Goal: Task Accomplishment & Management: Use online tool/utility

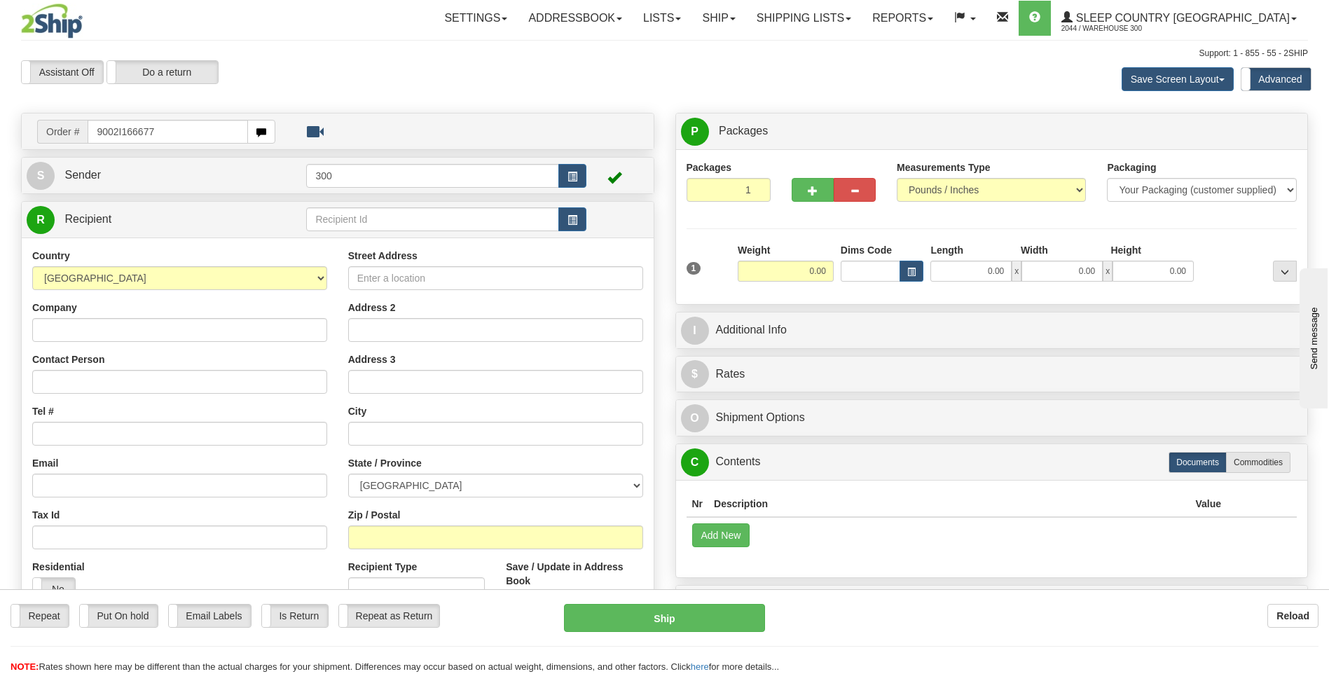
type input "9002I166677"
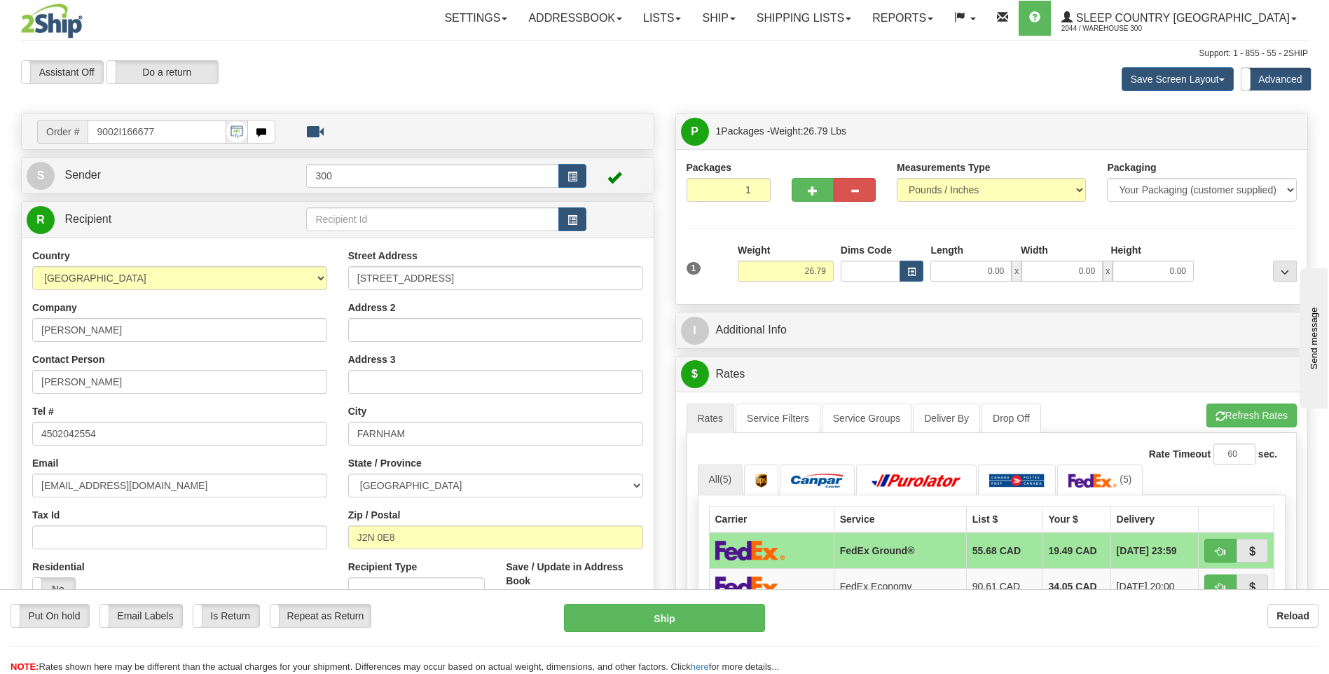
click at [961, 289] on div "1 Weight 26.79 Dims Code x x" at bounding box center [992, 268] width 618 height 50
click at [963, 280] on input "0.00" at bounding box center [971, 271] width 81 height 21
type input "13.00"
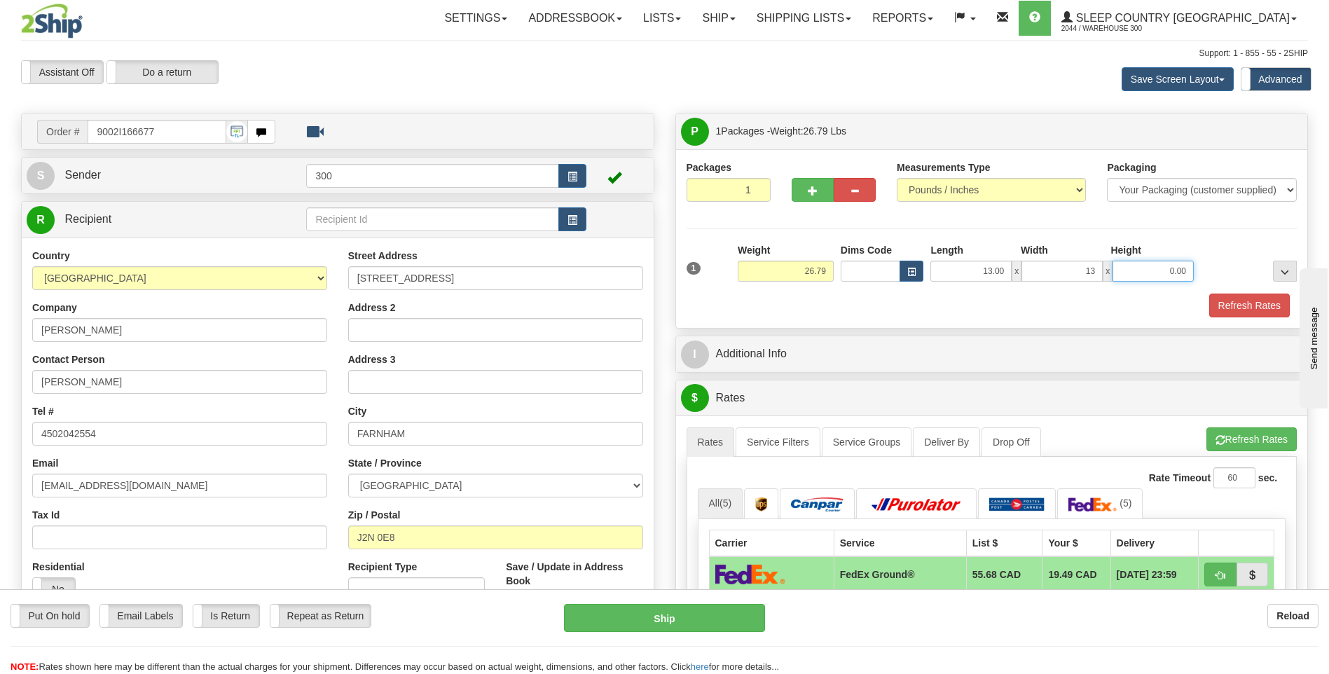
type input "13.00"
type input "40.00"
click at [1229, 307] on button "Refresh Rates" at bounding box center [1250, 306] width 81 height 24
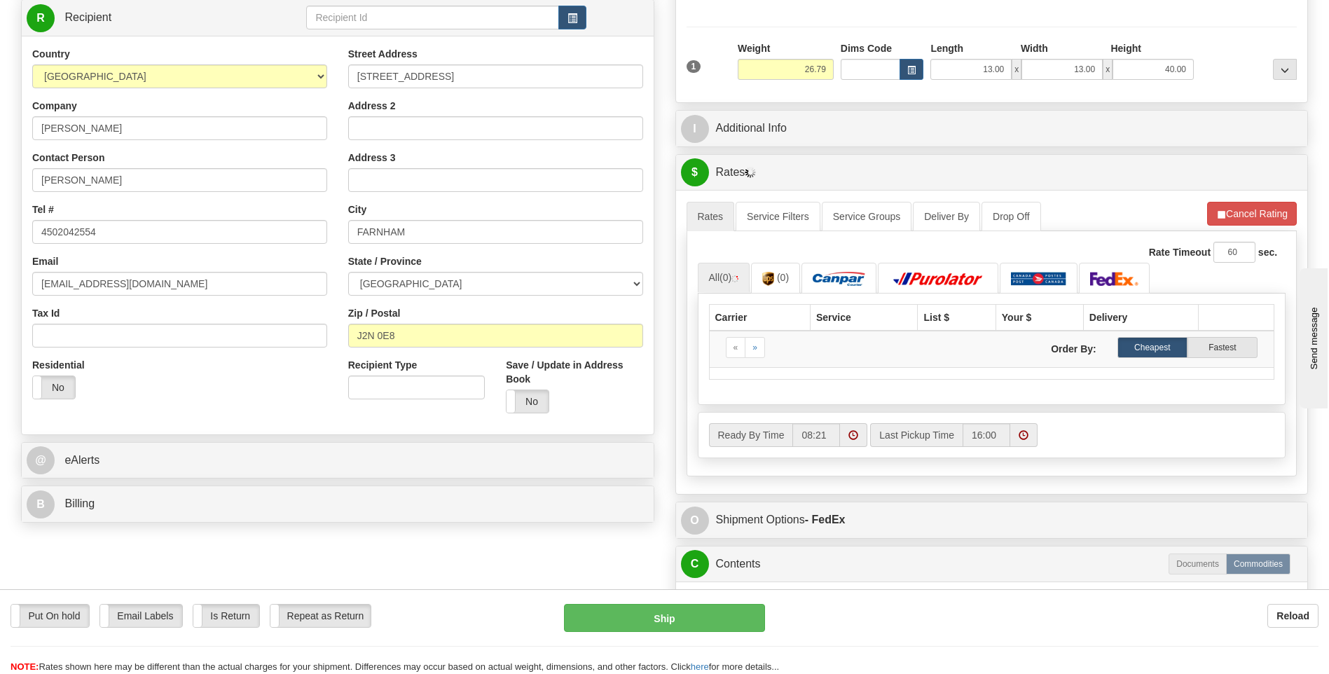
scroll to position [210, 0]
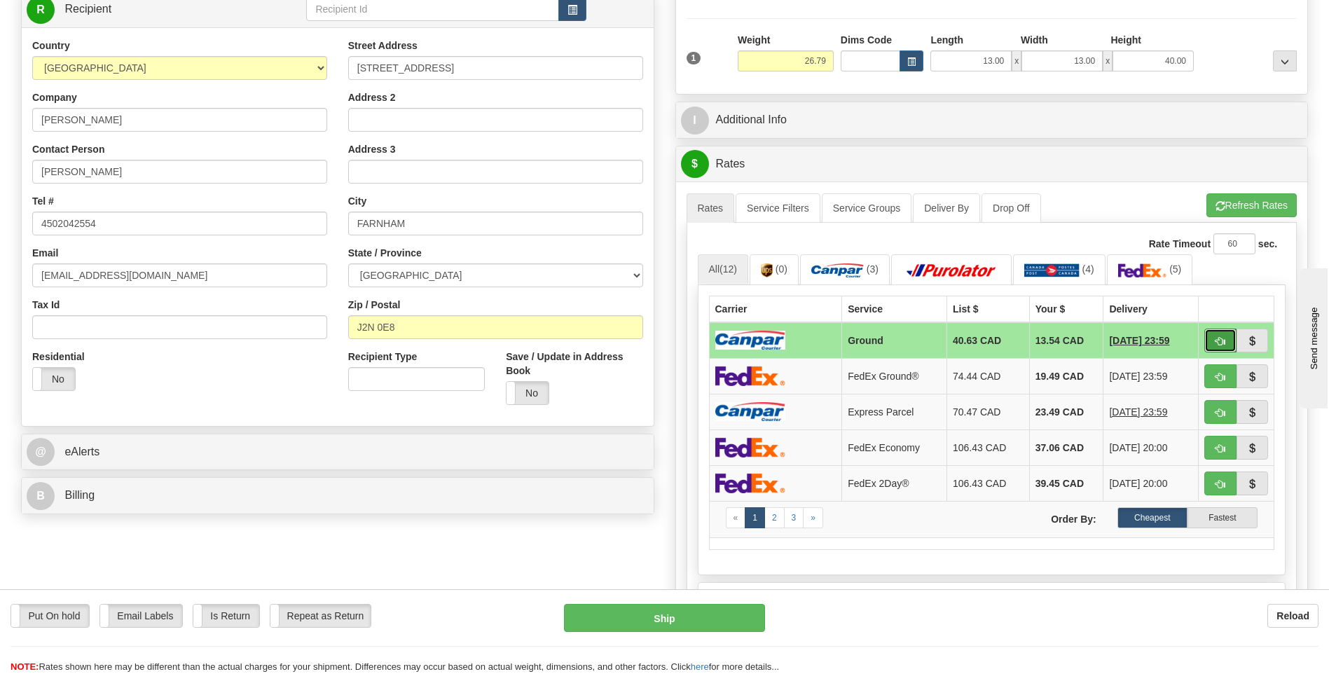
click at [1219, 342] on span "button" at bounding box center [1221, 341] width 10 height 9
type input "1"
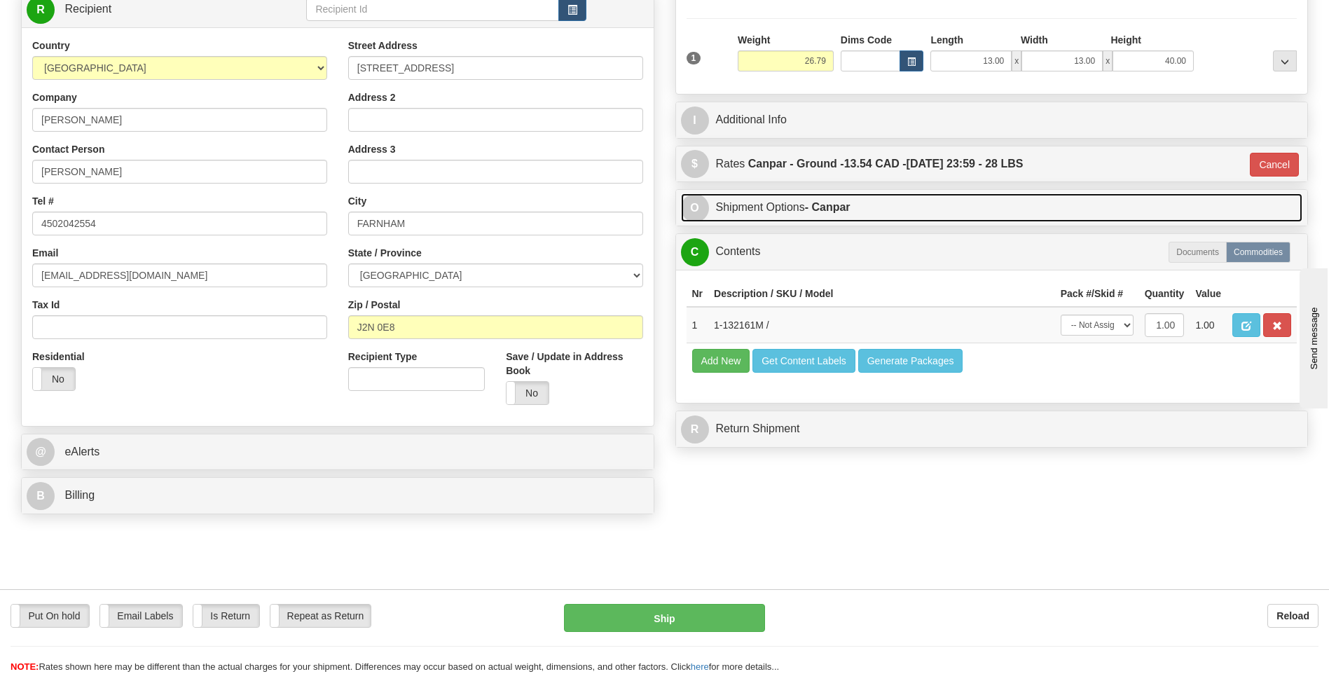
click at [868, 211] on link "O Shipment Options - Canpar" at bounding box center [992, 207] width 622 height 29
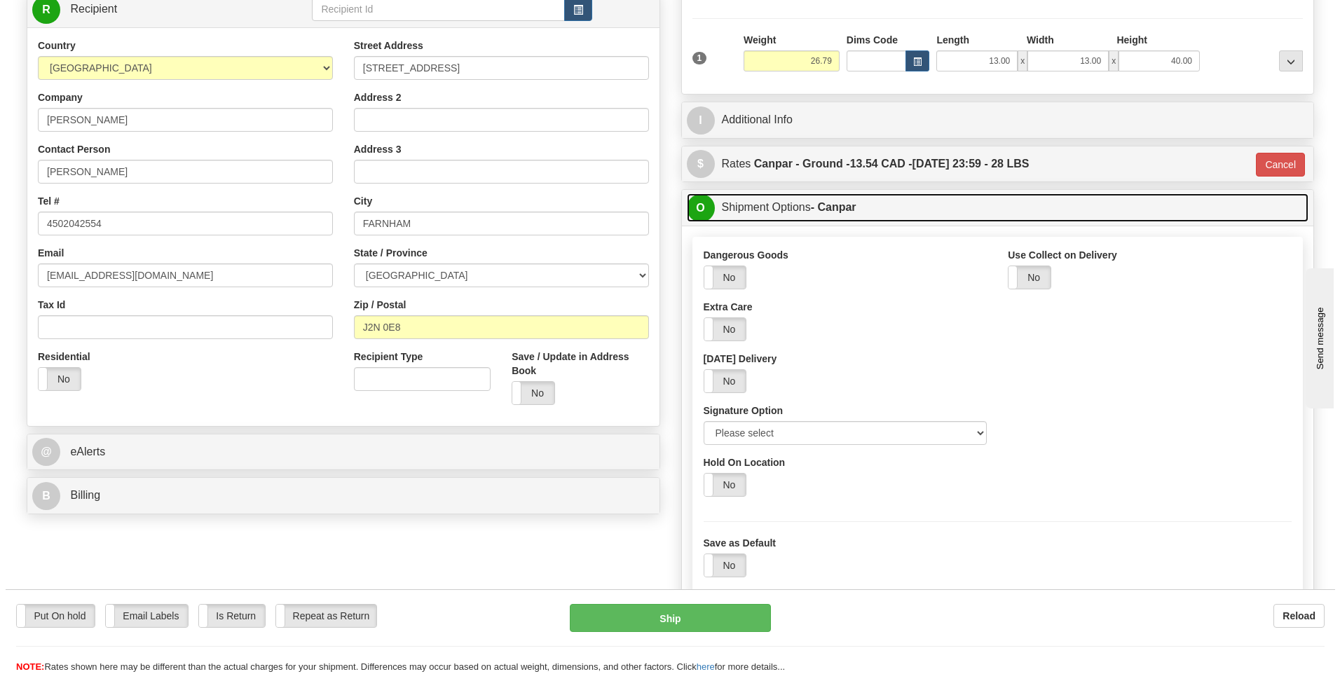
scroll to position [280, 0]
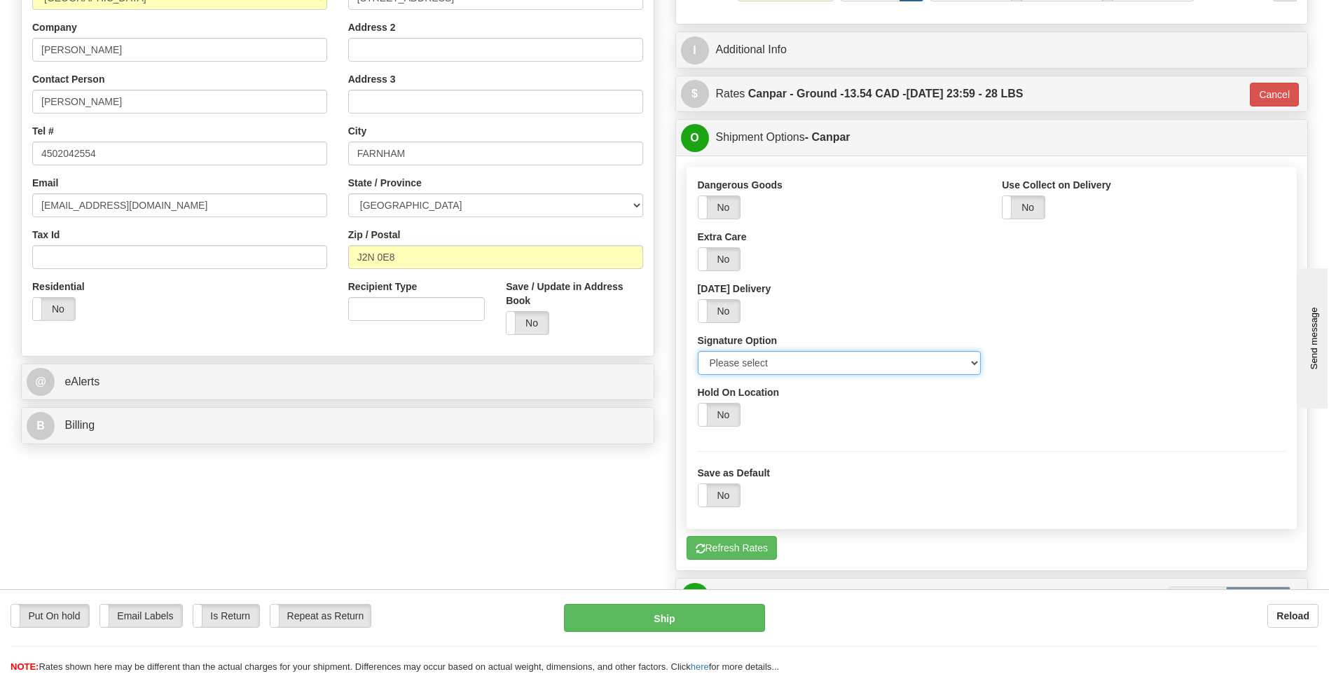
click at [850, 369] on select "Please select No Signature Required Signature Required Adult Signature" at bounding box center [840, 363] width 284 height 24
select select "2"
click at [698, 351] on select "Please select No Signature Required Signature Required Adult Signature" at bounding box center [840, 363] width 284 height 24
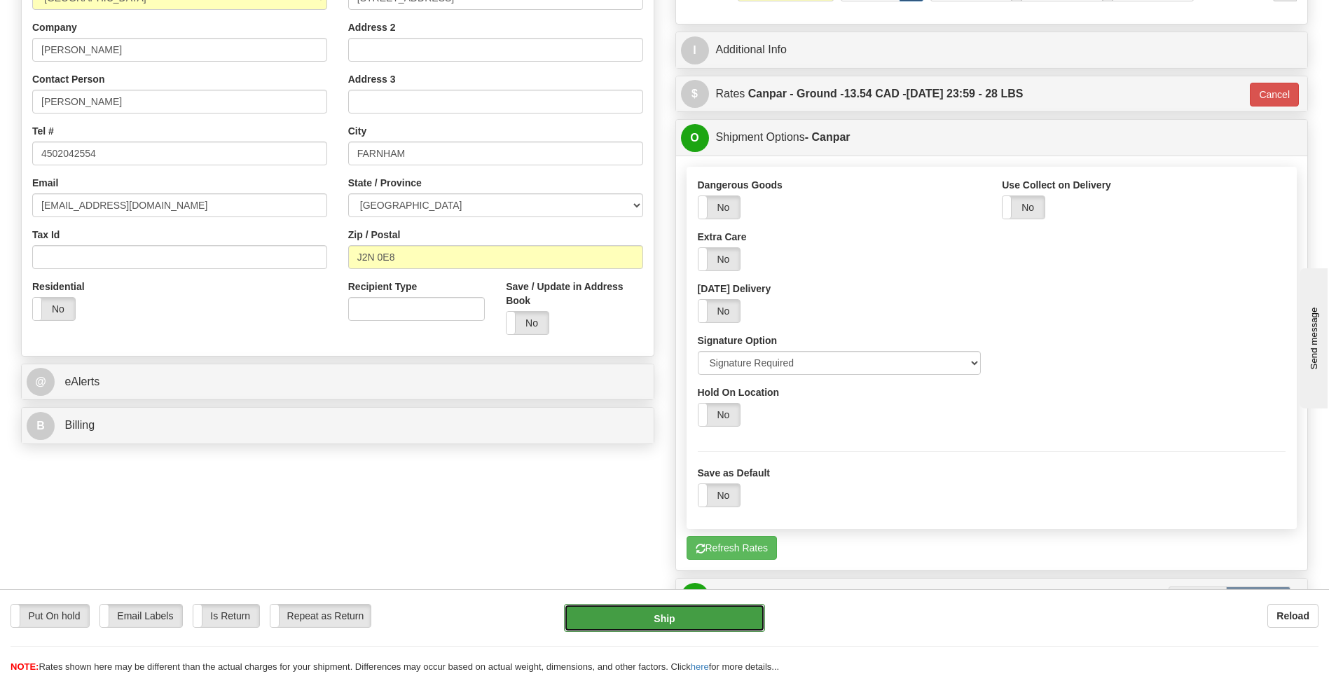
click at [684, 612] on button "Ship" at bounding box center [664, 618] width 200 height 28
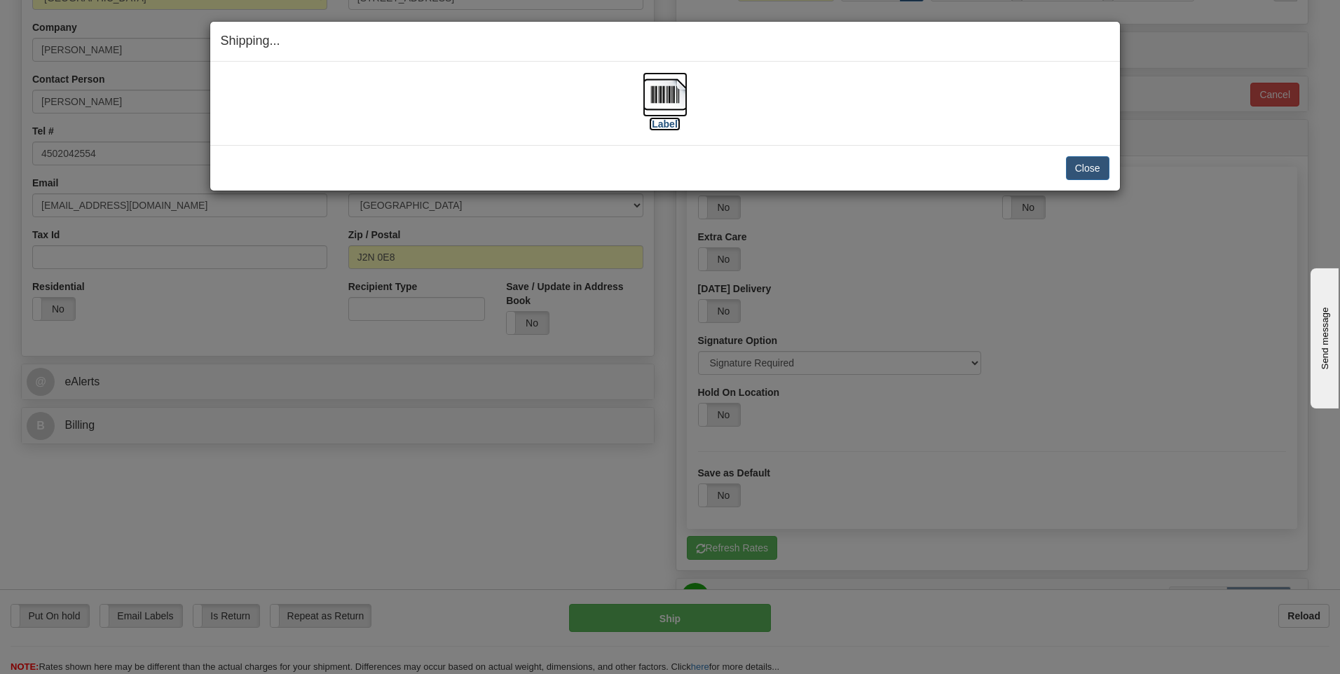
click at [680, 108] on img at bounding box center [665, 94] width 45 height 45
click at [1094, 174] on button "Close" at bounding box center [1087, 168] width 43 height 24
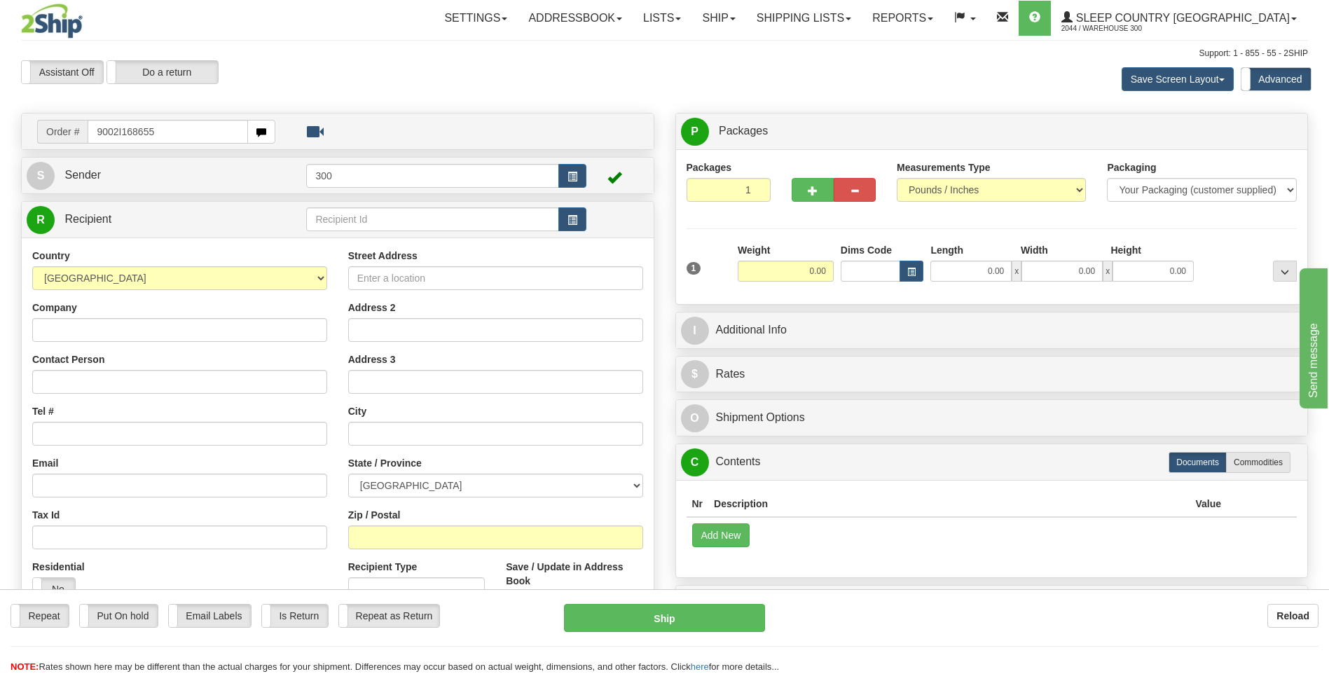
type input "9002I168655"
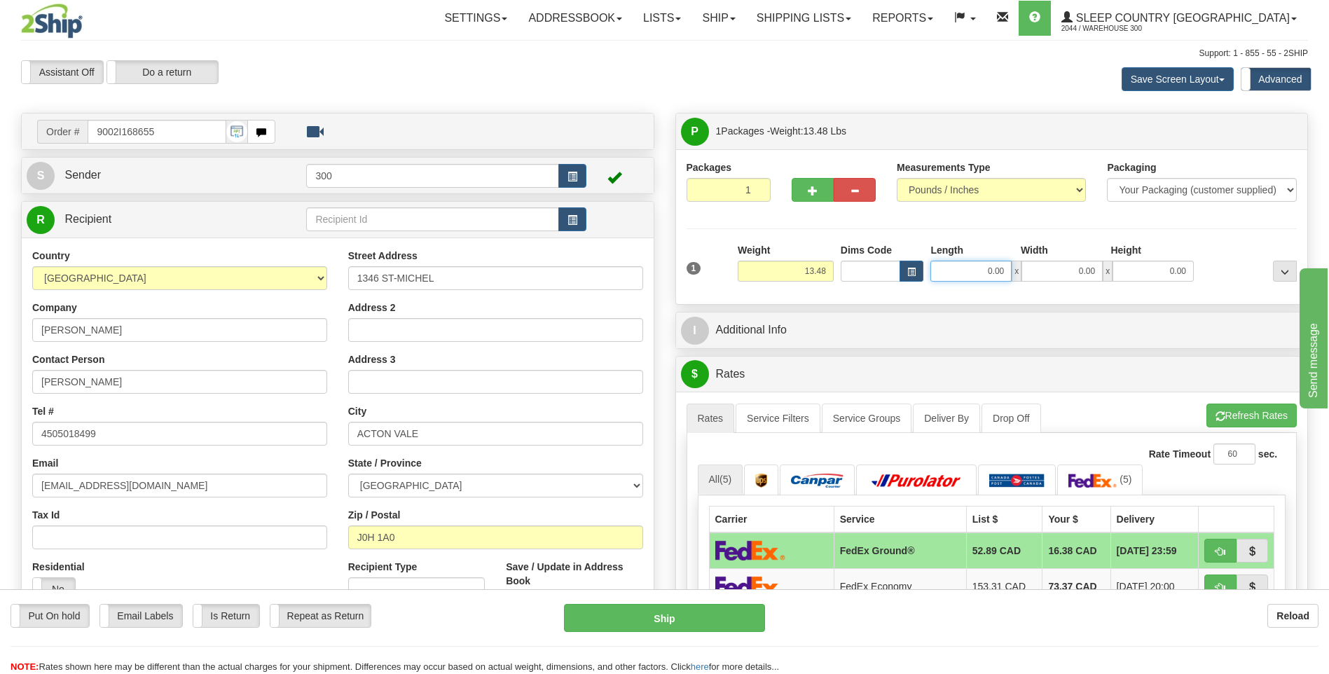
click at [940, 268] on input "0.00" at bounding box center [971, 271] width 81 height 21
type input "13.00"
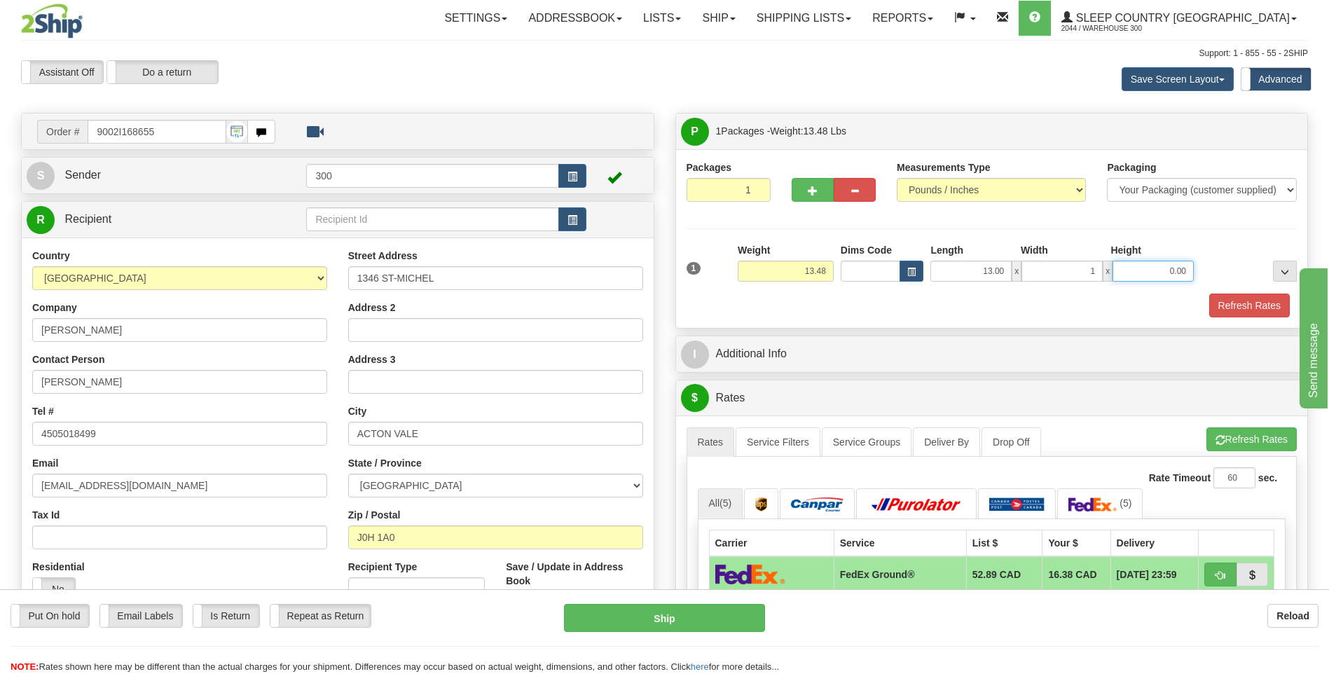
type input "1.00"
type input "10.00"
click at [1060, 275] on input "1.00" at bounding box center [1062, 271] width 81 height 21
click at [1064, 273] on input "1.00" at bounding box center [1062, 271] width 81 height 21
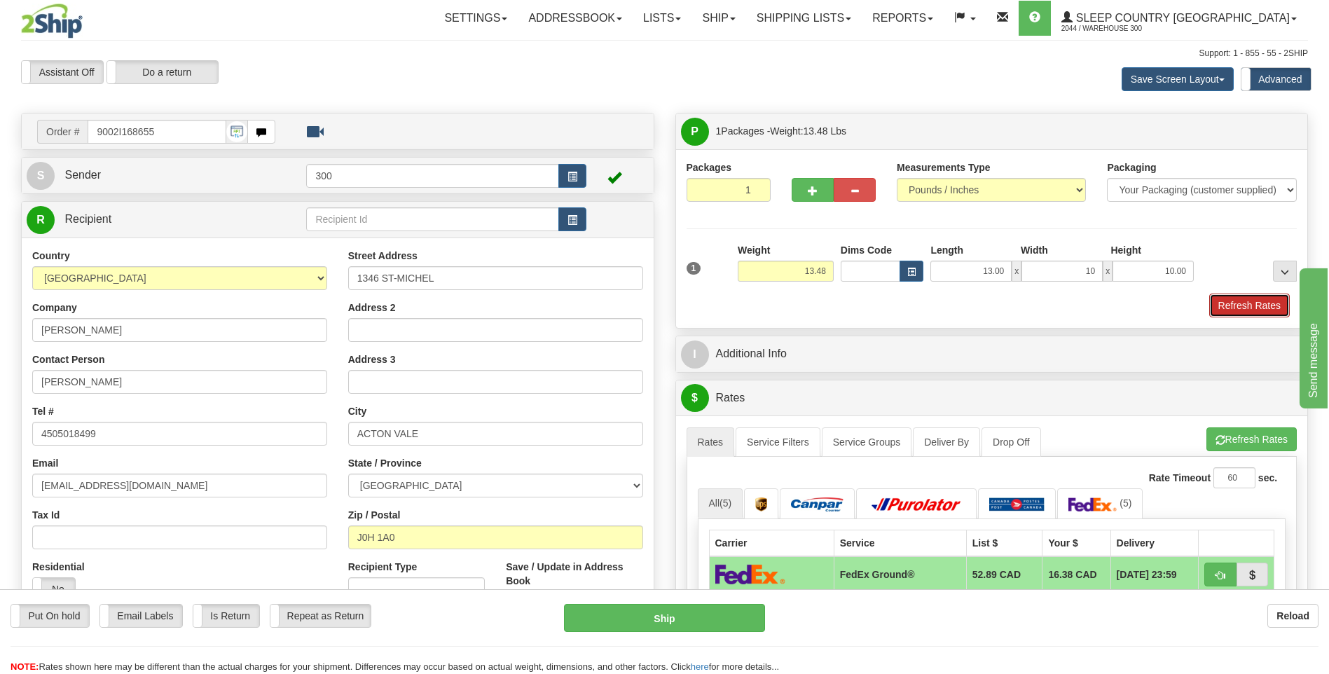
type input "10.00"
click at [1250, 310] on button "Refresh Rates" at bounding box center [1250, 306] width 81 height 24
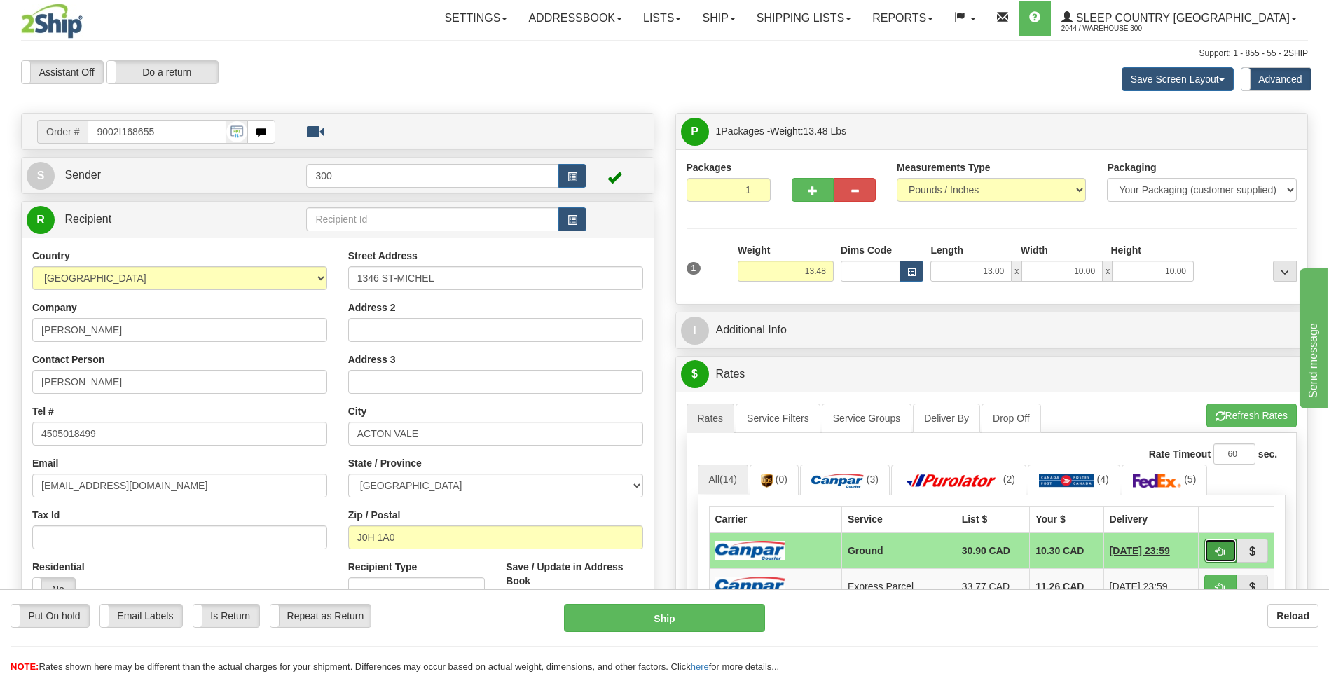
click at [1220, 544] on button "button" at bounding box center [1221, 551] width 32 height 24
type input "1"
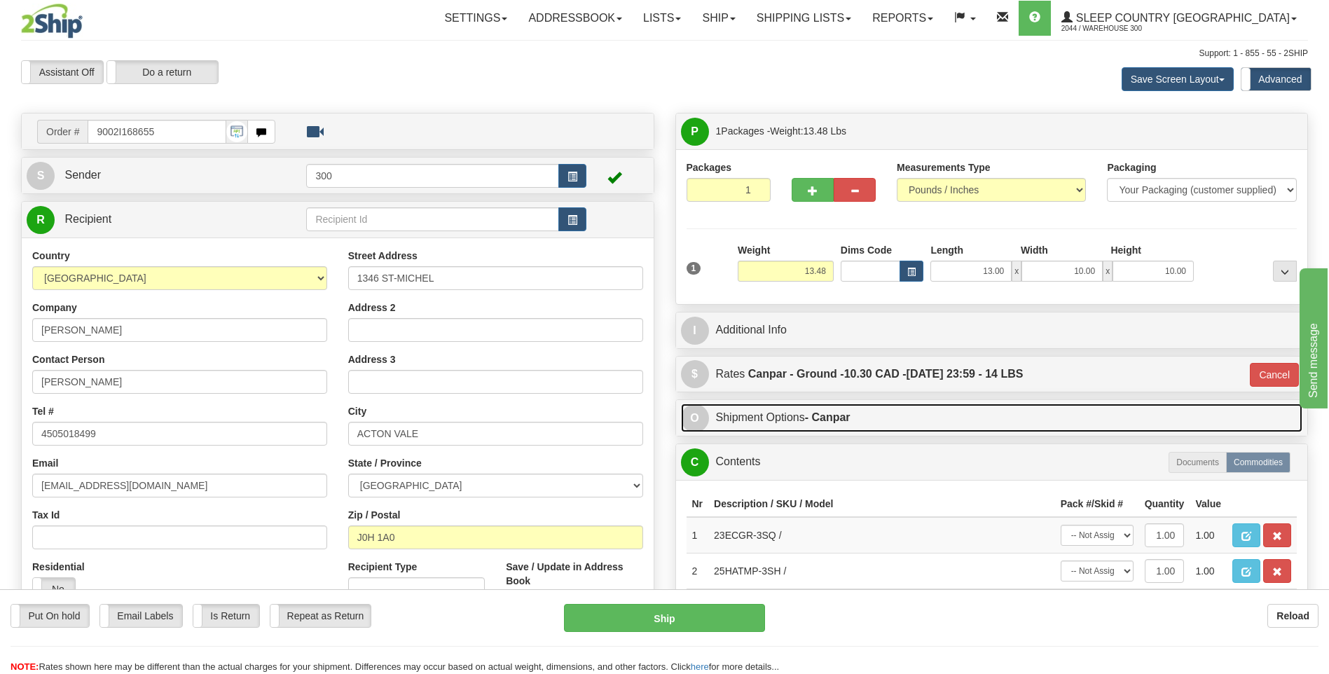
click at [863, 416] on link "O Shipment Options - Canpar" at bounding box center [992, 418] width 622 height 29
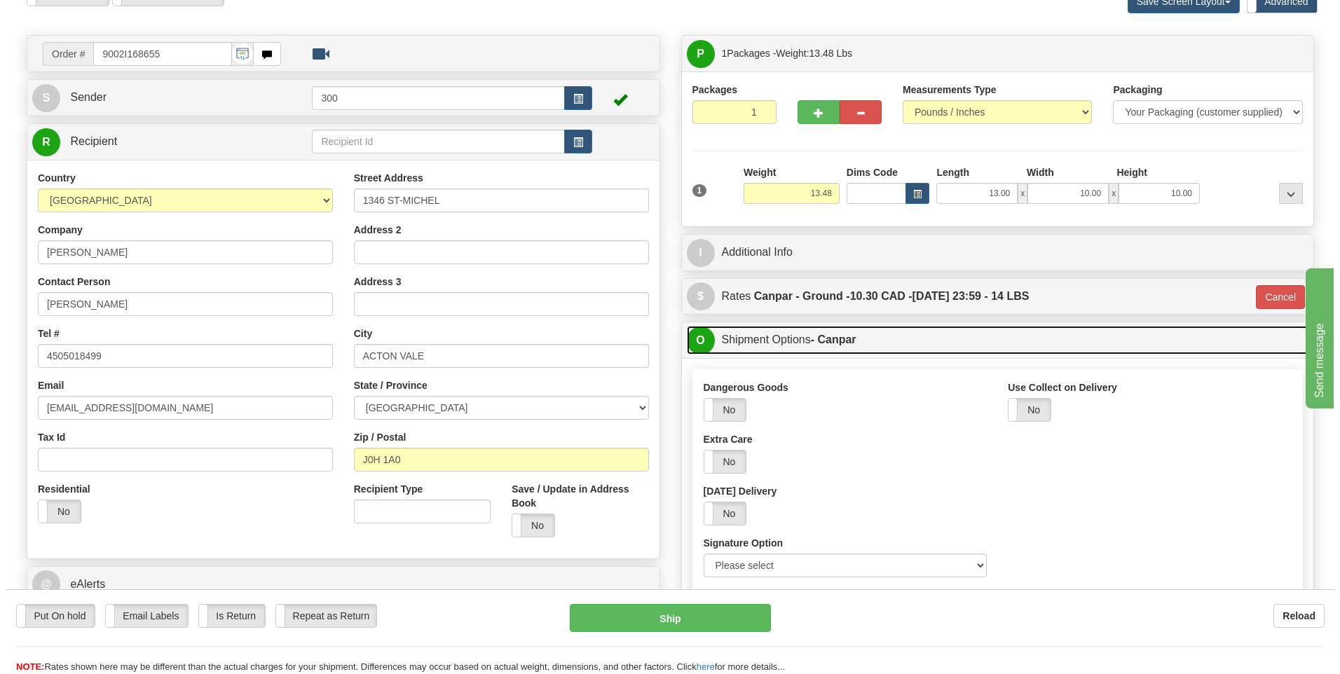
scroll to position [210, 0]
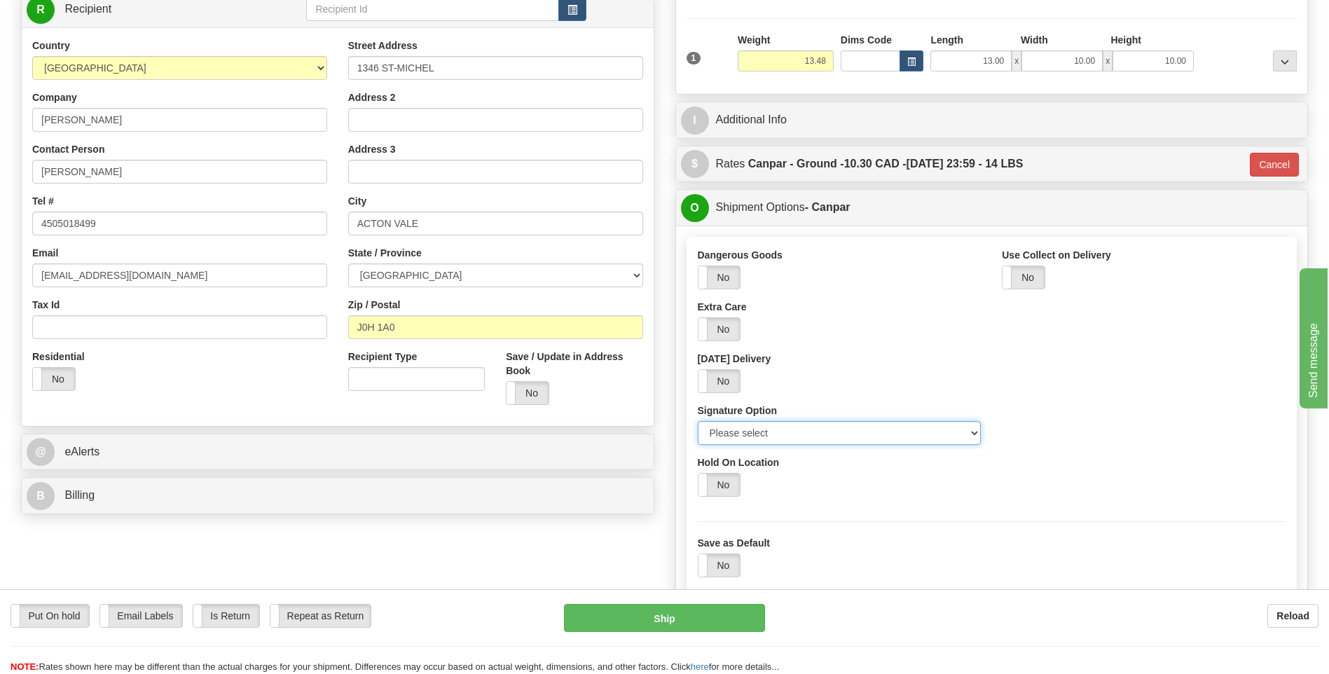
click at [835, 438] on select "Please select No Signature Required Signature Required Adult Signature" at bounding box center [840, 433] width 284 height 24
select select "2"
click at [698, 421] on select "Please select No Signature Required Signature Required Adult Signature" at bounding box center [840, 433] width 284 height 24
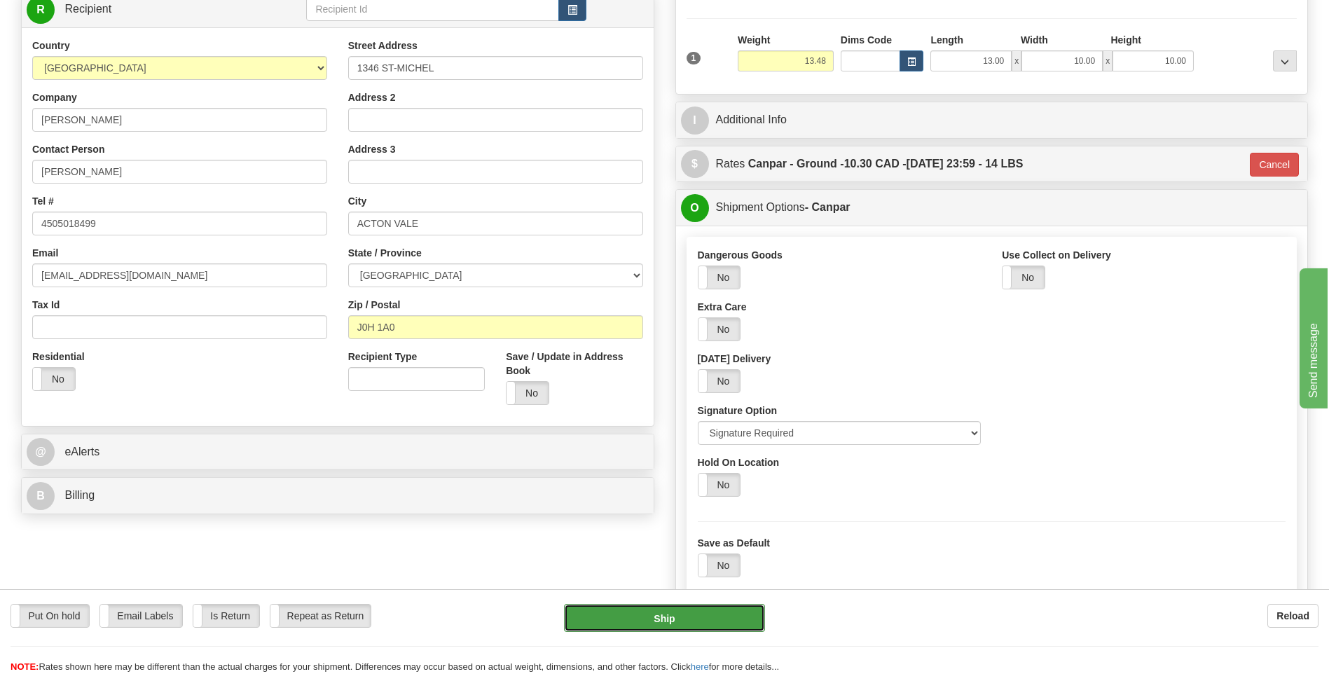
click at [695, 620] on button "Ship" at bounding box center [664, 618] width 200 height 28
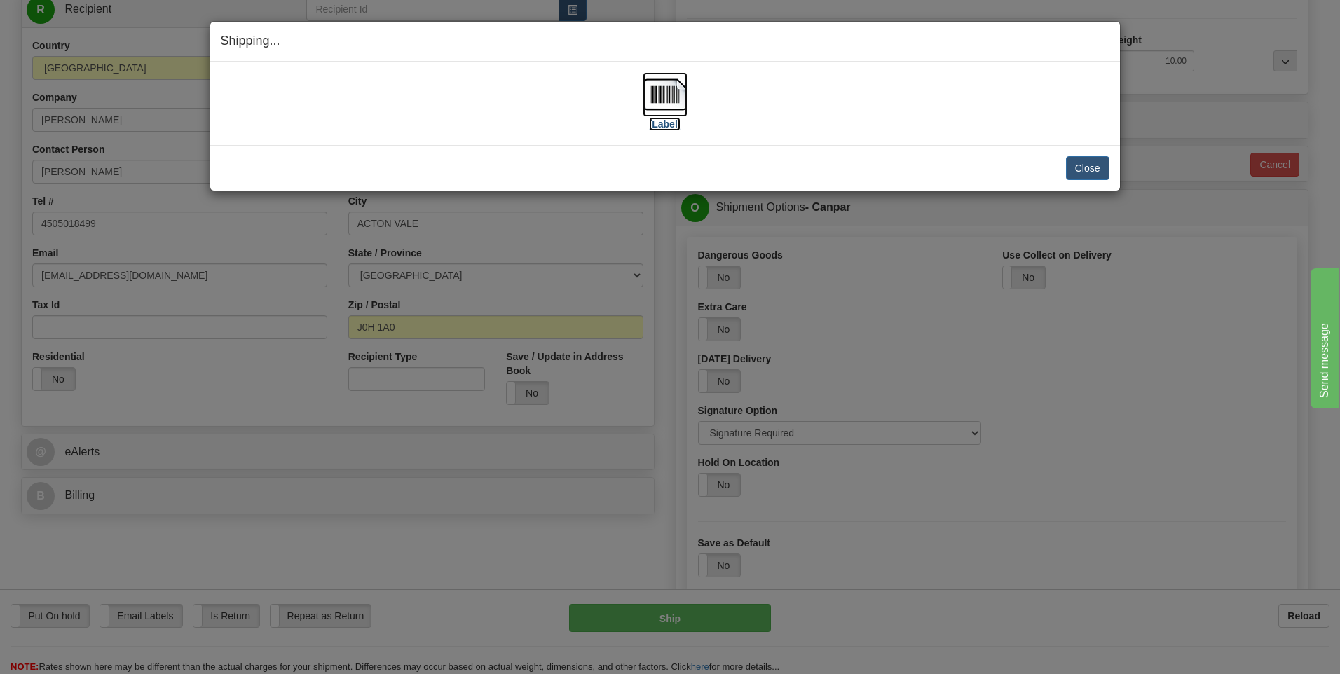
click at [667, 128] on label "[Label]" at bounding box center [665, 124] width 32 height 14
click at [1105, 159] on button "Close" at bounding box center [1087, 168] width 43 height 24
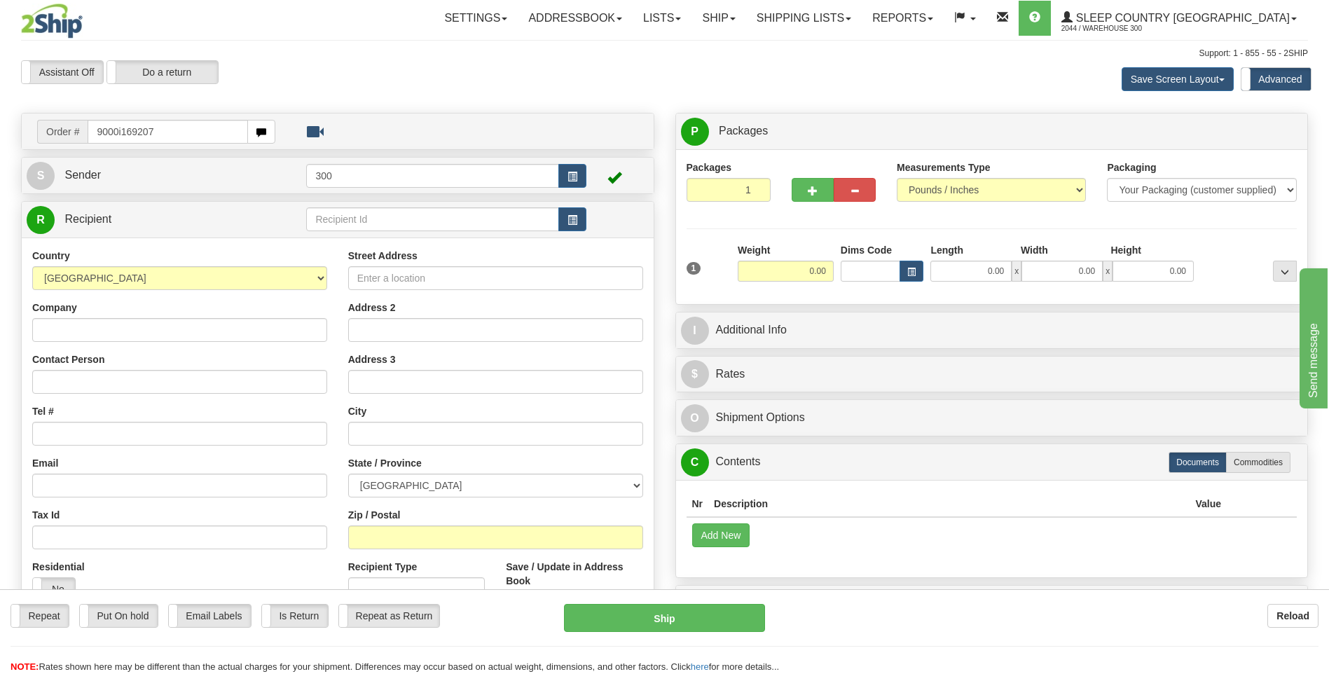
type input "9000i169207"
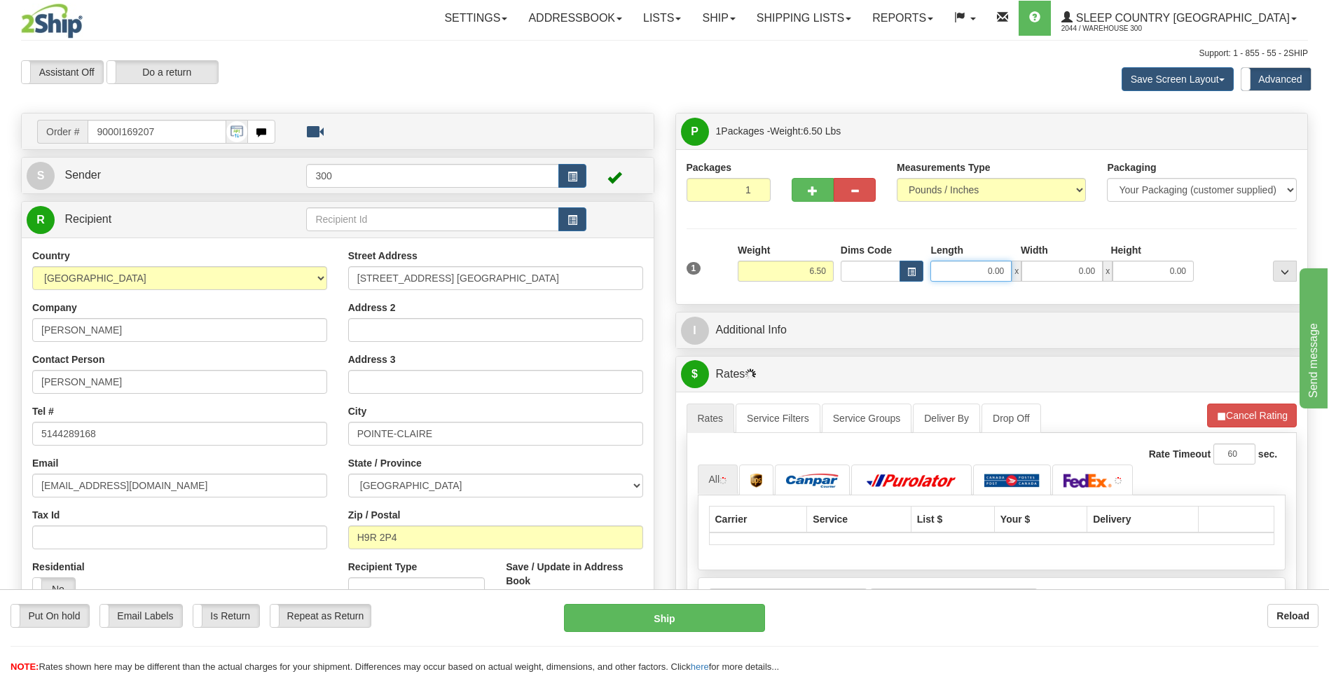
click at [985, 266] on input "0.00" at bounding box center [971, 271] width 81 height 21
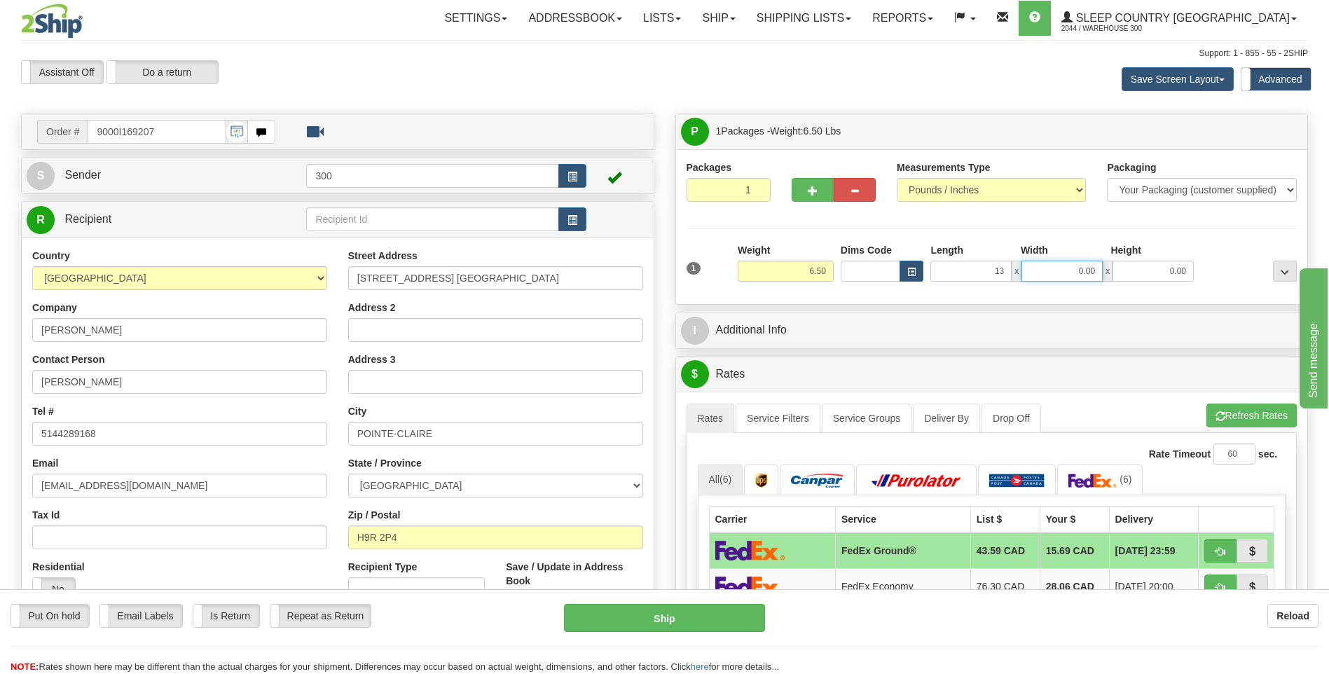
type input "13.00"
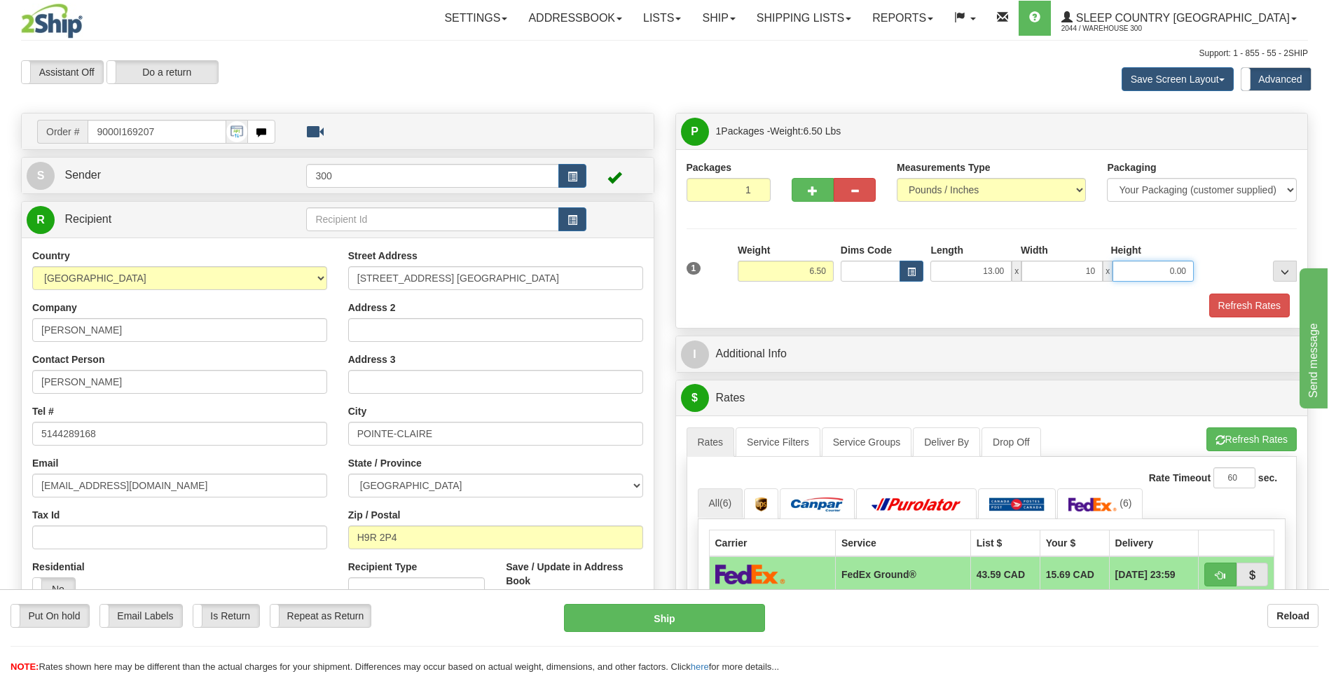
type input "10.00"
type input "5.00"
click at [1240, 311] on button "Refresh Rates" at bounding box center [1250, 306] width 81 height 24
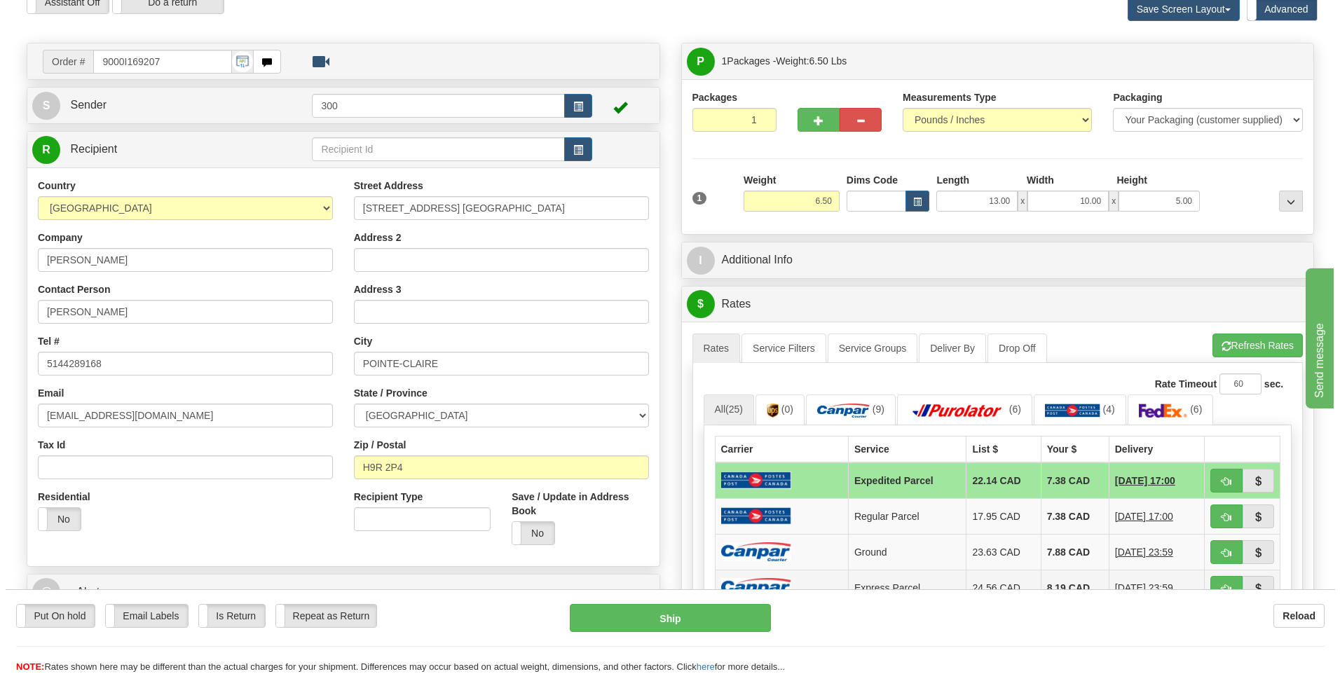
scroll to position [210, 0]
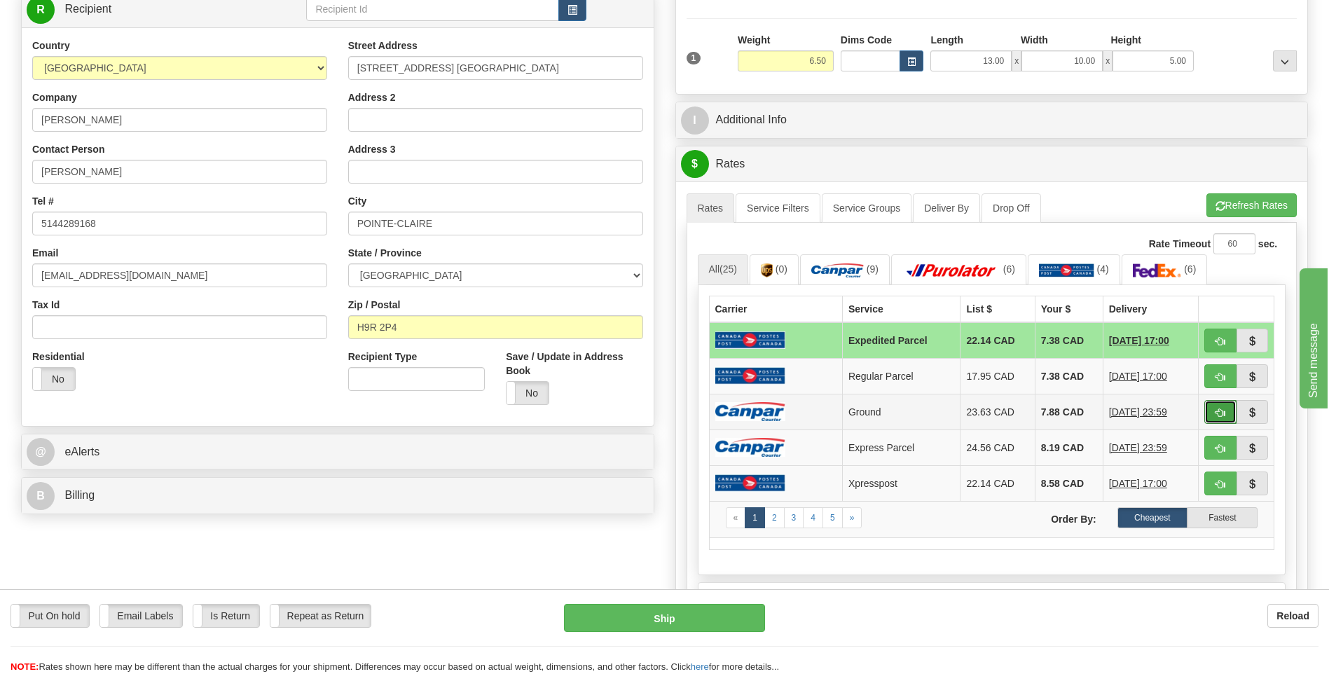
click at [1234, 414] on button "button" at bounding box center [1221, 412] width 32 height 24
type input "1"
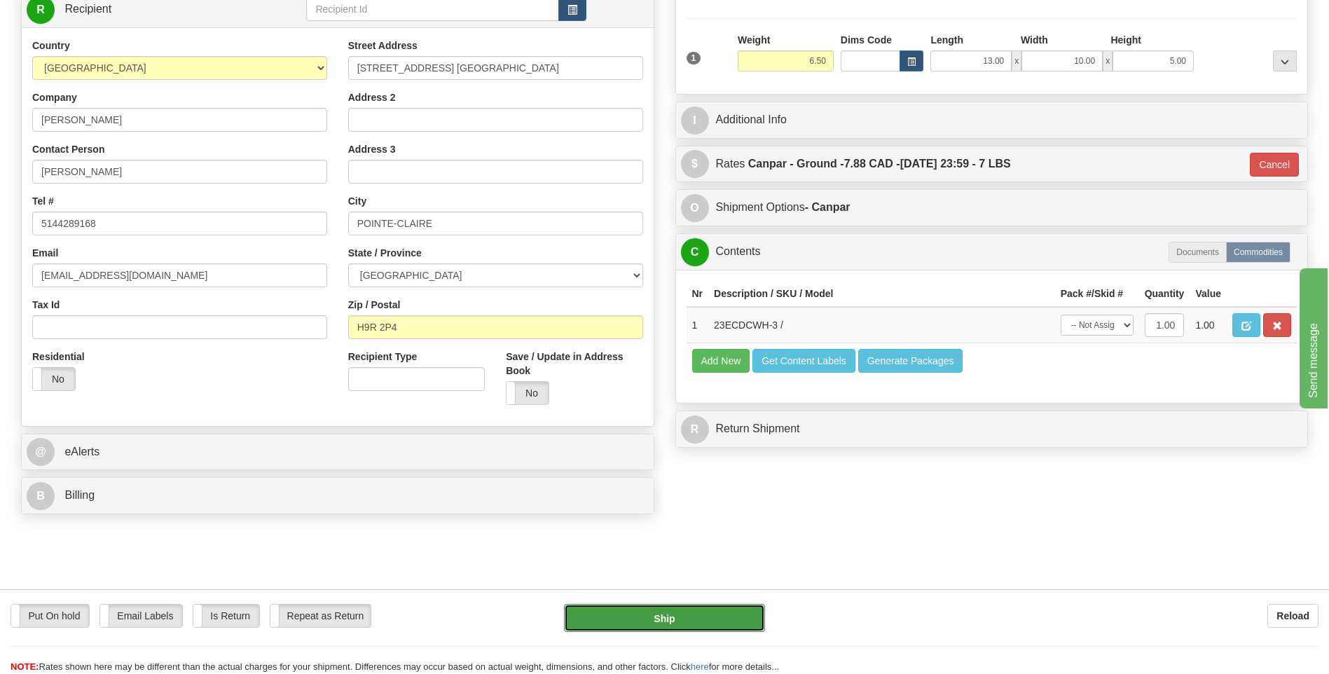
click at [753, 614] on button "Ship" at bounding box center [664, 618] width 200 height 28
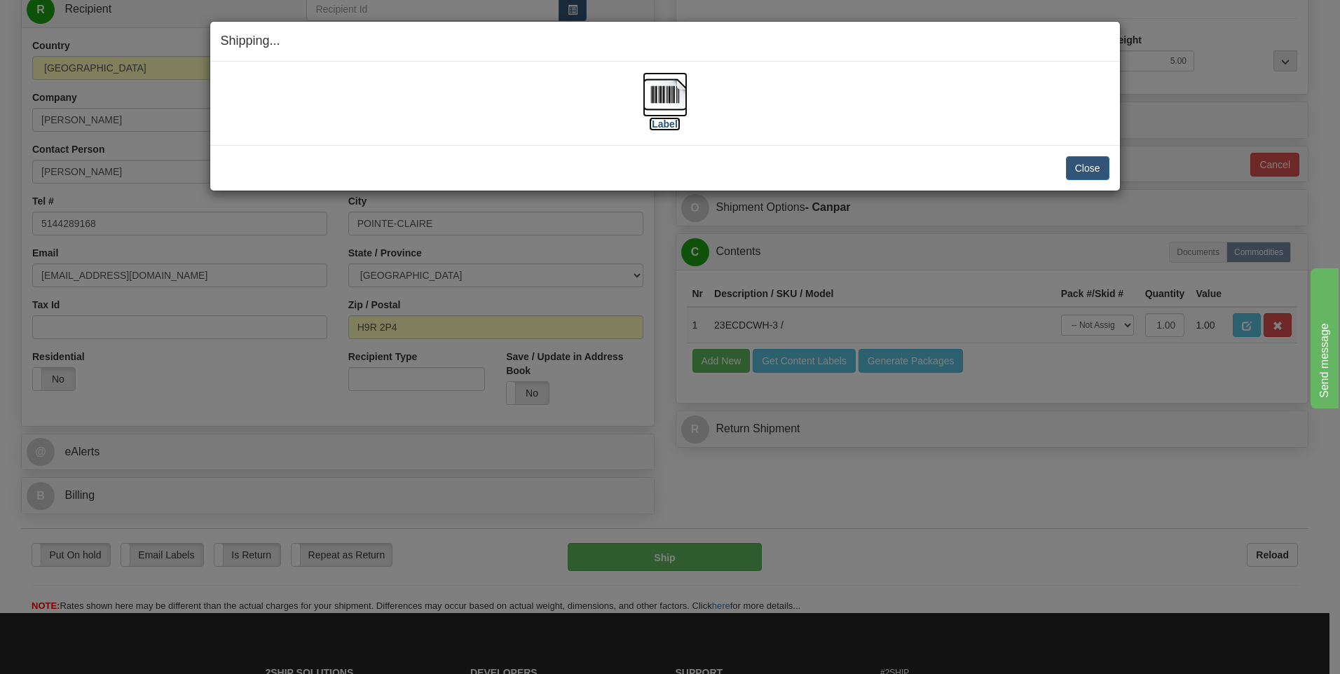
click at [667, 88] on img at bounding box center [665, 94] width 45 height 45
click at [1098, 166] on button "Close" at bounding box center [1087, 168] width 43 height 24
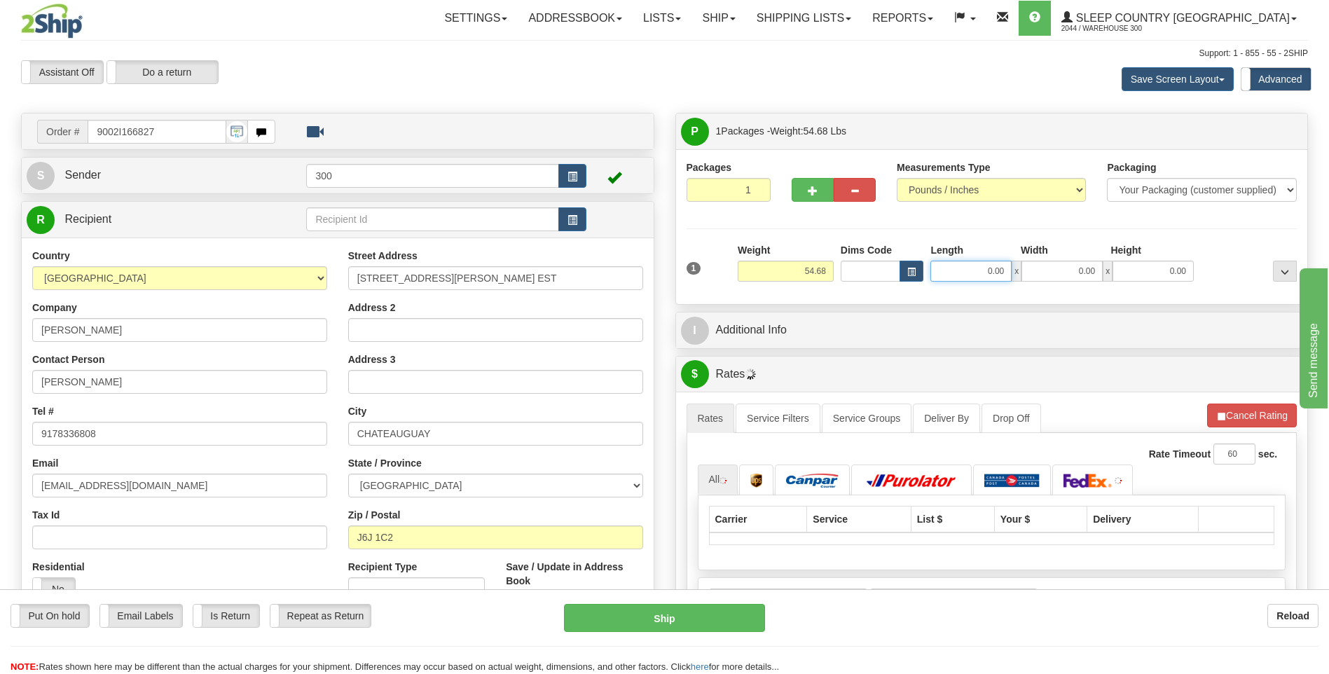
click at [971, 277] on input "0.00" at bounding box center [971, 271] width 81 height 21
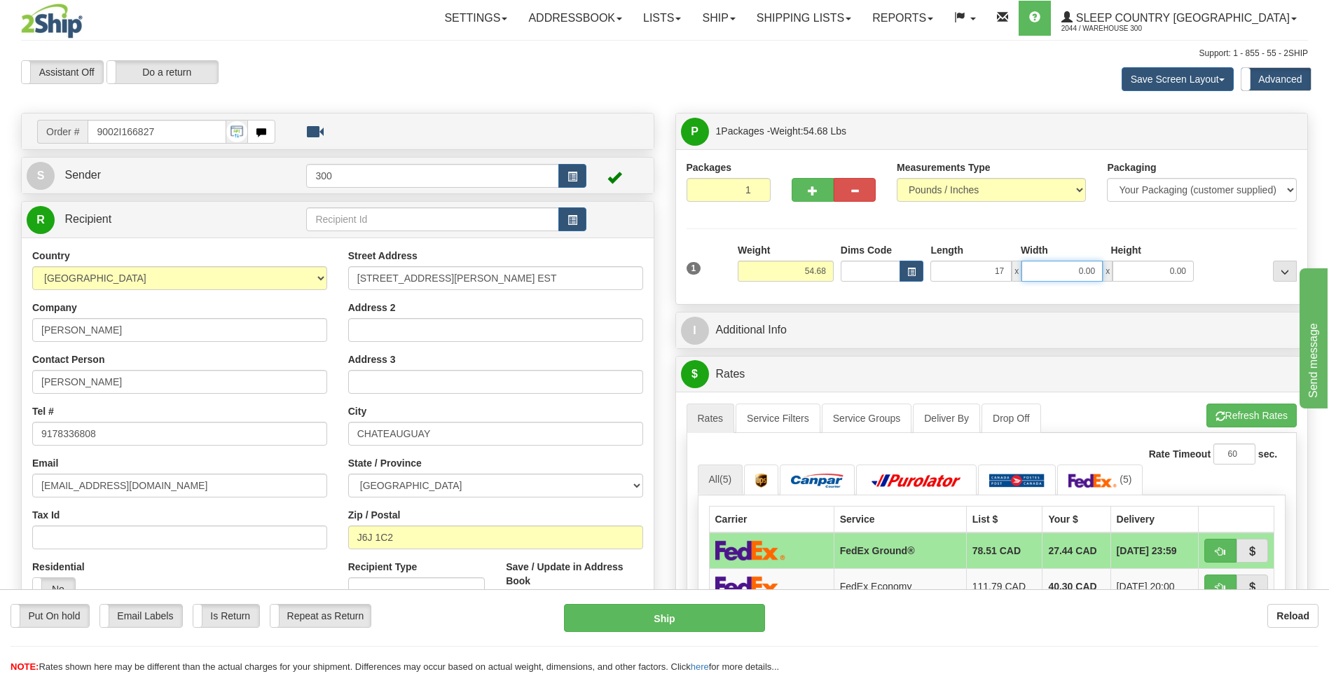
type input "17.00"
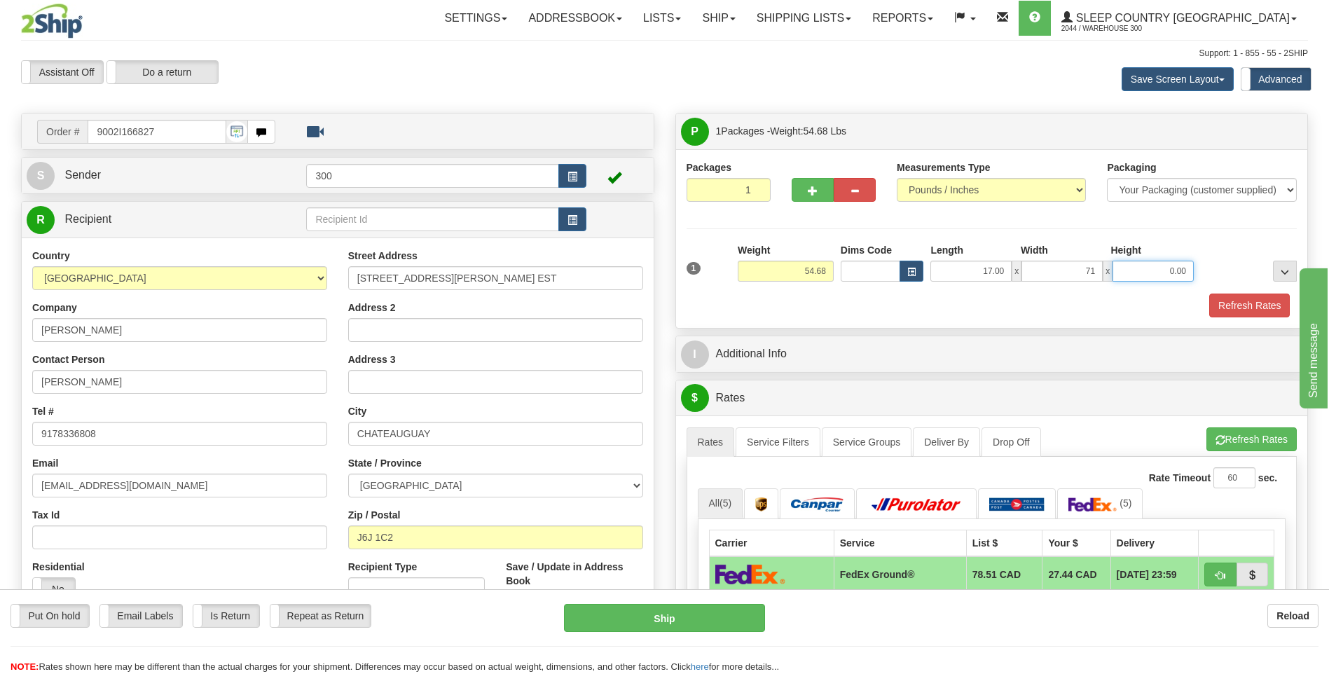
type input "71.00"
type input "42.00"
click at [1055, 259] on div "Width" at bounding box center [1063, 252] width 90 height 18
click at [1066, 266] on input "71.00" at bounding box center [1062, 271] width 81 height 21
click at [1067, 266] on input "71.00" at bounding box center [1062, 271] width 81 height 21
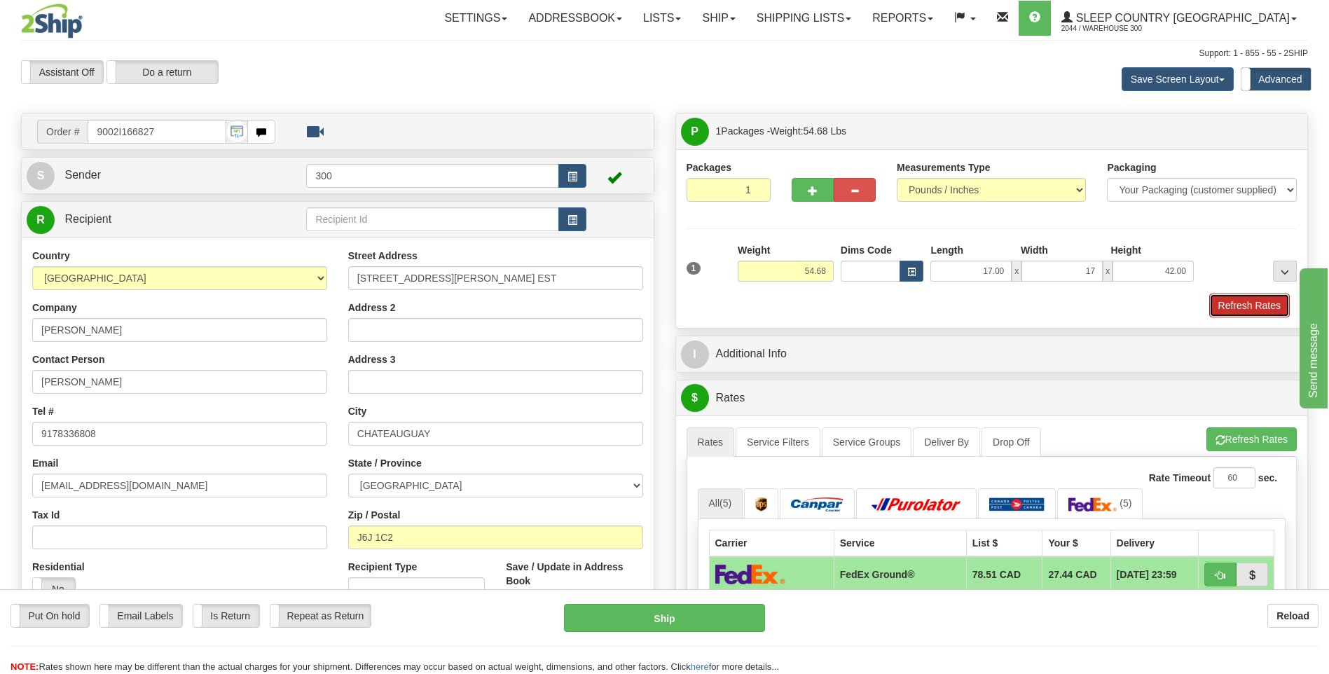
type input "17.00"
click at [1259, 296] on button "Refresh Rates" at bounding box center [1250, 306] width 81 height 24
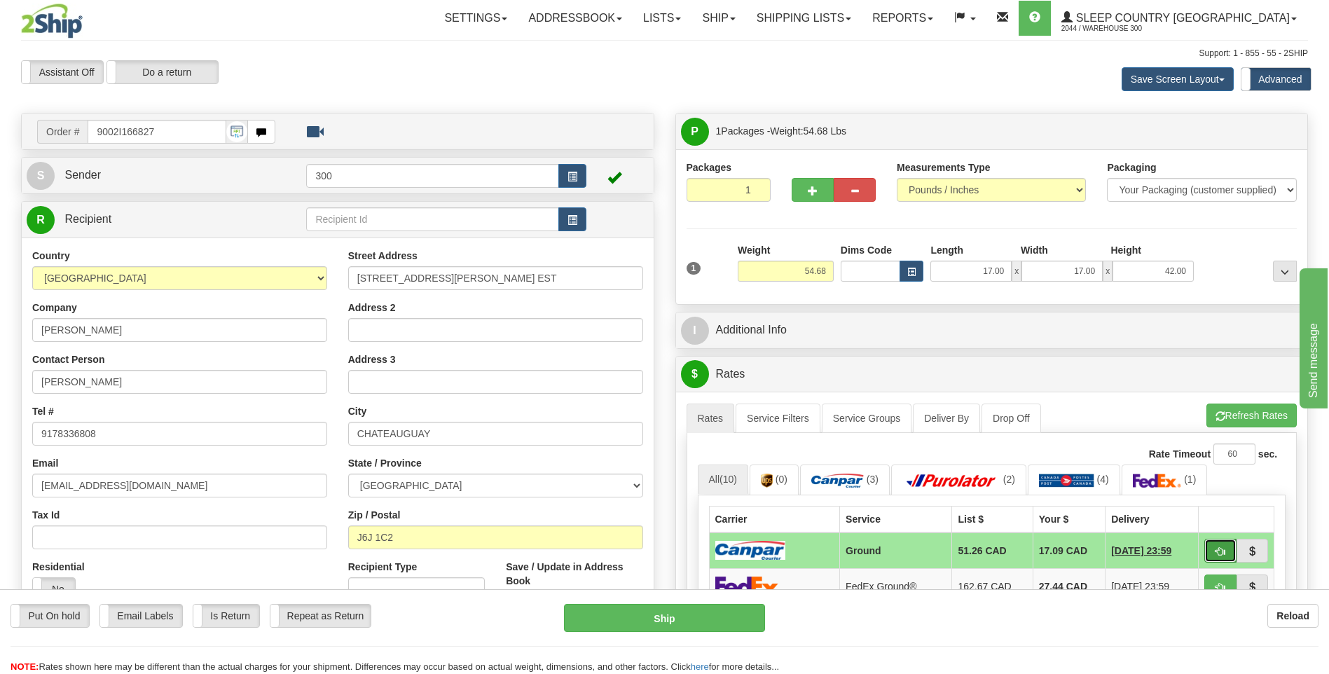
click at [1227, 552] on button "button" at bounding box center [1221, 551] width 32 height 24
type input "1"
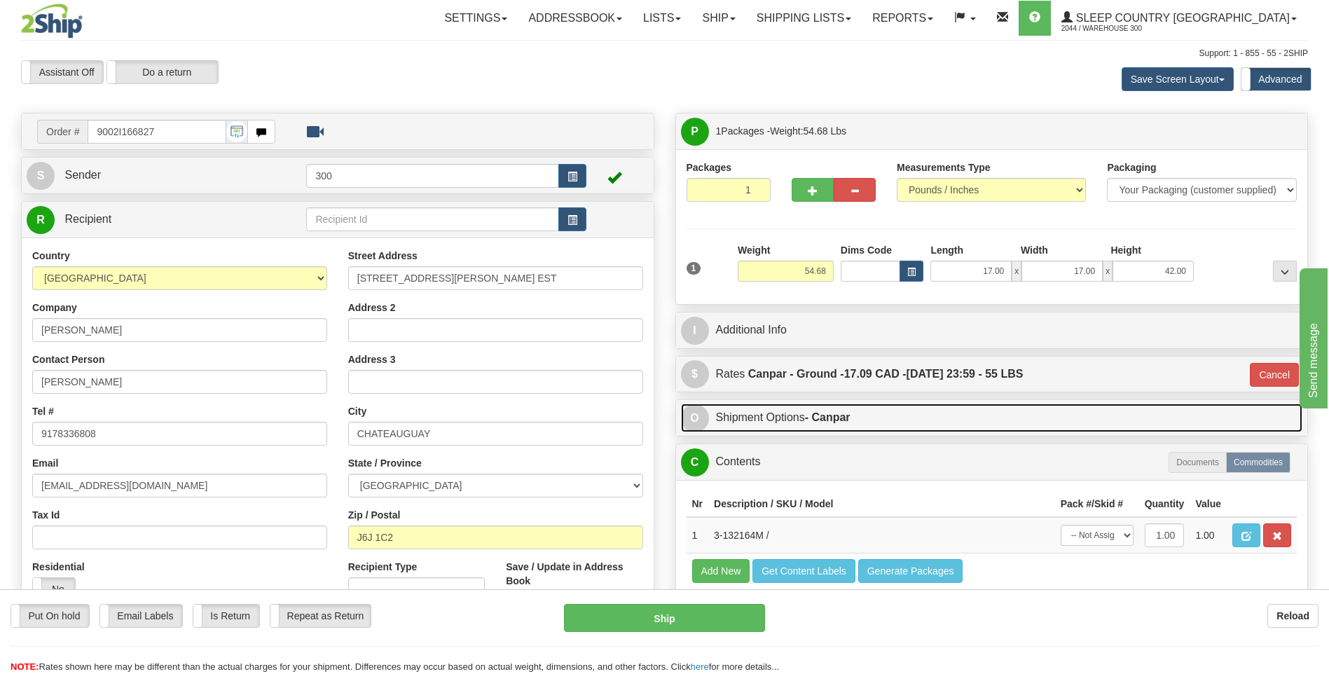
click at [835, 407] on link "O Shipment Options - Canpar" at bounding box center [992, 418] width 622 height 29
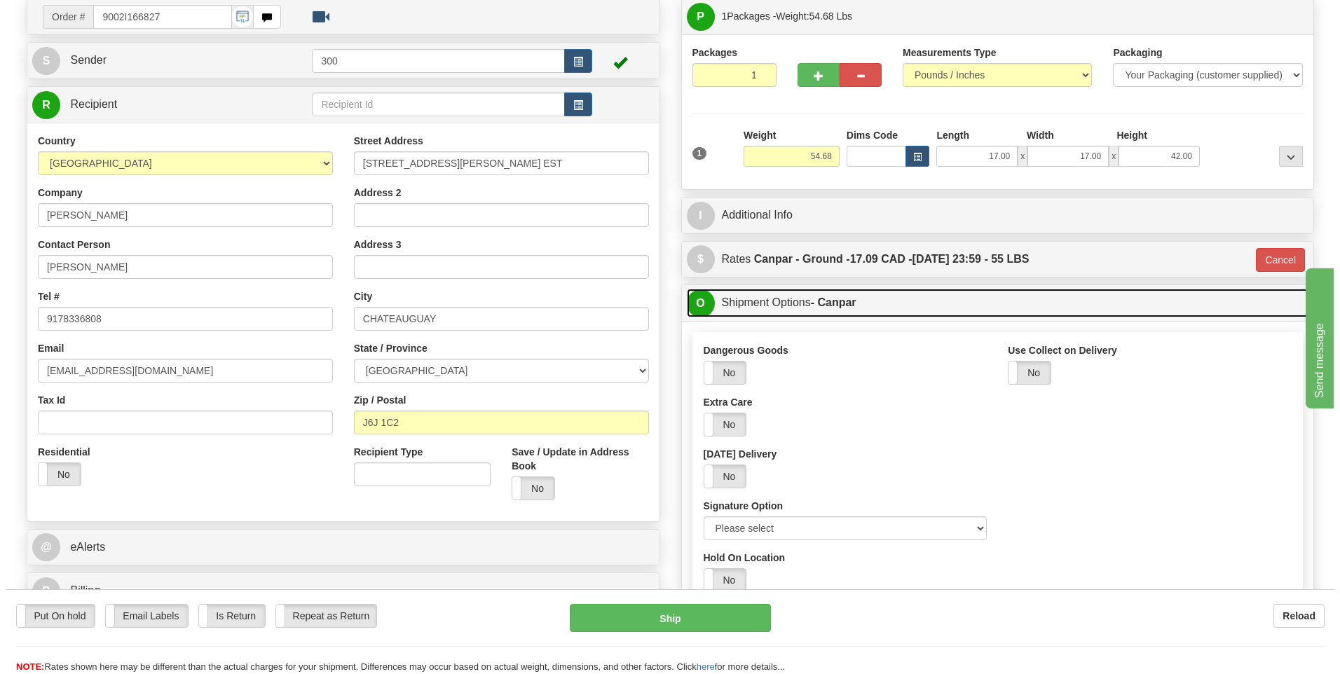
scroll to position [140, 0]
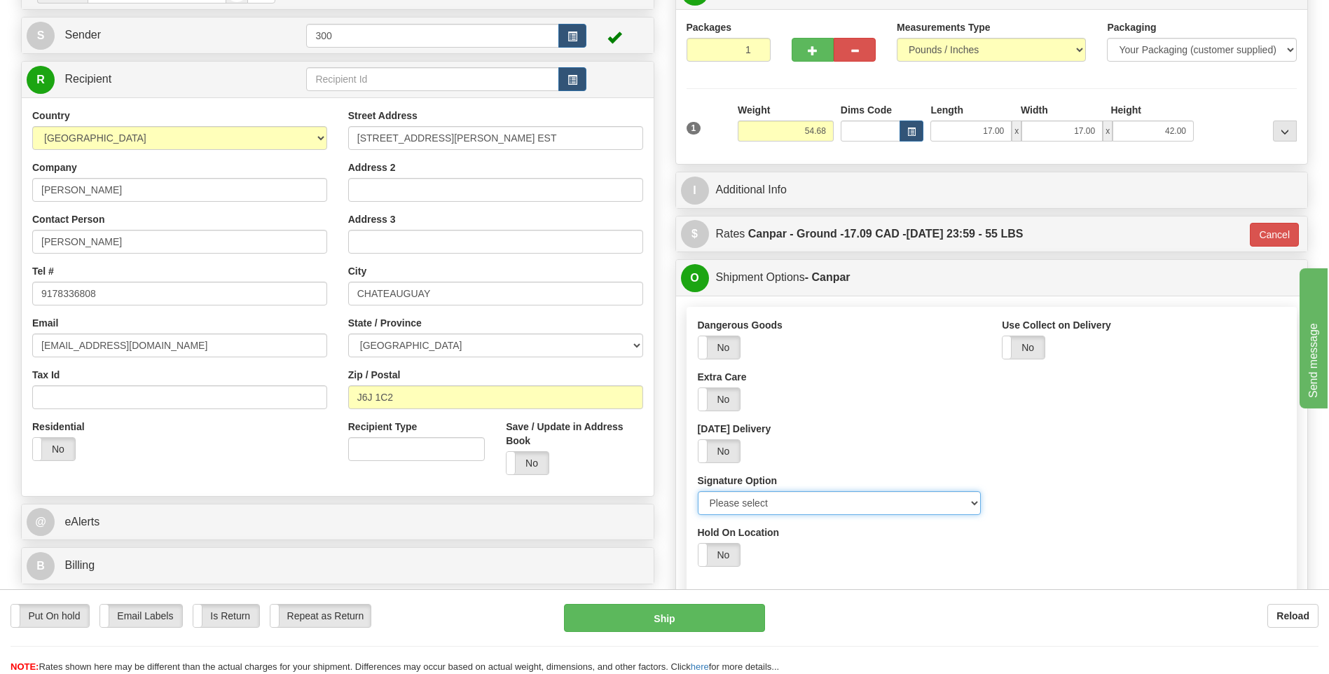
drag, startPoint x: 784, startPoint y: 509, endPoint x: 784, endPoint y: 521, distance: 11.9
click at [784, 509] on select "Please select No Signature Required Signature Required Adult Signature" at bounding box center [840, 503] width 284 height 24
click at [766, 502] on select "Please select No Signature Required Signature Required Adult Signature" at bounding box center [840, 503] width 284 height 24
select select "2"
click at [698, 491] on select "Please select No Signature Required Signature Required Adult Signature" at bounding box center [840, 503] width 284 height 24
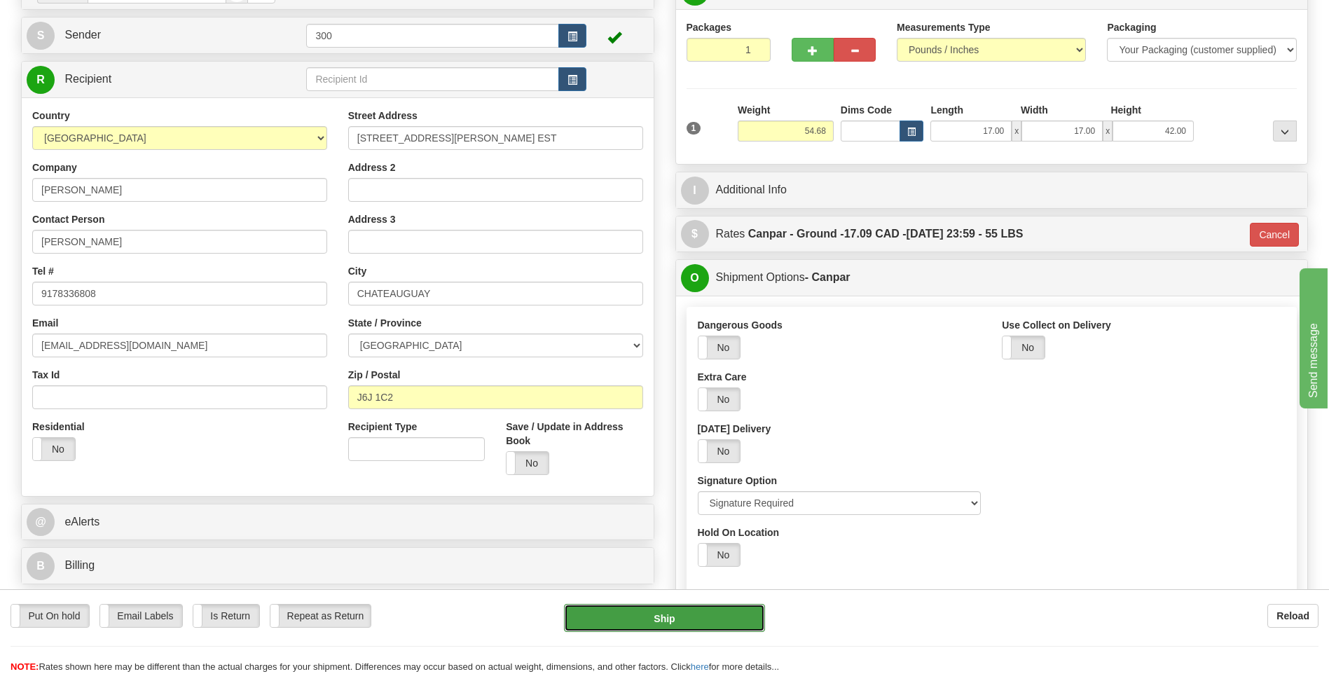
click at [731, 625] on button "Ship" at bounding box center [664, 618] width 200 height 28
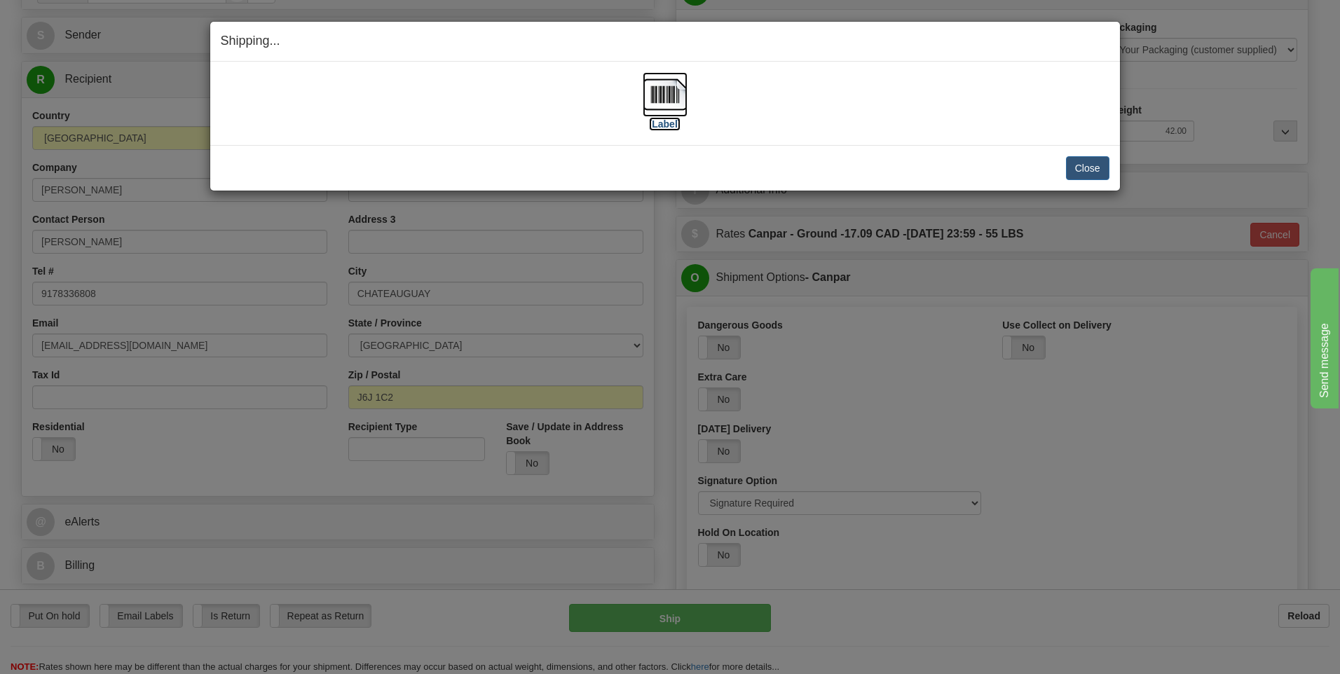
click at [674, 83] on img at bounding box center [665, 94] width 45 height 45
click at [1091, 166] on button "Close" at bounding box center [1087, 168] width 43 height 24
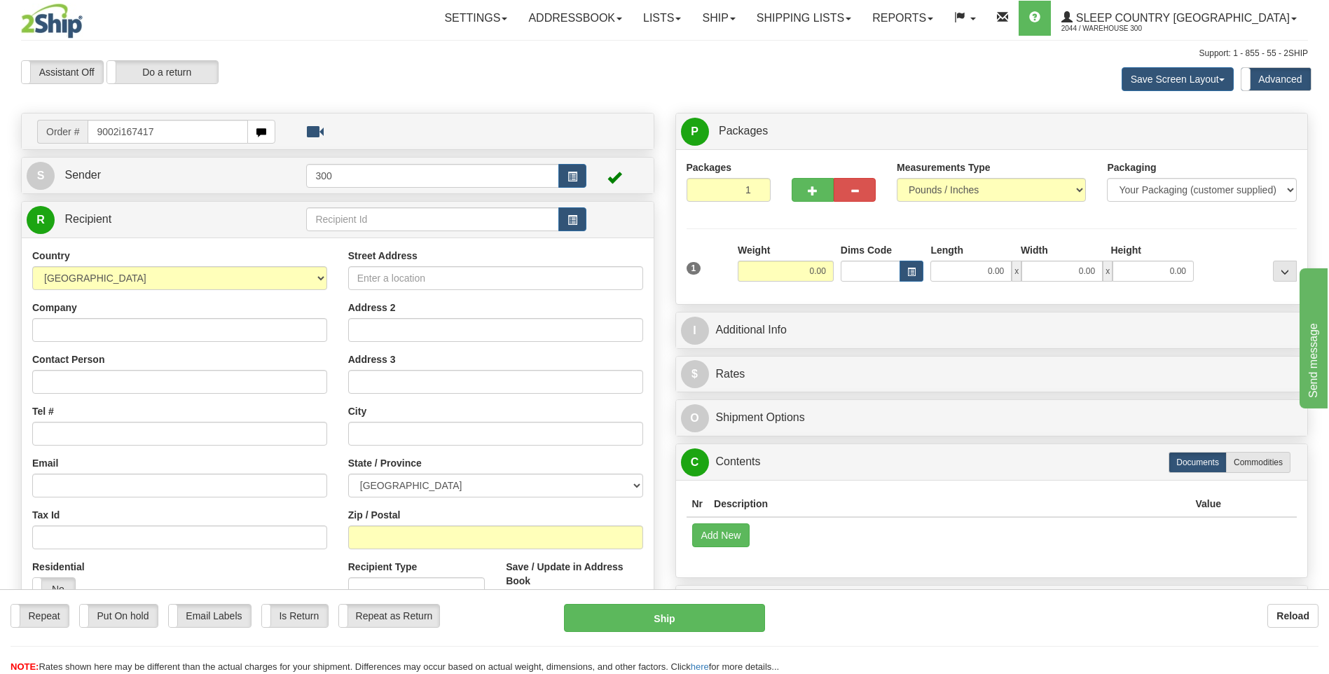
type input "9002i167417"
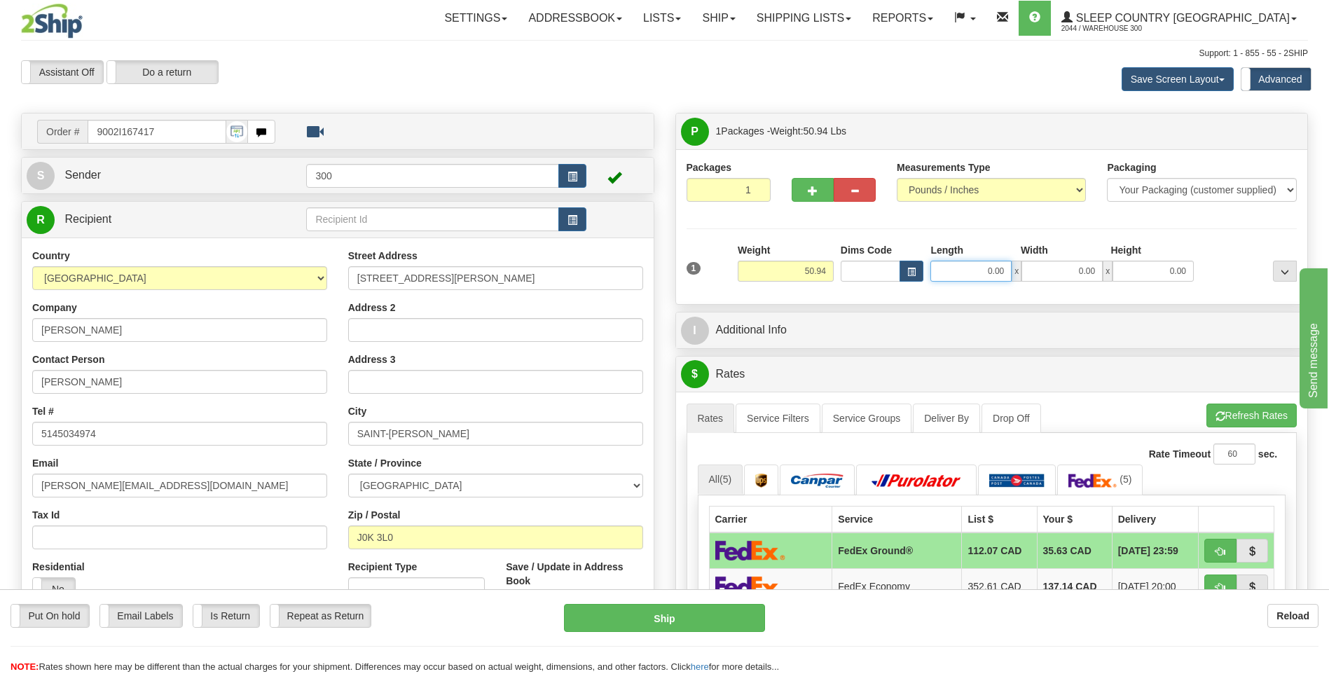
click at [980, 278] on input "0.00" at bounding box center [971, 271] width 81 height 21
type input "16.00"
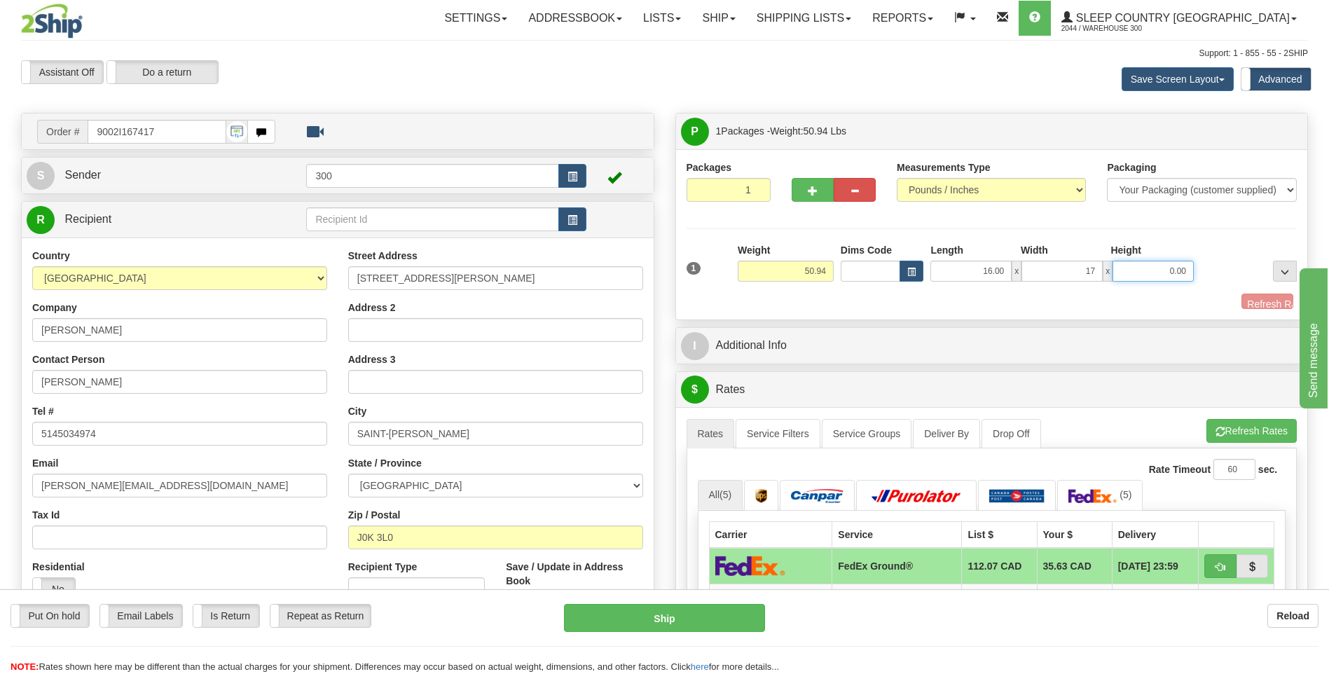
type input "17.00"
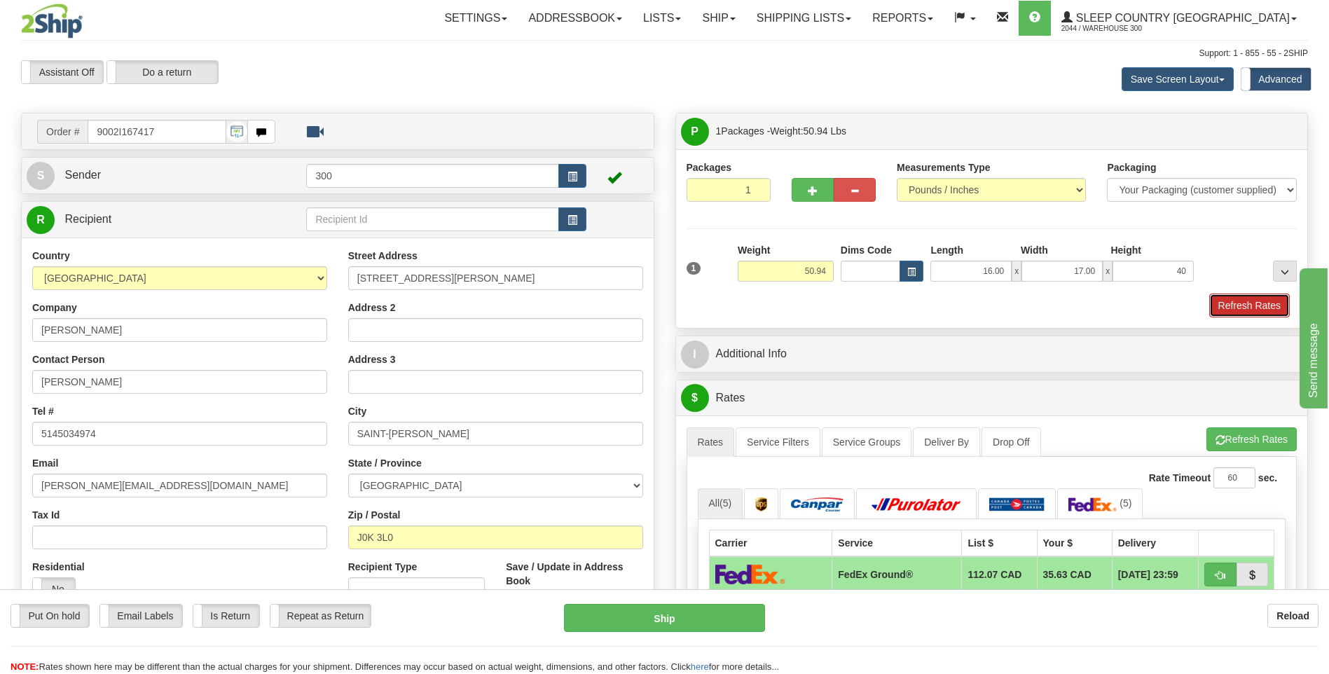
type input "40.00"
click at [1230, 313] on button "Refresh Rates" at bounding box center [1250, 306] width 81 height 24
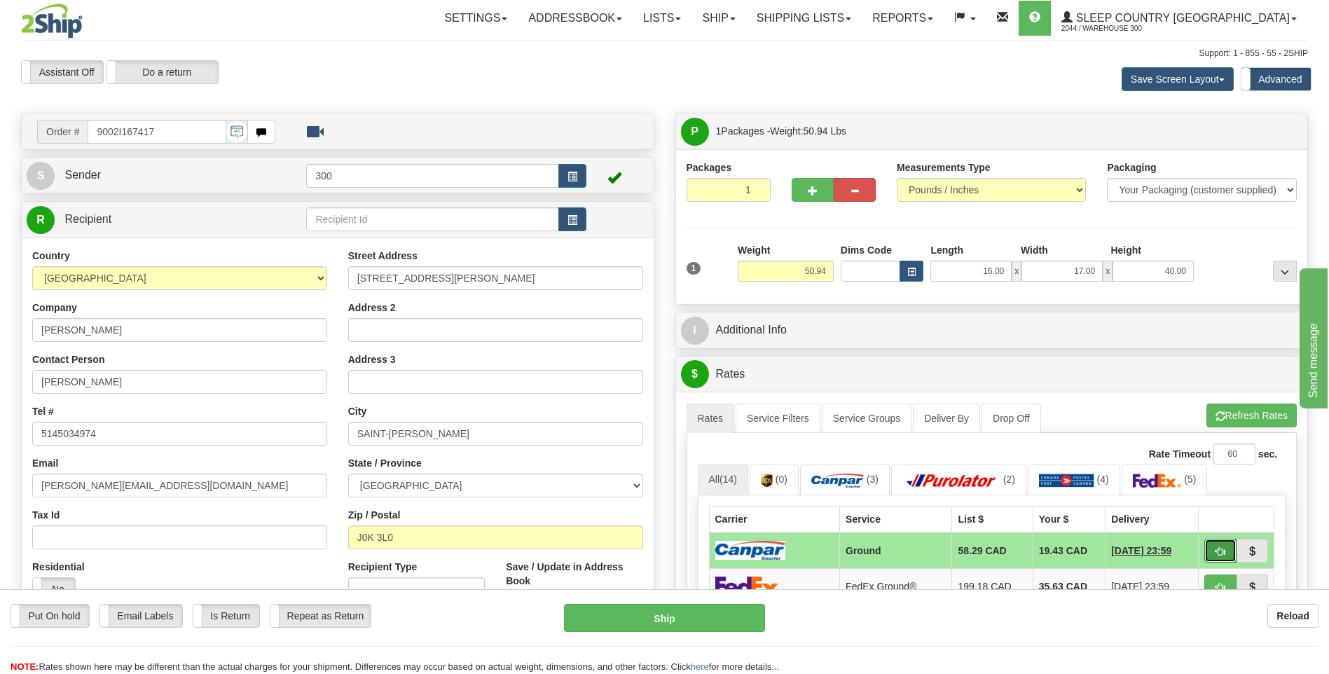
click at [1212, 546] on button "button" at bounding box center [1221, 551] width 32 height 24
type input "1"
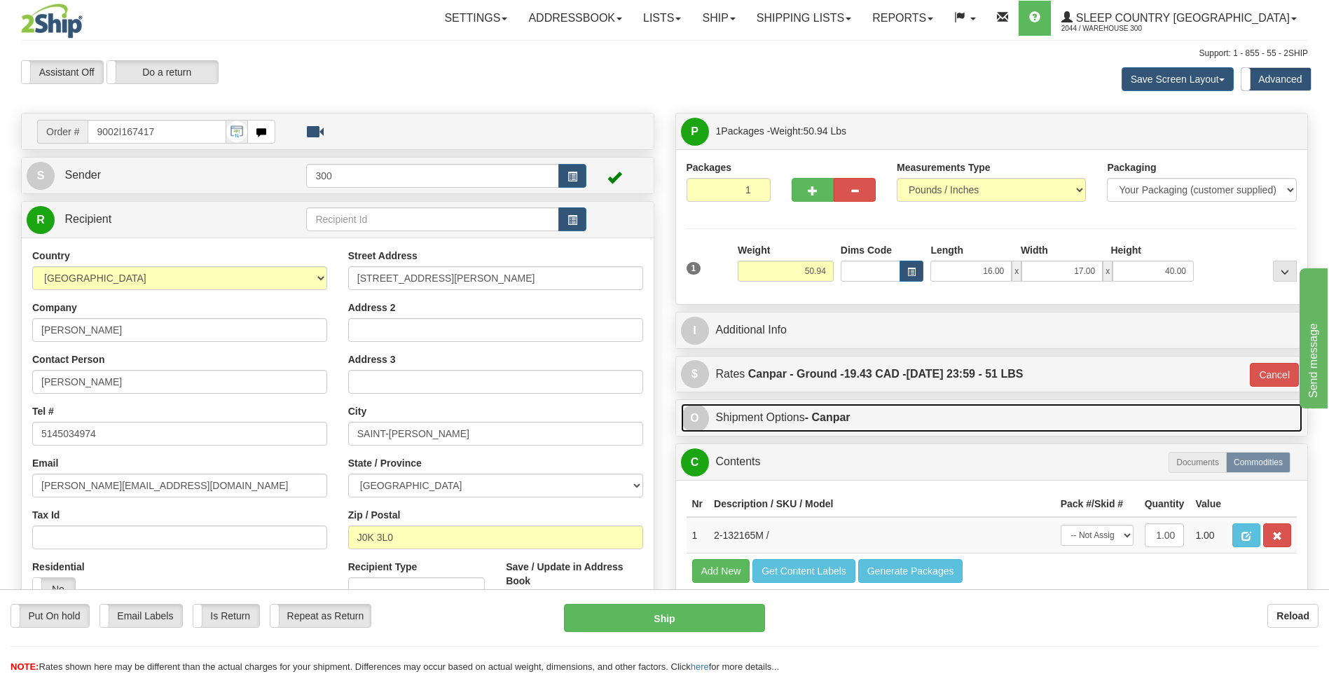
click at [912, 421] on link "O Shipment Options - Canpar" at bounding box center [992, 418] width 622 height 29
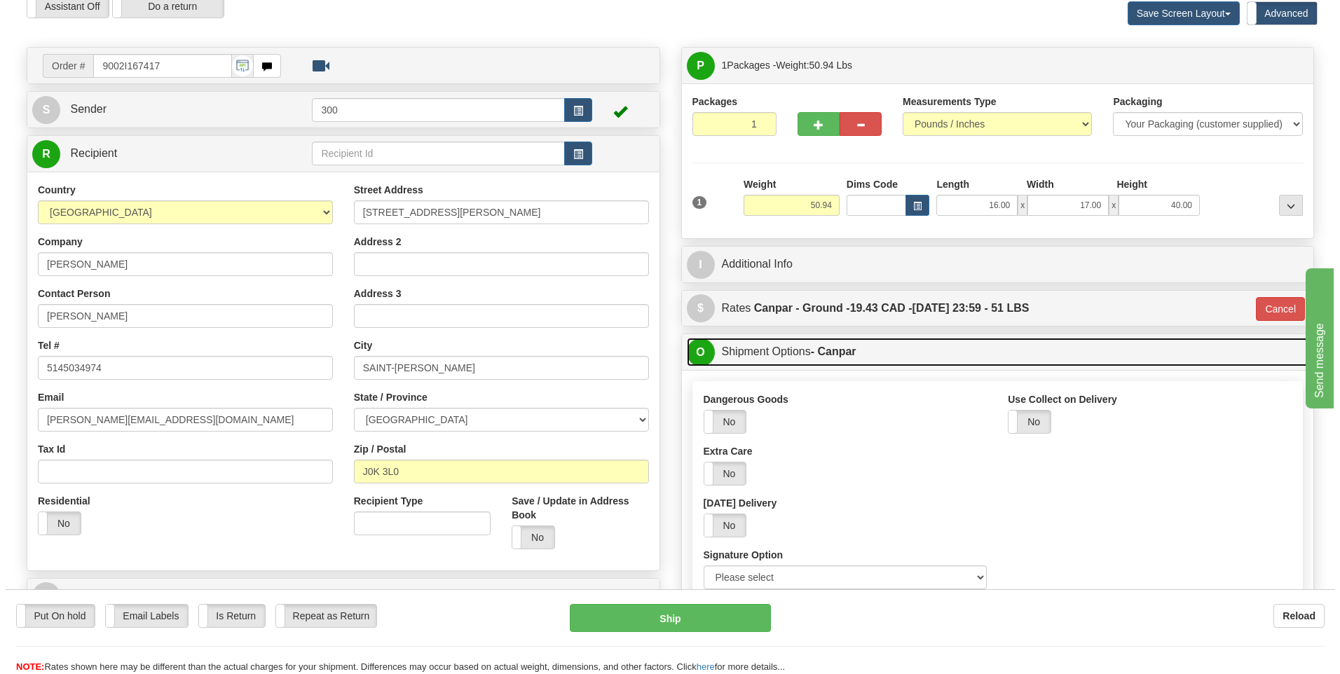
scroll to position [210, 0]
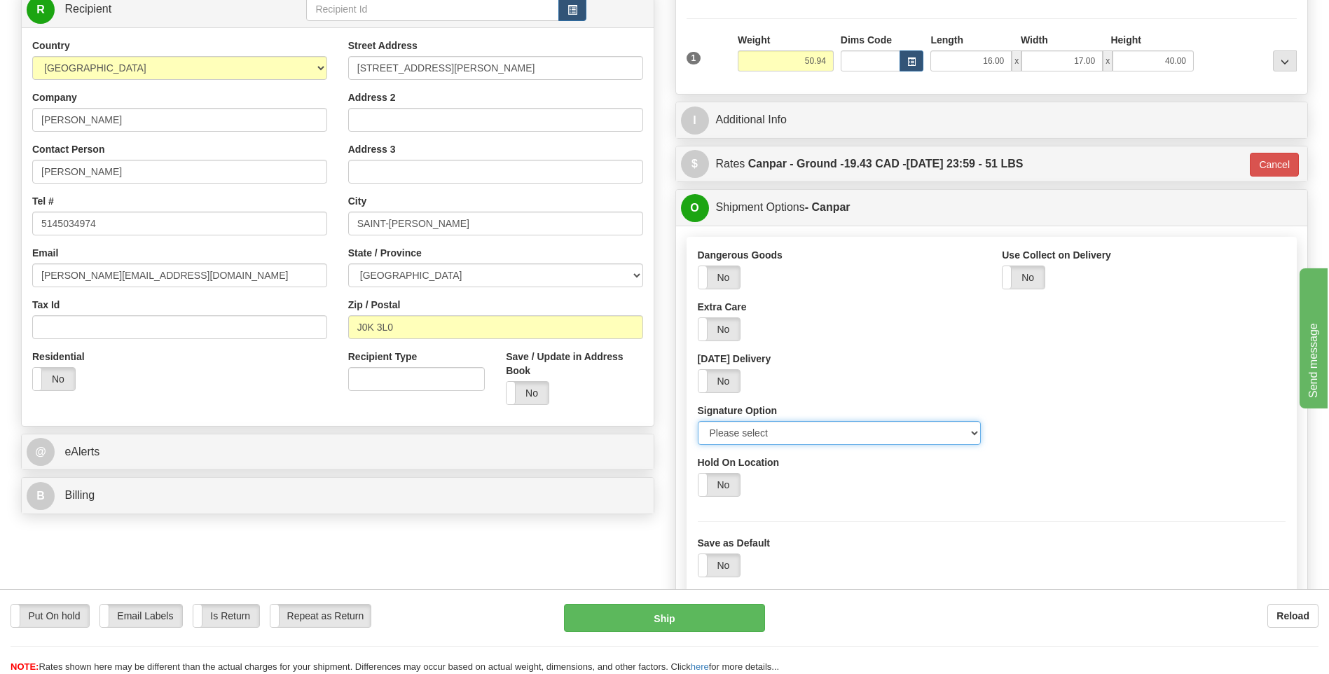
drag, startPoint x: 830, startPoint y: 437, endPoint x: 821, endPoint y: 447, distance: 13.4
click at [830, 437] on select "Please select No Signature Required Signature Required Adult Signature" at bounding box center [840, 433] width 284 height 24
select select "2"
click at [698, 421] on select "Please select No Signature Required Signature Required Adult Signature" at bounding box center [840, 433] width 284 height 24
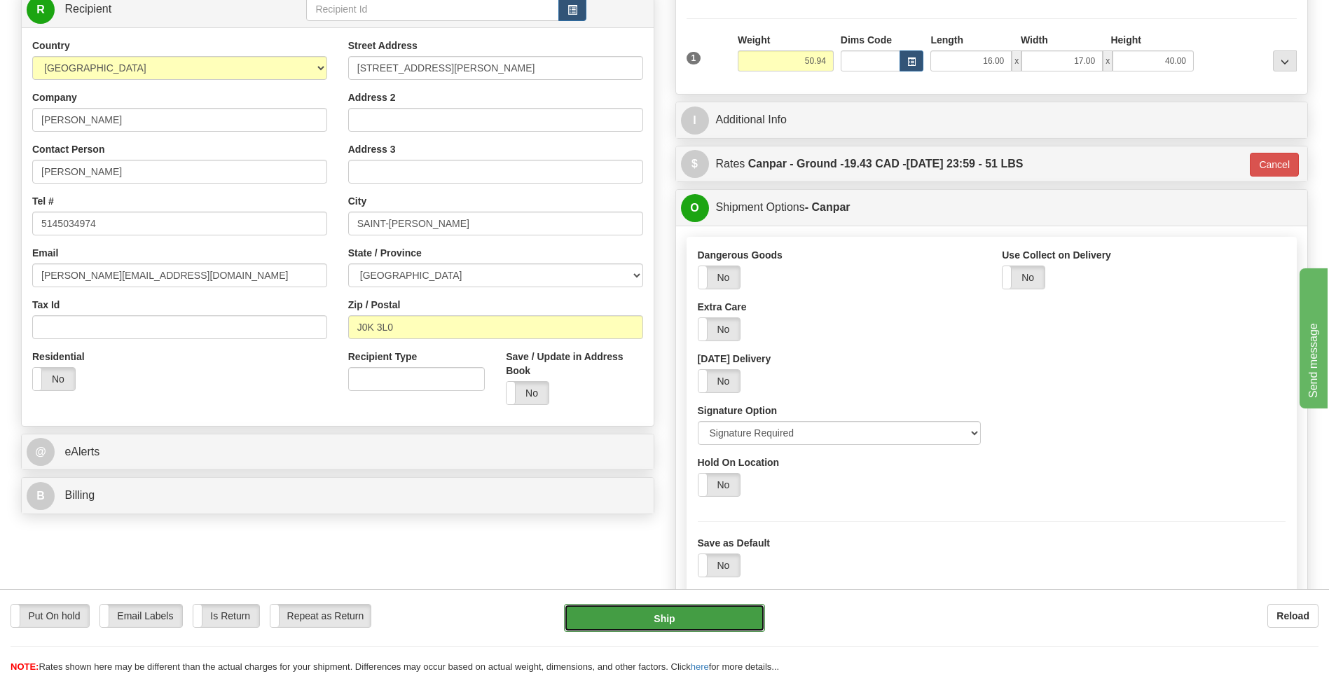
click at [724, 606] on button "Ship" at bounding box center [664, 618] width 200 height 28
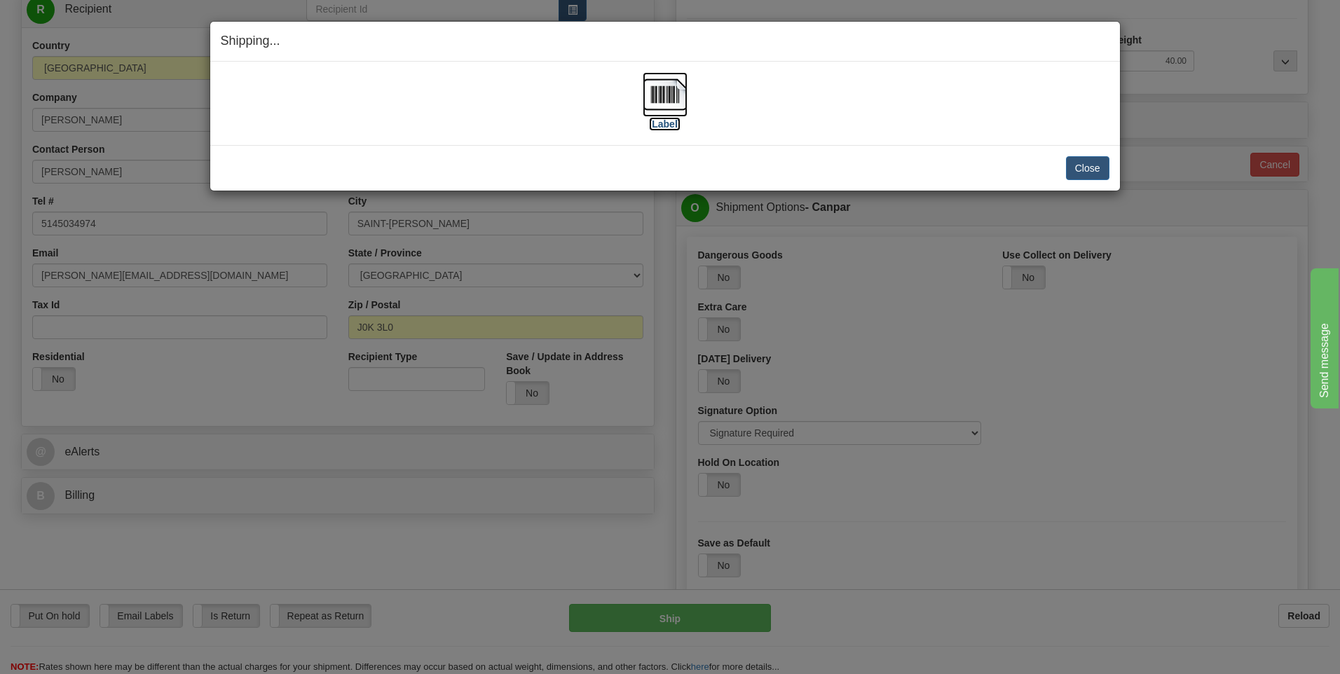
click at [659, 109] on img at bounding box center [665, 94] width 45 height 45
click at [1098, 177] on button "Close" at bounding box center [1087, 168] width 43 height 24
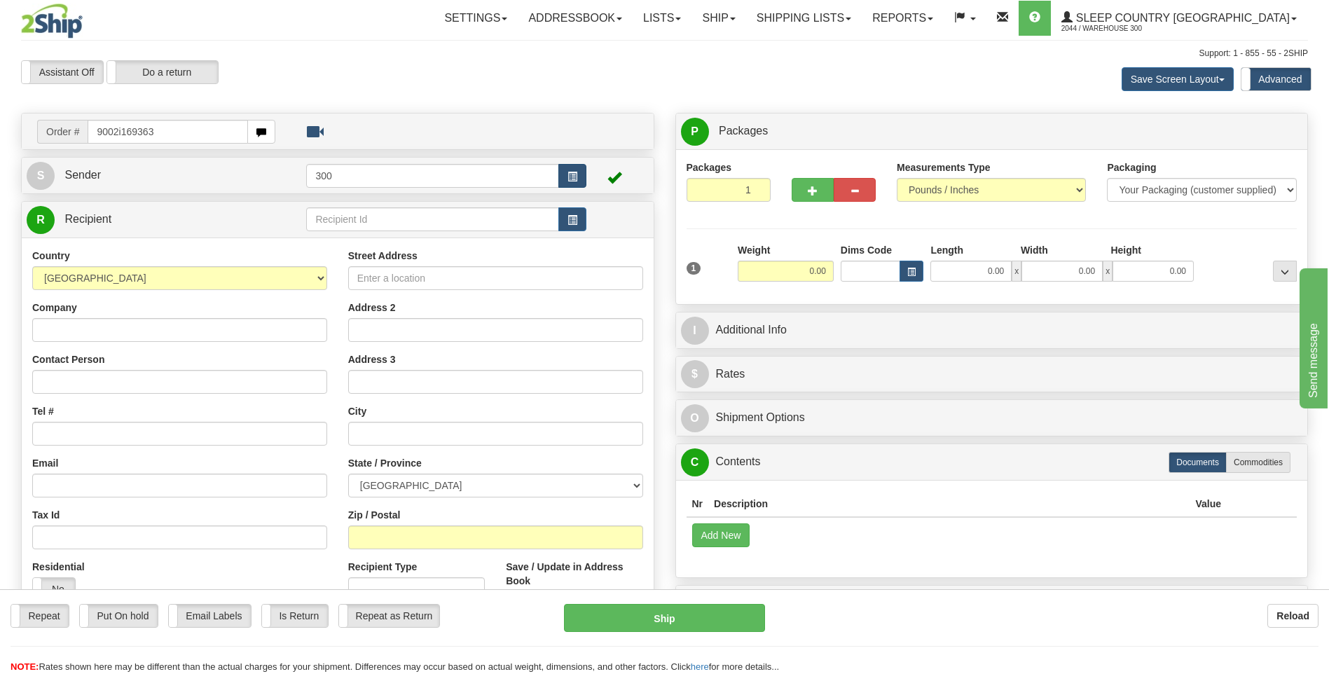
type input "9002i169363"
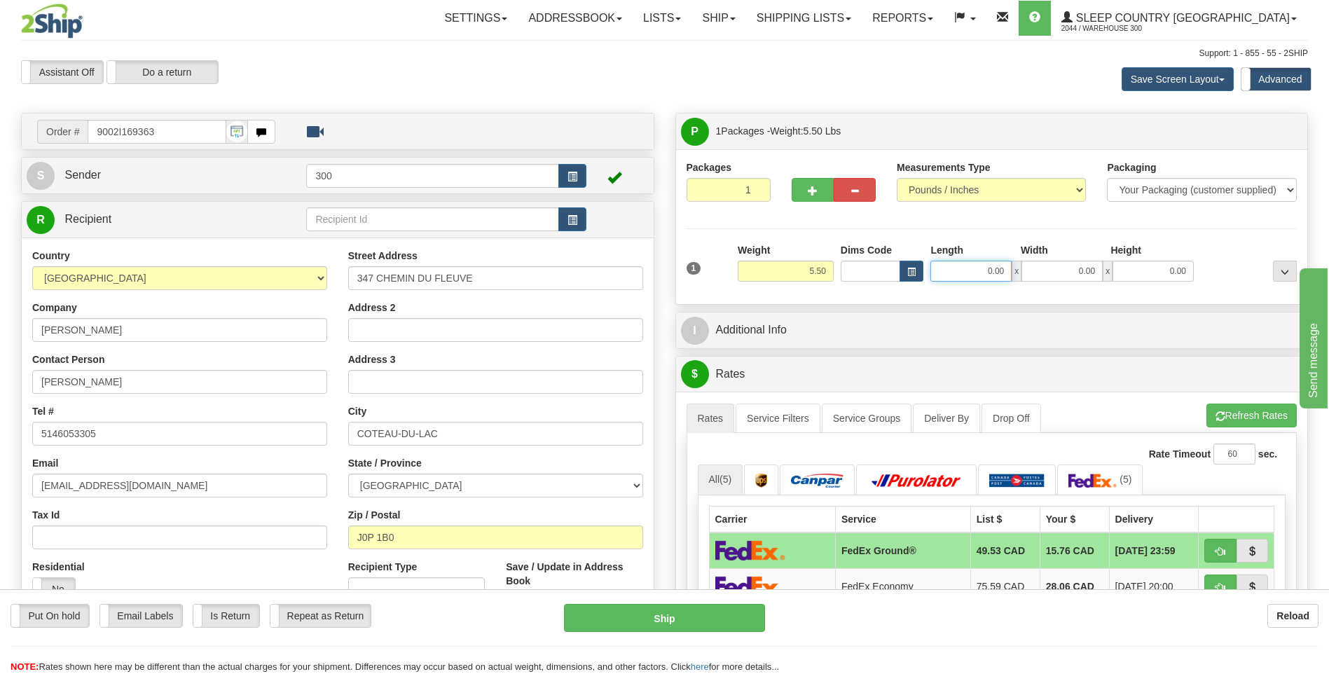
click at [950, 271] on input "0.00" at bounding box center [971, 271] width 81 height 21
type input "19.00"
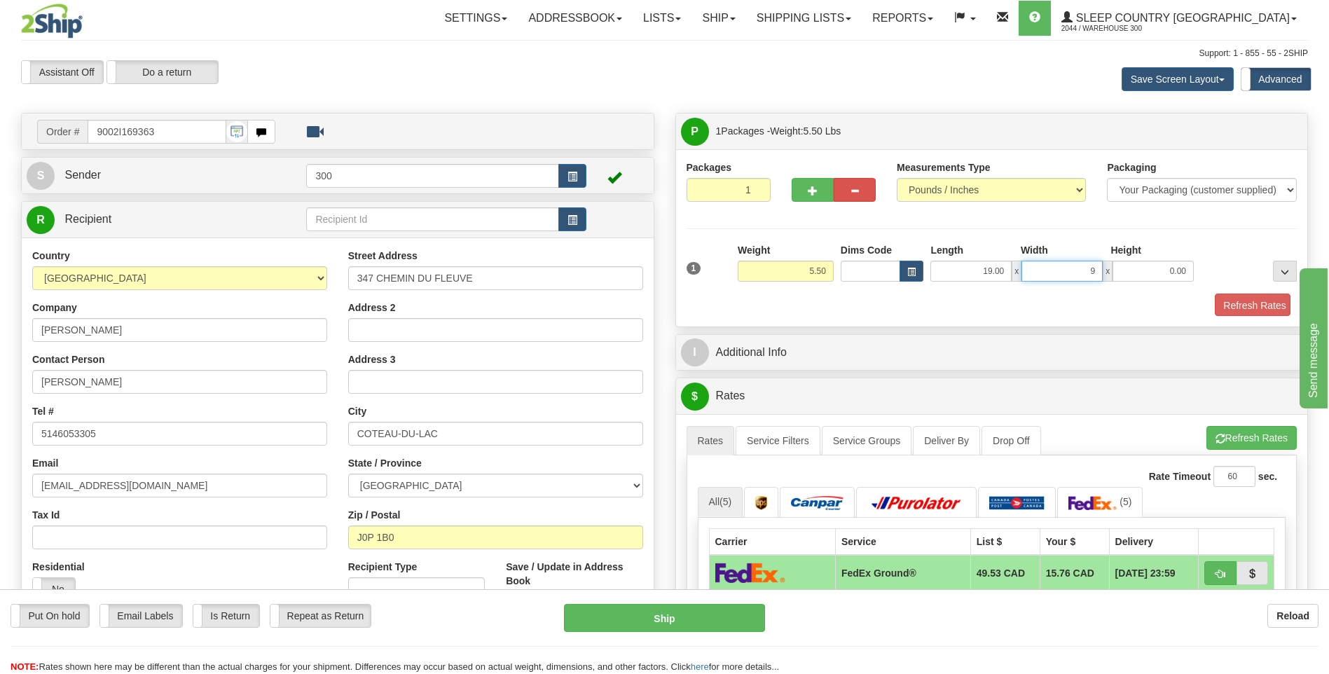
type input "9.00"
type input "8.00"
click at [1222, 307] on button "Refresh Rates" at bounding box center [1250, 306] width 81 height 24
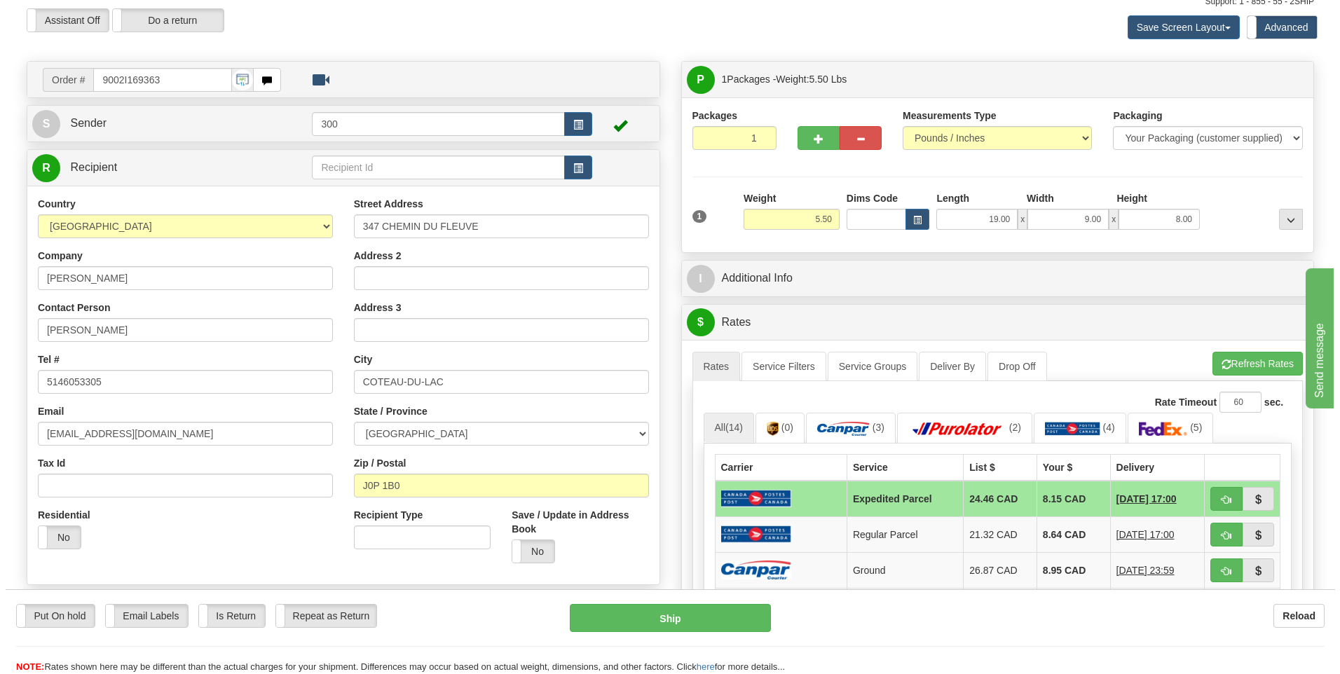
scroll to position [140, 0]
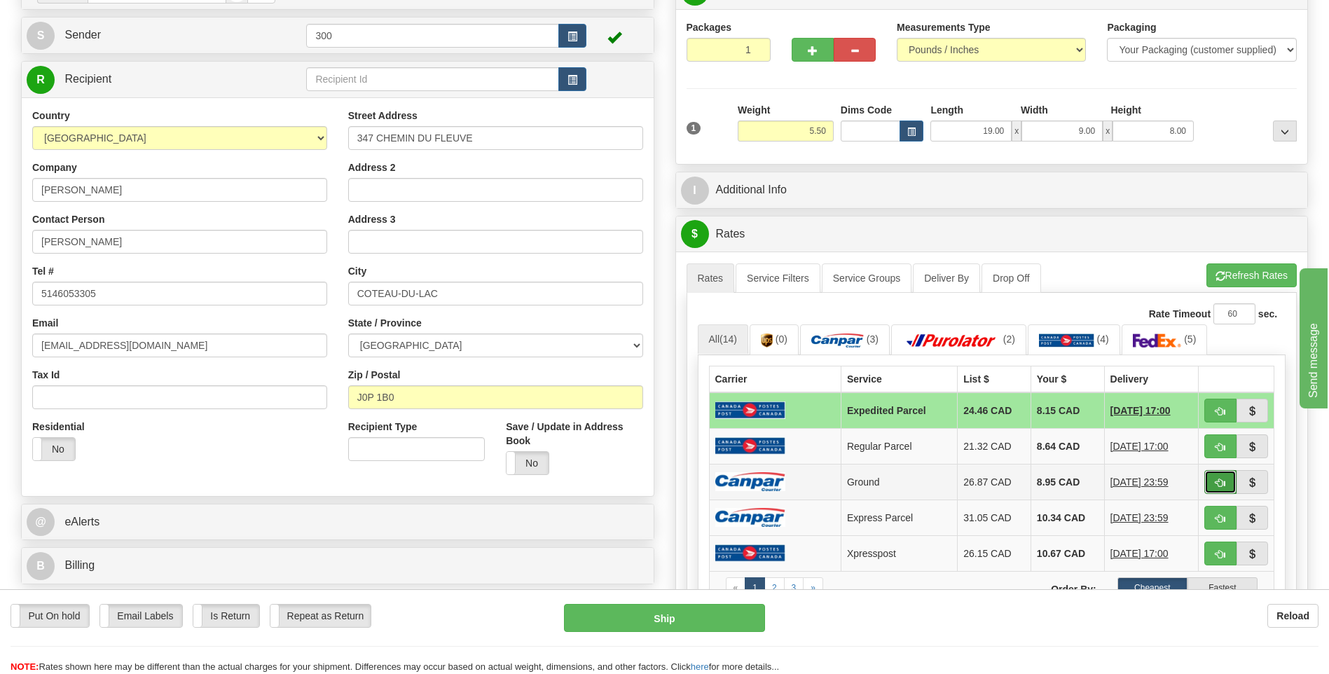
click at [1221, 486] on span "button" at bounding box center [1221, 483] width 10 height 9
type input "1"
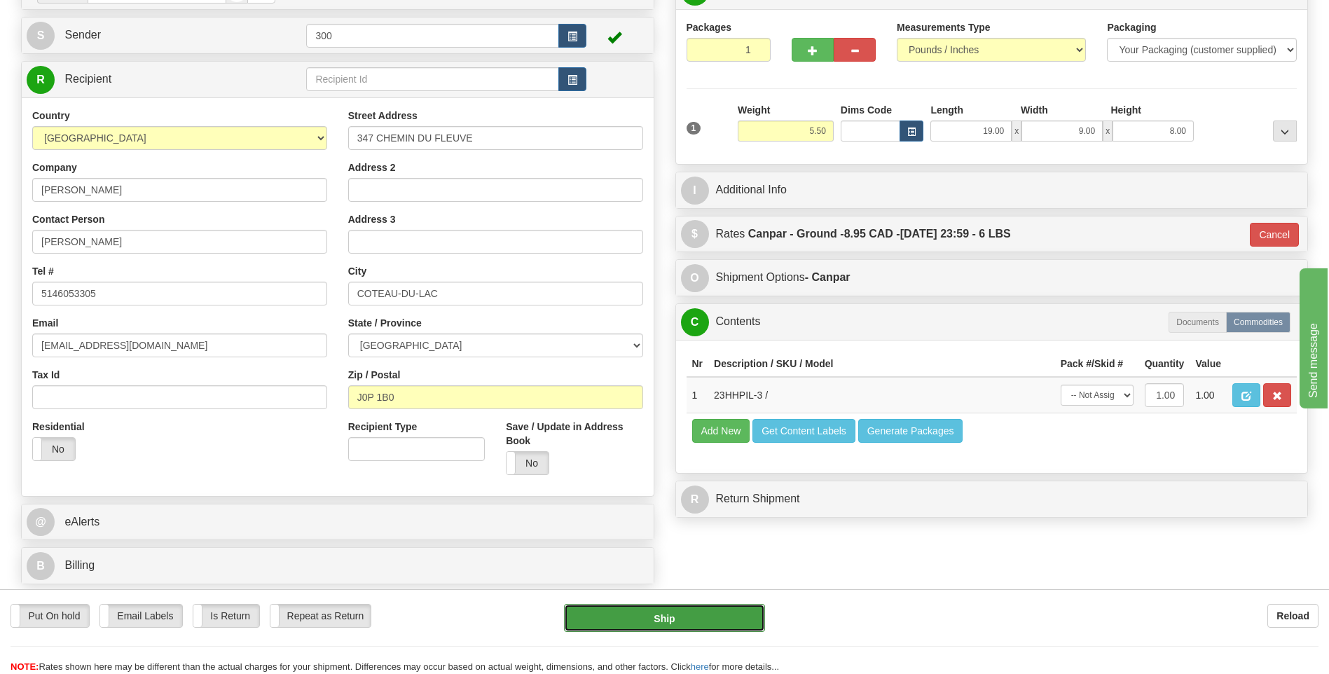
click at [653, 617] on button "Ship" at bounding box center [664, 618] width 200 height 28
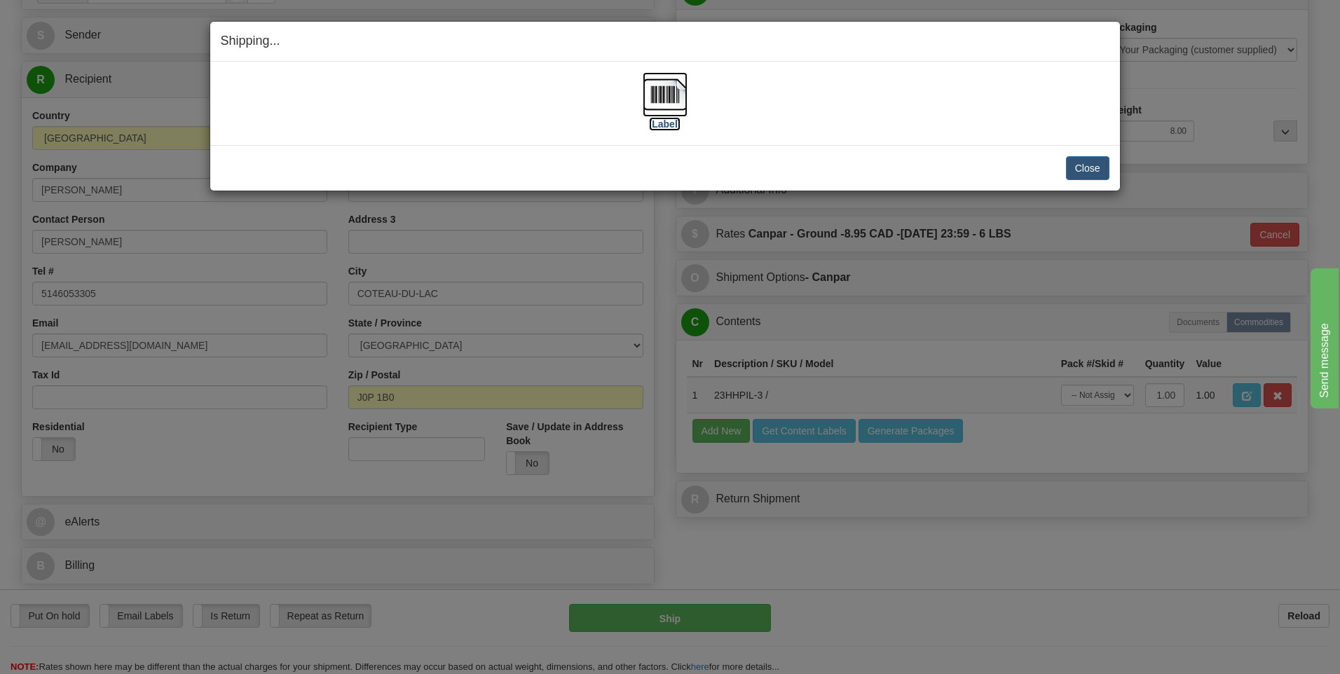
click at [676, 97] on img at bounding box center [665, 94] width 45 height 45
click at [1084, 171] on button "Close" at bounding box center [1087, 168] width 43 height 24
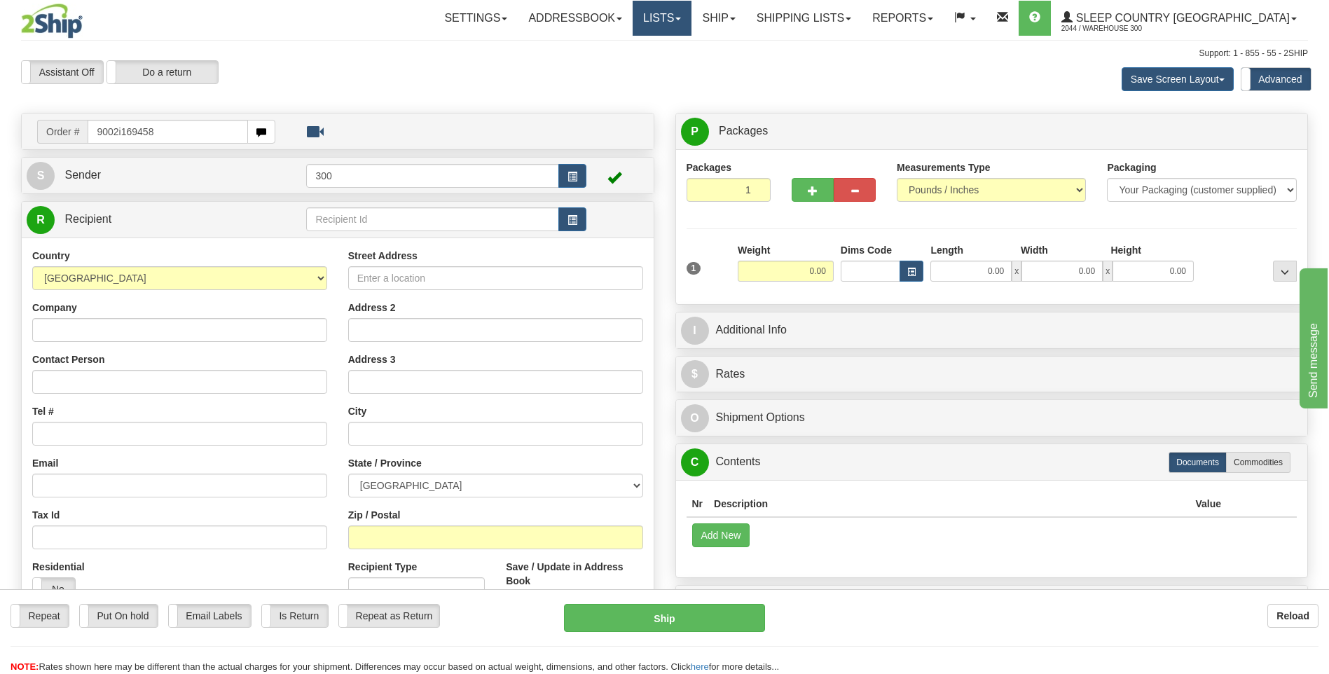
type input "9002i169458"
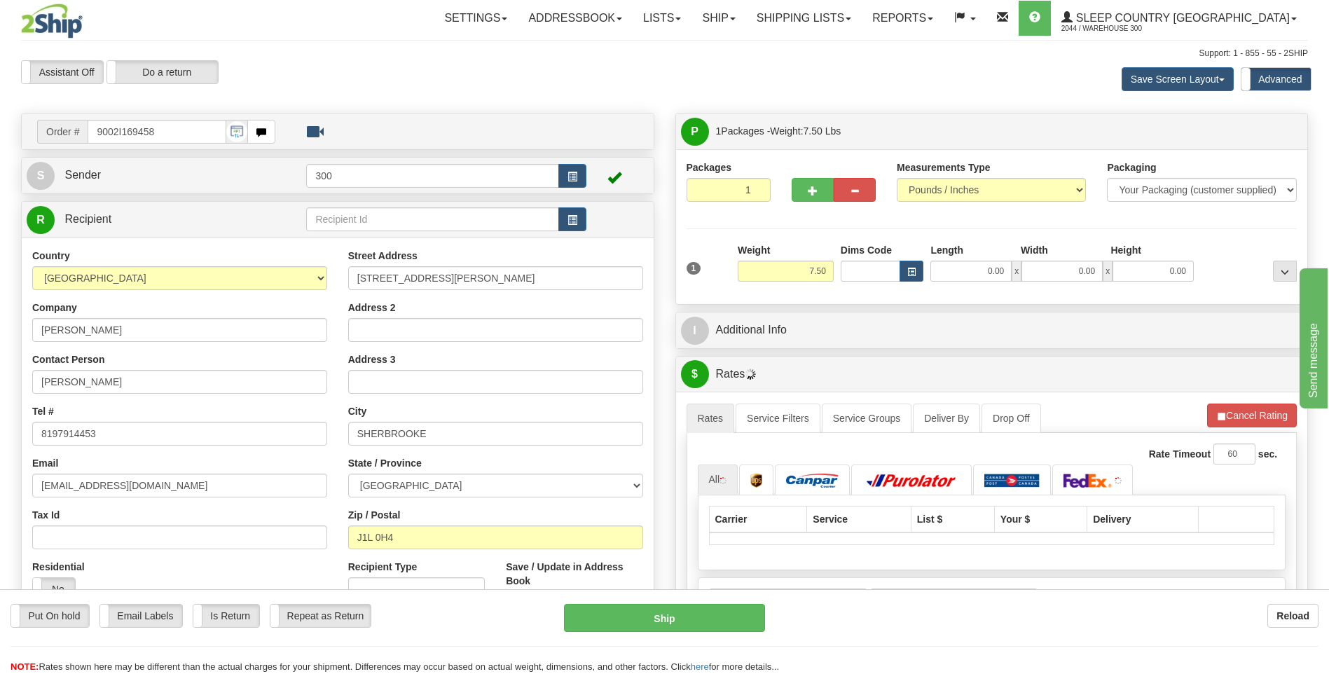
click at [989, 285] on div "1 Weight 7.50 Dims Code 0.00" at bounding box center [992, 268] width 618 height 50
click at [987, 277] on input "0.00" at bounding box center [971, 271] width 81 height 21
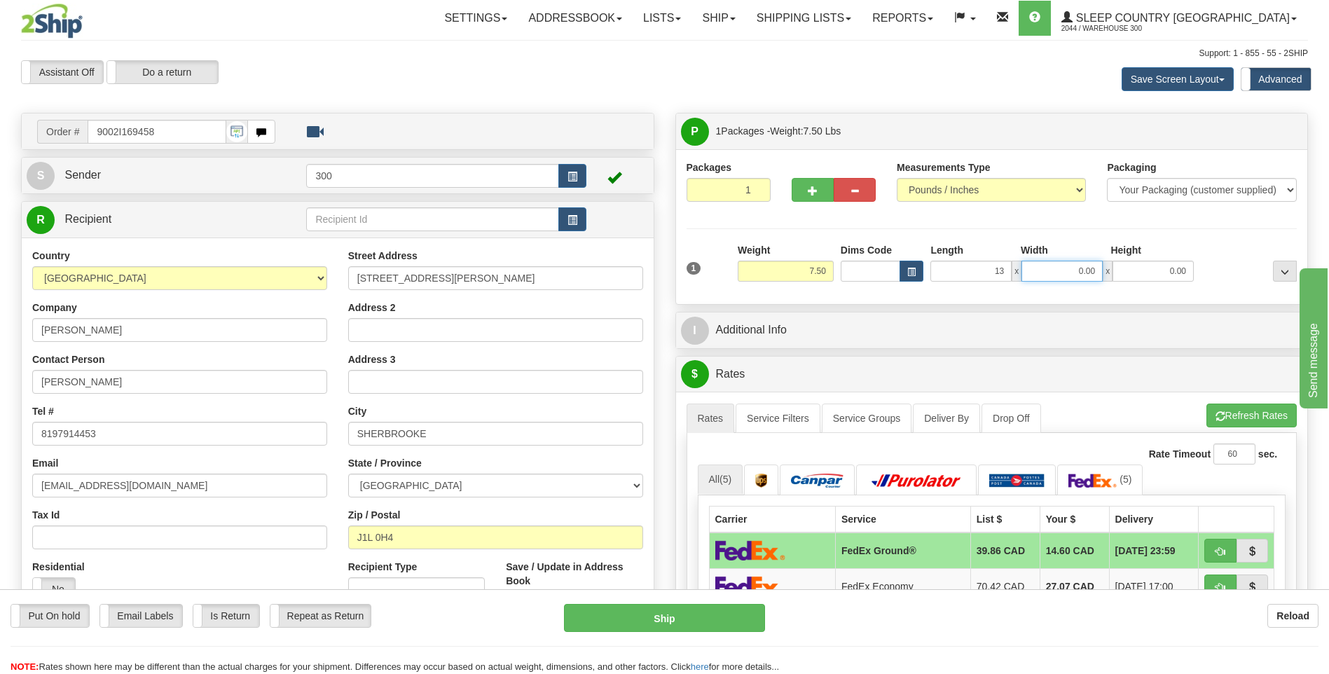
type input "13.00"
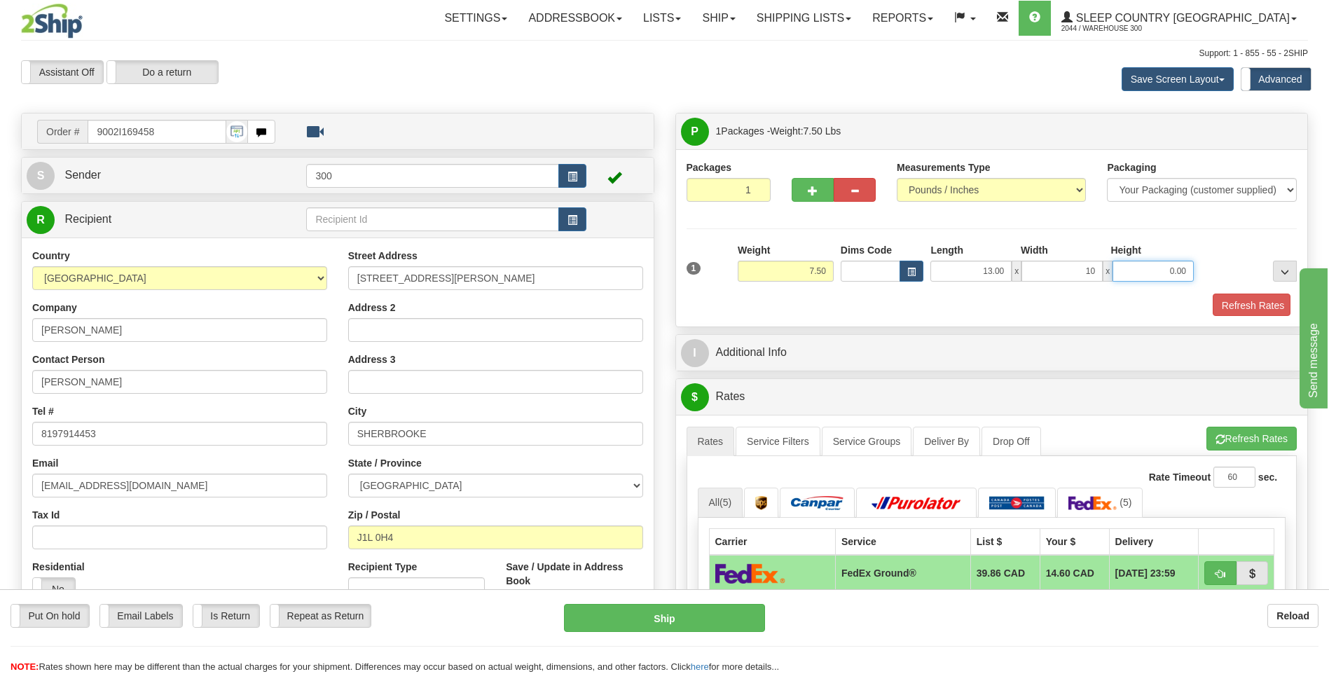
type input "10.00"
type input "5.00"
click at [1228, 306] on button "Refresh Rates" at bounding box center [1250, 306] width 81 height 24
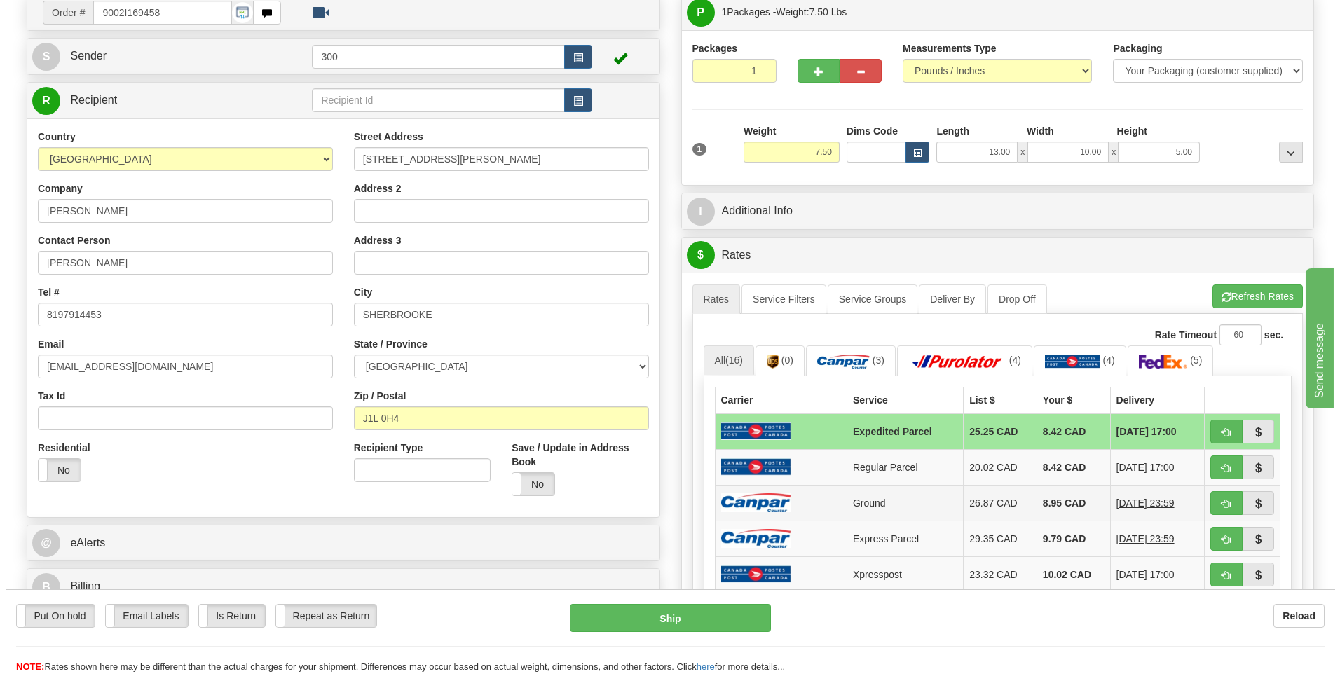
scroll to position [140, 0]
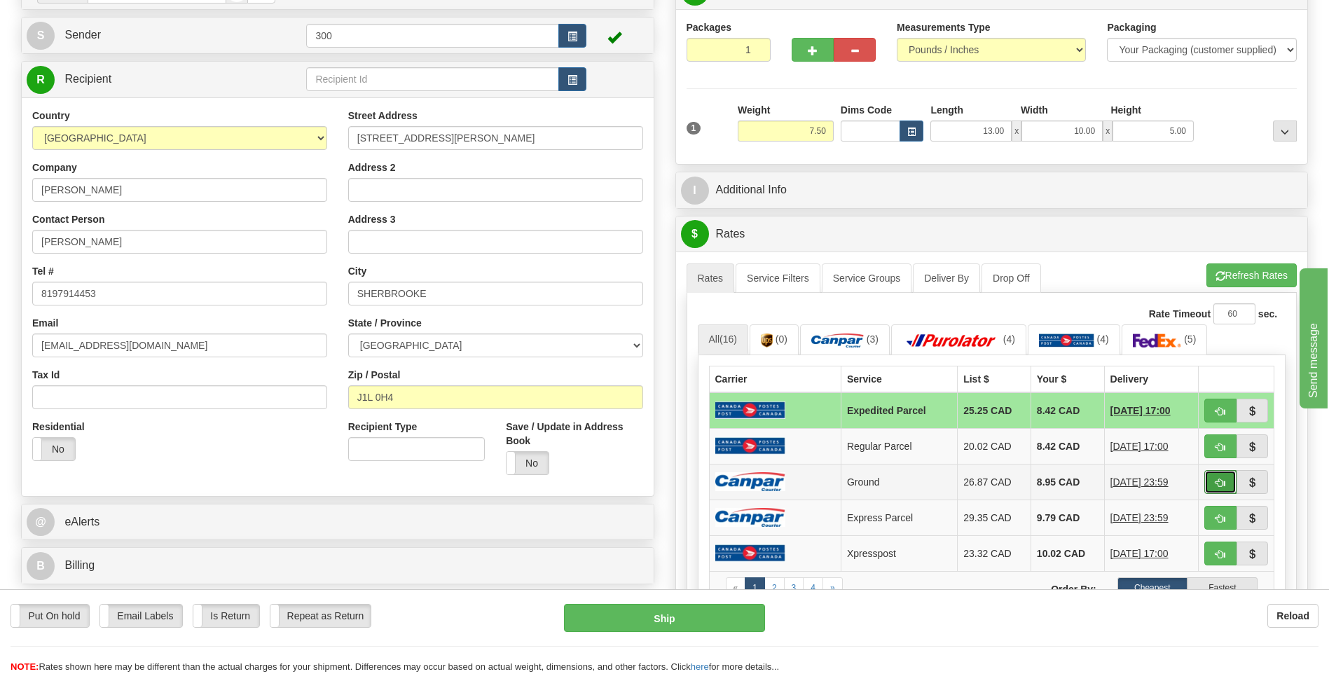
click at [1217, 485] on span "button" at bounding box center [1221, 483] width 10 height 9
type input "1"
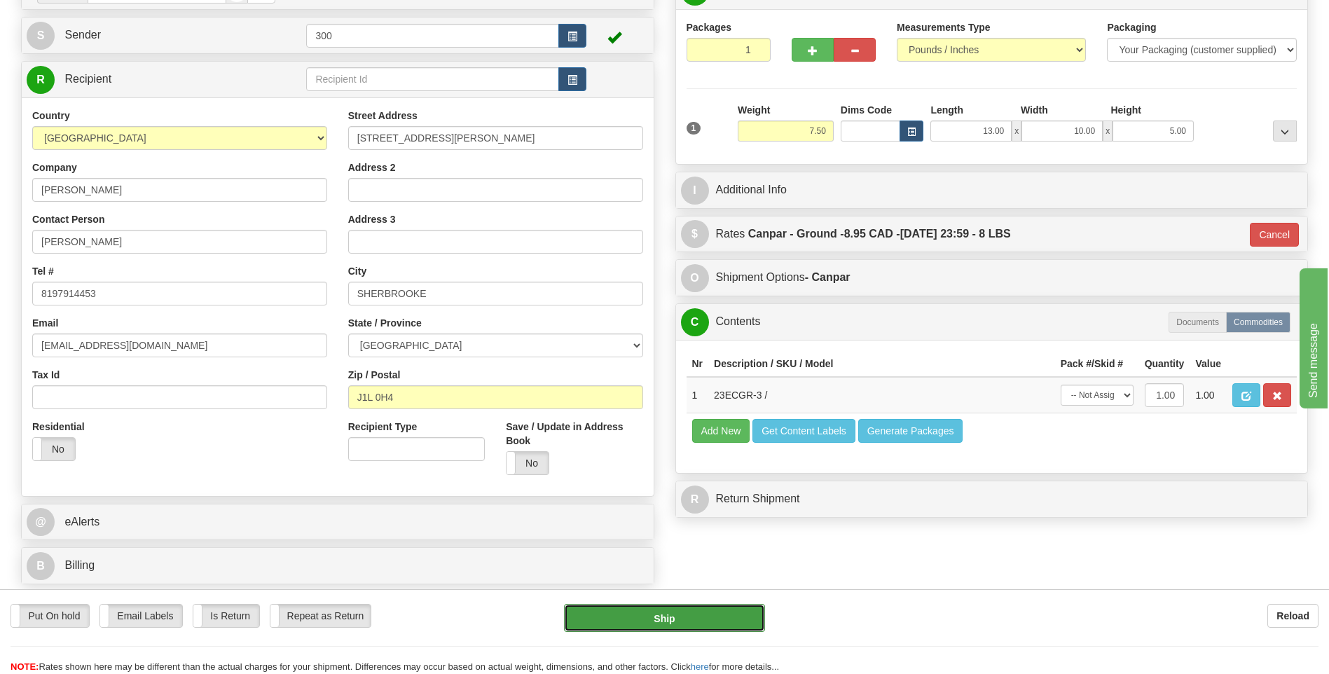
click at [718, 620] on button "Ship" at bounding box center [664, 618] width 200 height 28
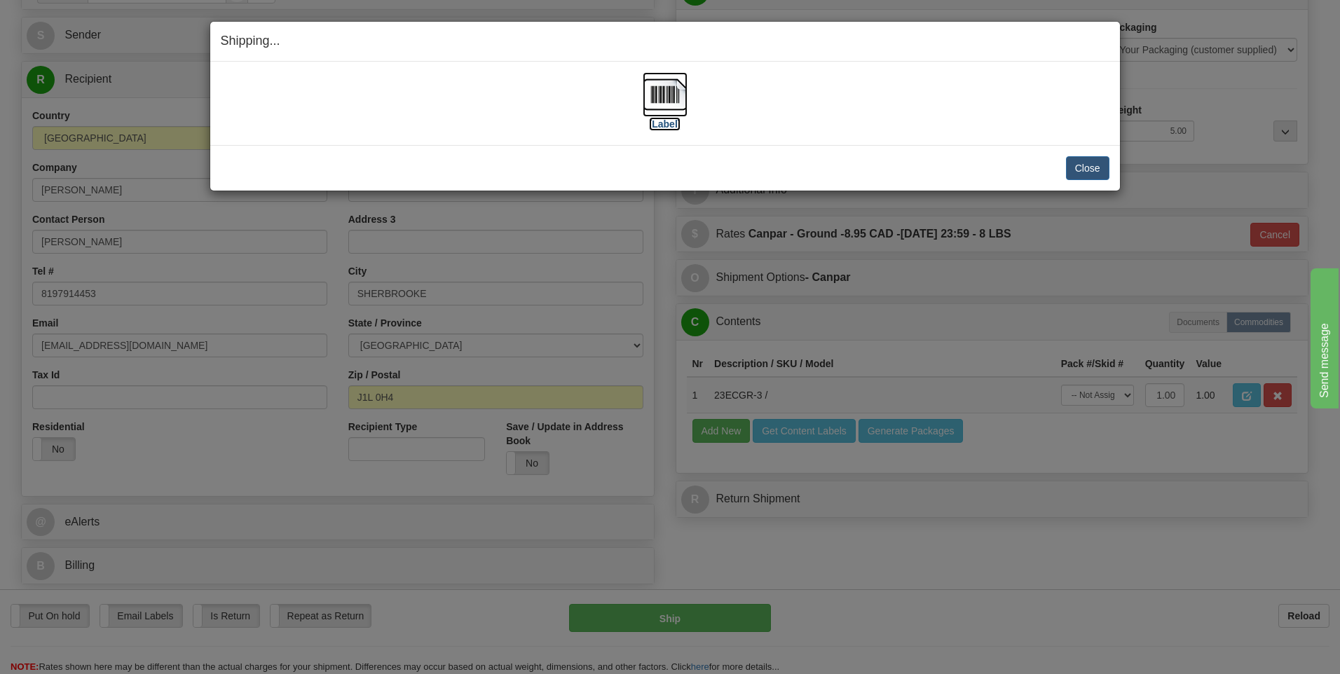
click at [659, 107] on img at bounding box center [665, 94] width 45 height 45
click at [1097, 165] on button "Close" at bounding box center [1087, 168] width 43 height 24
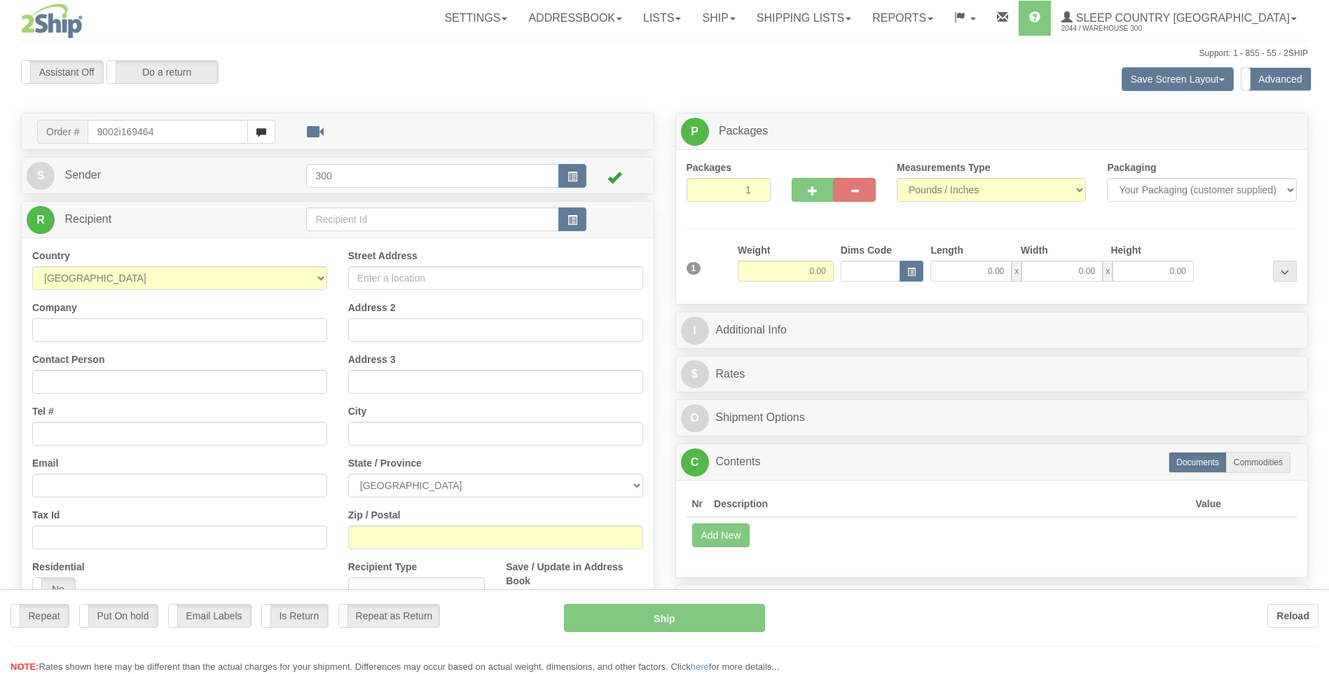
type input "9002i169464"
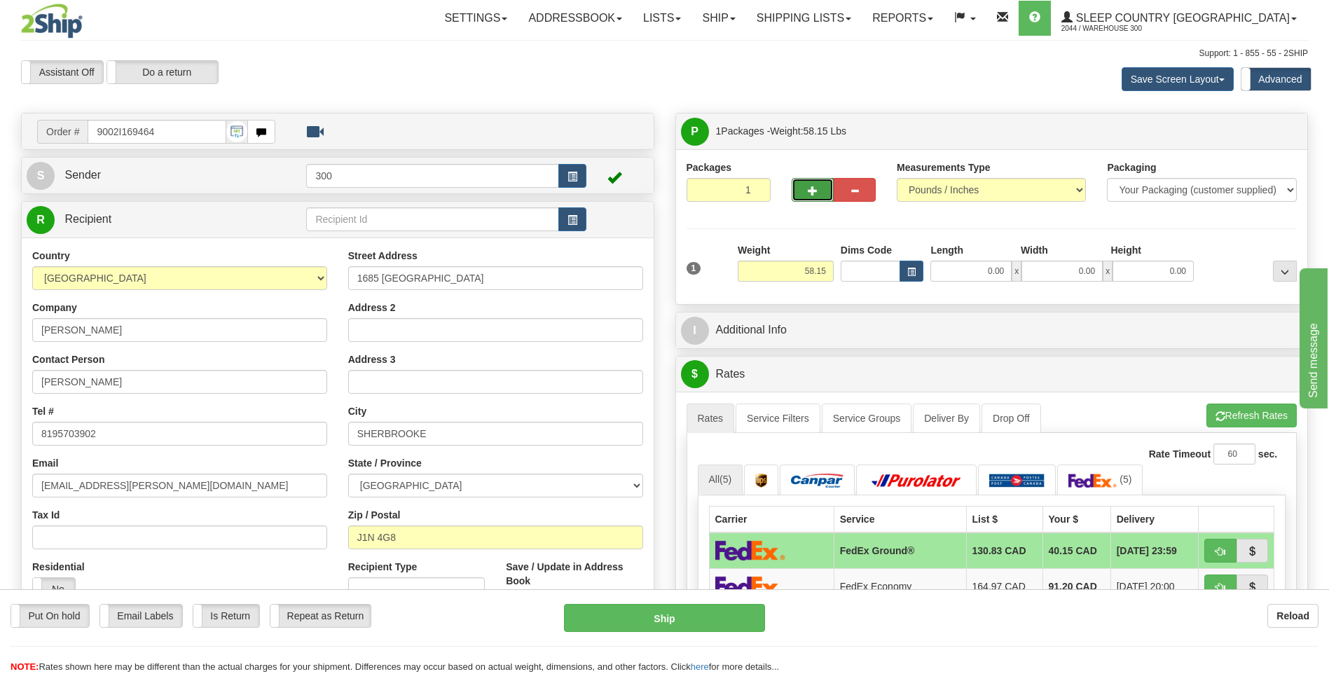
click at [828, 189] on button "button" at bounding box center [813, 190] width 42 height 24
type input "2"
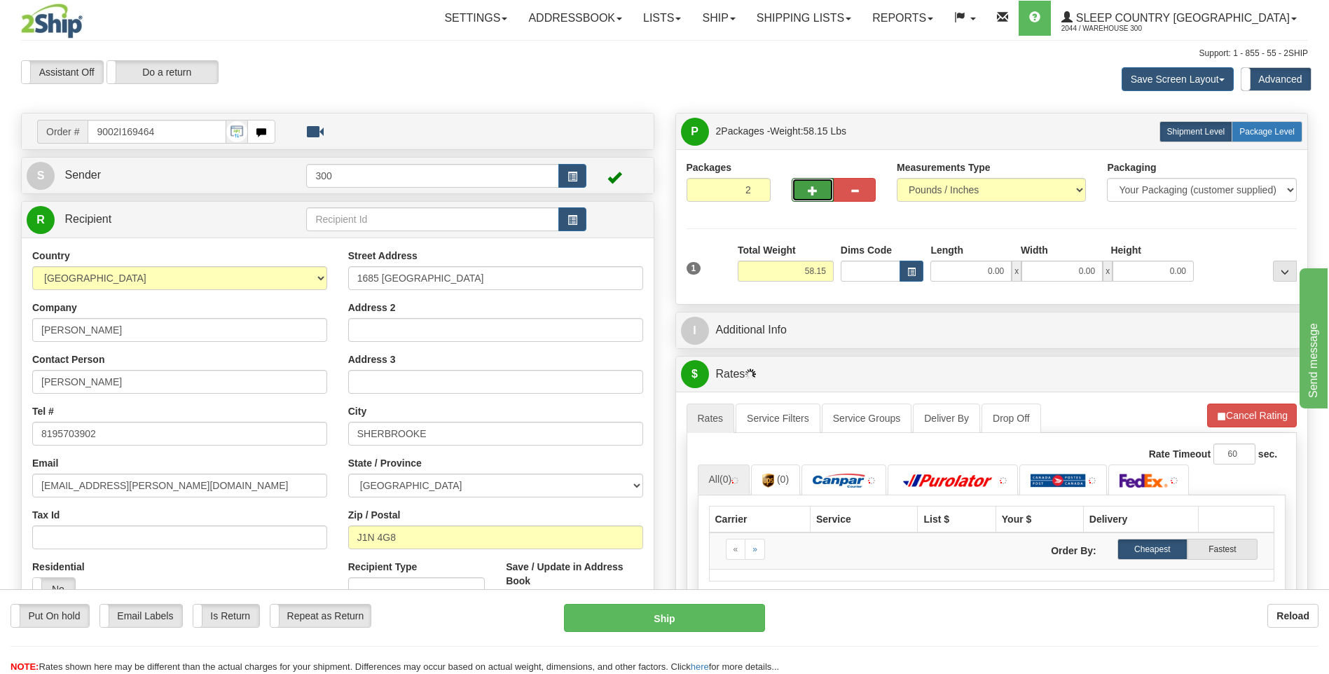
click at [1238, 136] on label "Package Level Pack.." at bounding box center [1267, 131] width 71 height 21
radio input "true"
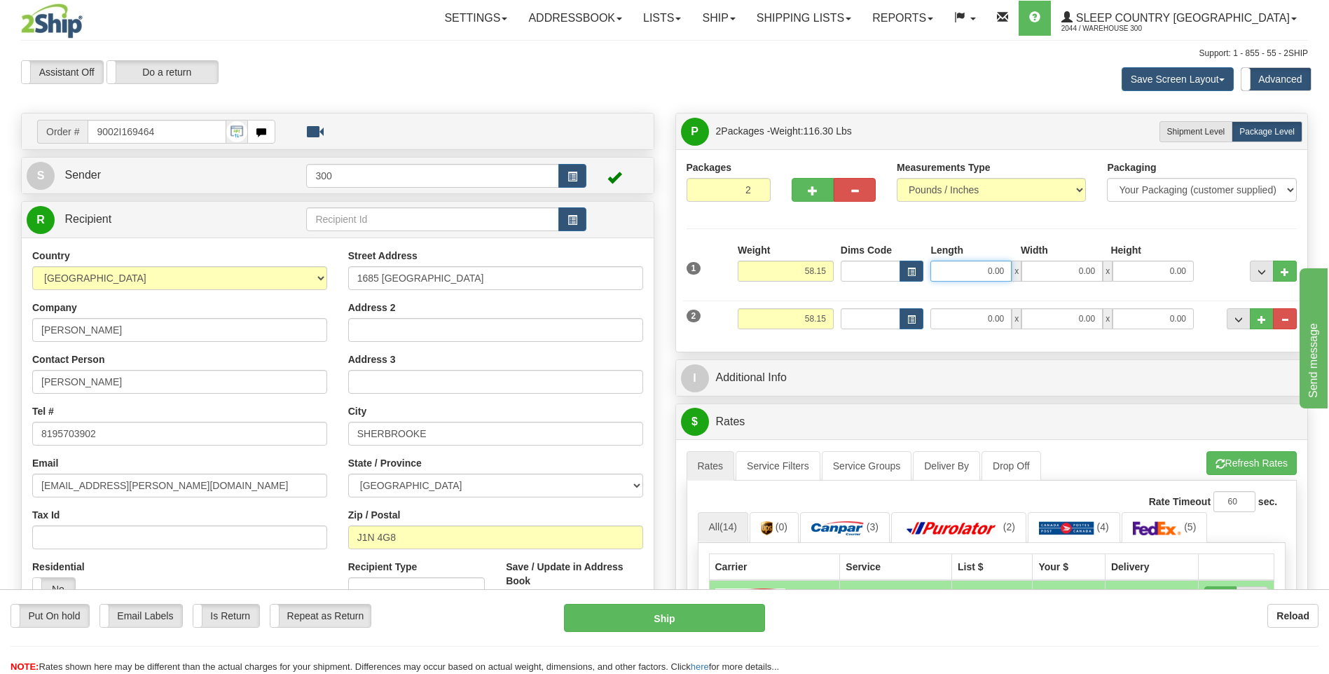
click at [978, 269] on input "0.00" at bounding box center [971, 271] width 81 height 21
type input "17.00"
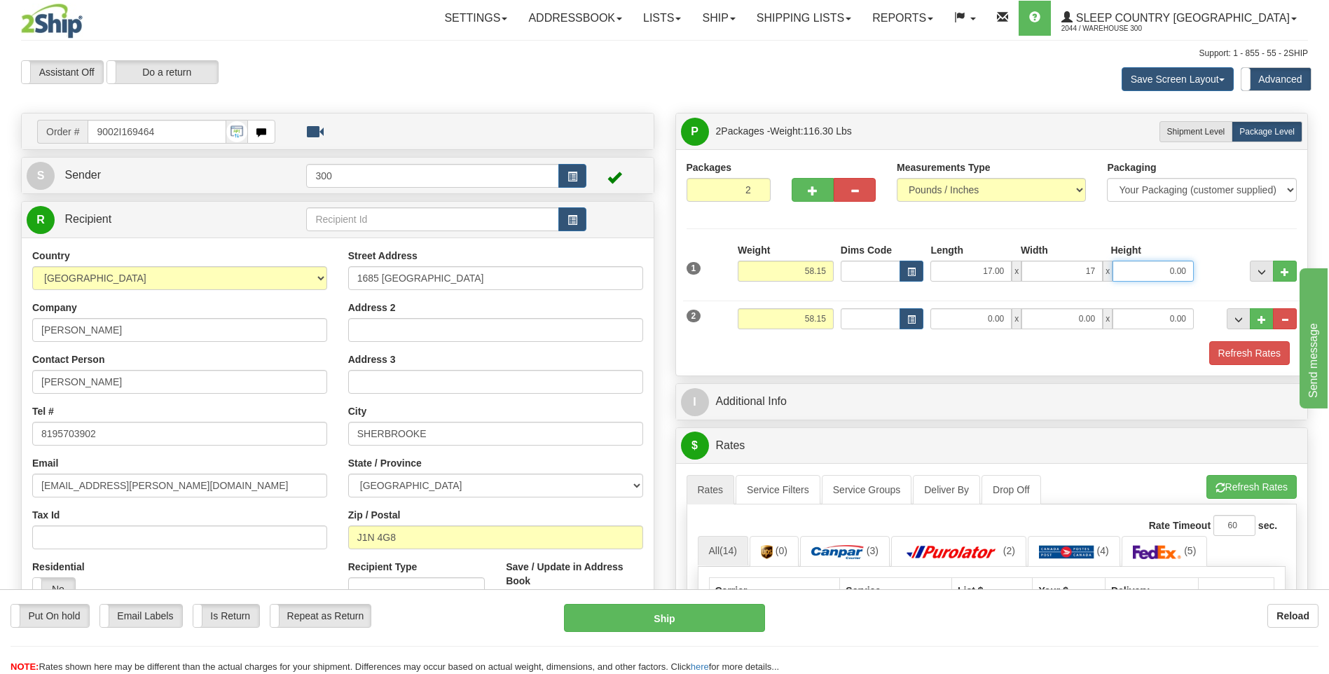
type input "17.00"
type input "4.00"
click at [975, 322] on input "0.00" at bounding box center [971, 318] width 81 height 21
type input "7.00"
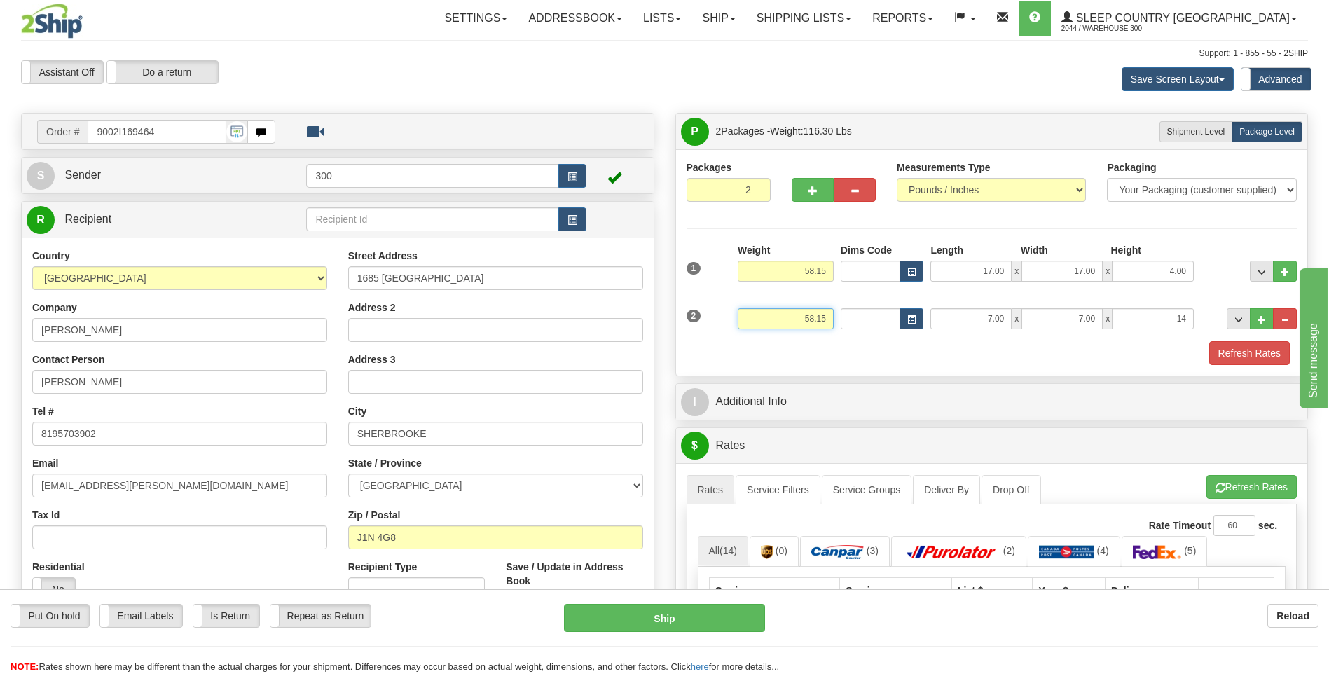
type input "14.00"
drag, startPoint x: 793, startPoint y: 317, endPoint x: 879, endPoint y: 317, distance: 85.5
click at [879, 317] on div "2 Weight 58.15 Dims Code Length Width Height" at bounding box center [992, 317] width 618 height 47
click at [777, 265] on input "58.15" at bounding box center [786, 271] width 96 height 21
type input "4.00"
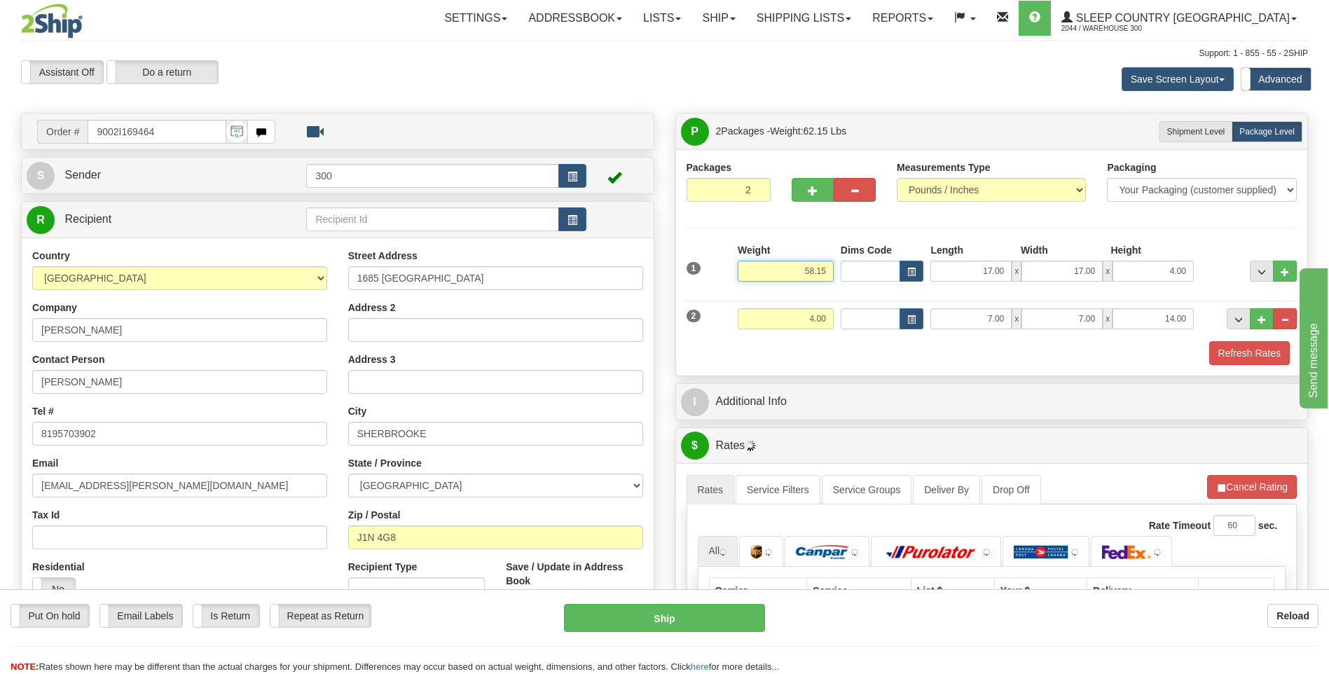
click at [777, 265] on input "58.15" at bounding box center [786, 271] width 96 height 21
type input "3"
type input "53.00"
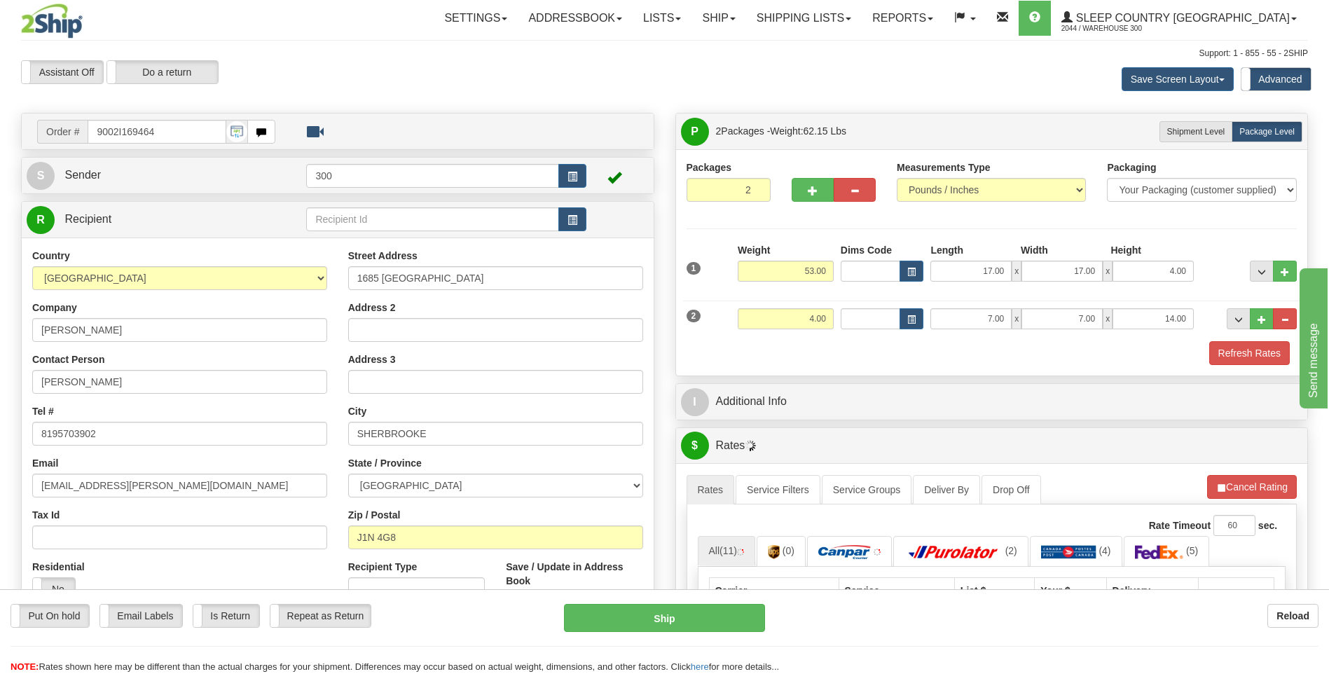
click at [786, 111] on div "Toggle navigation Settings Shipping Preferences Fields Preferences New" at bounding box center [664, 663] width 1329 height 1326
click at [1226, 364] on button "Refresh Rates" at bounding box center [1250, 353] width 81 height 24
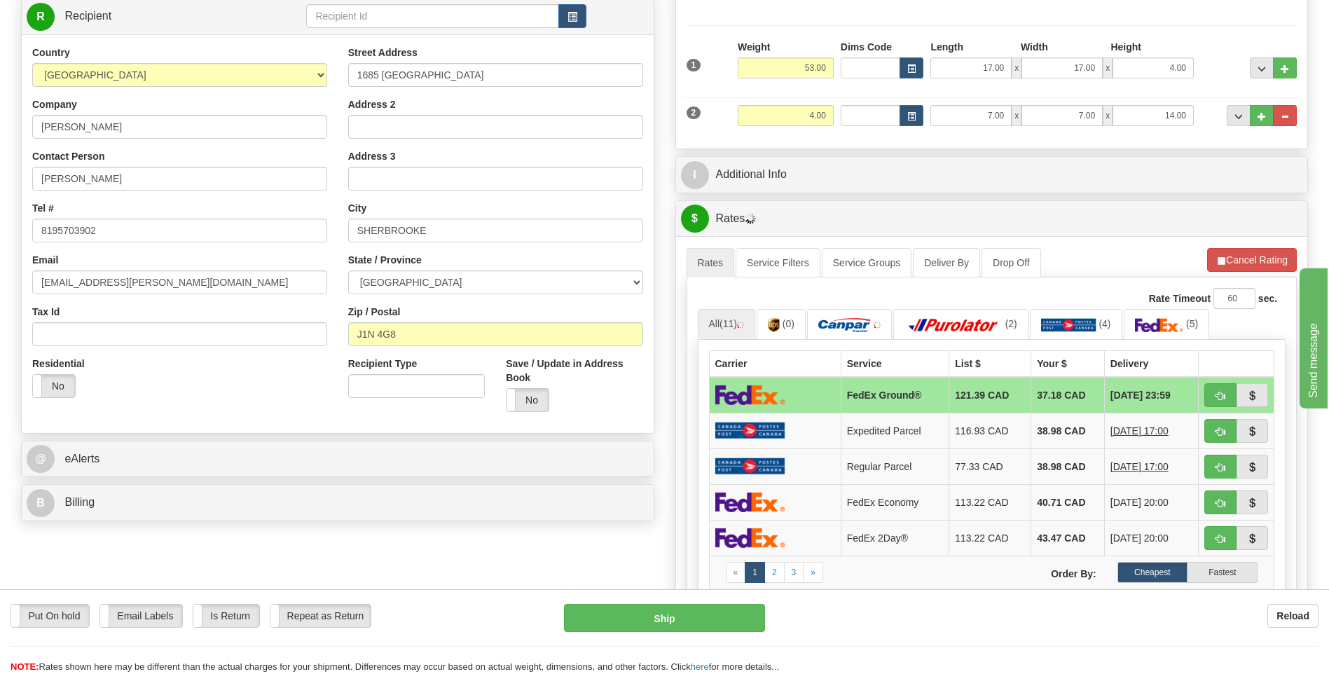
scroll to position [210, 0]
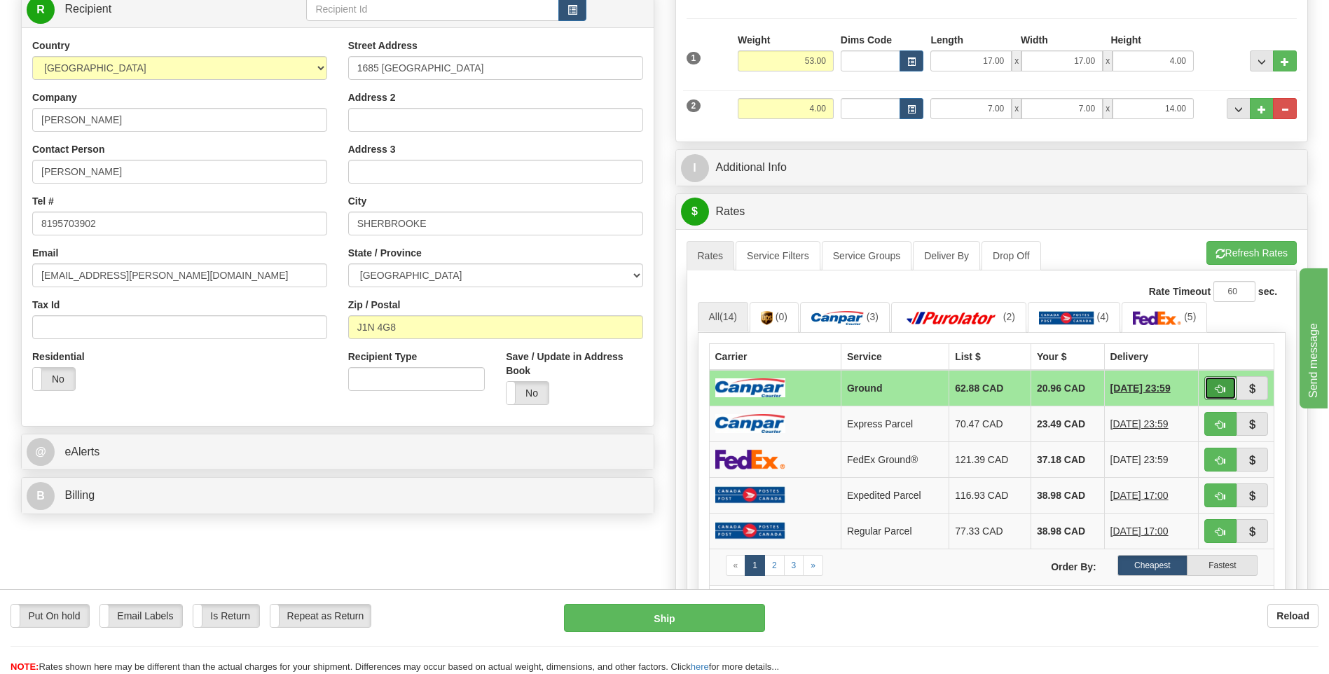
click at [1228, 388] on button "button" at bounding box center [1221, 388] width 32 height 24
type input "1"
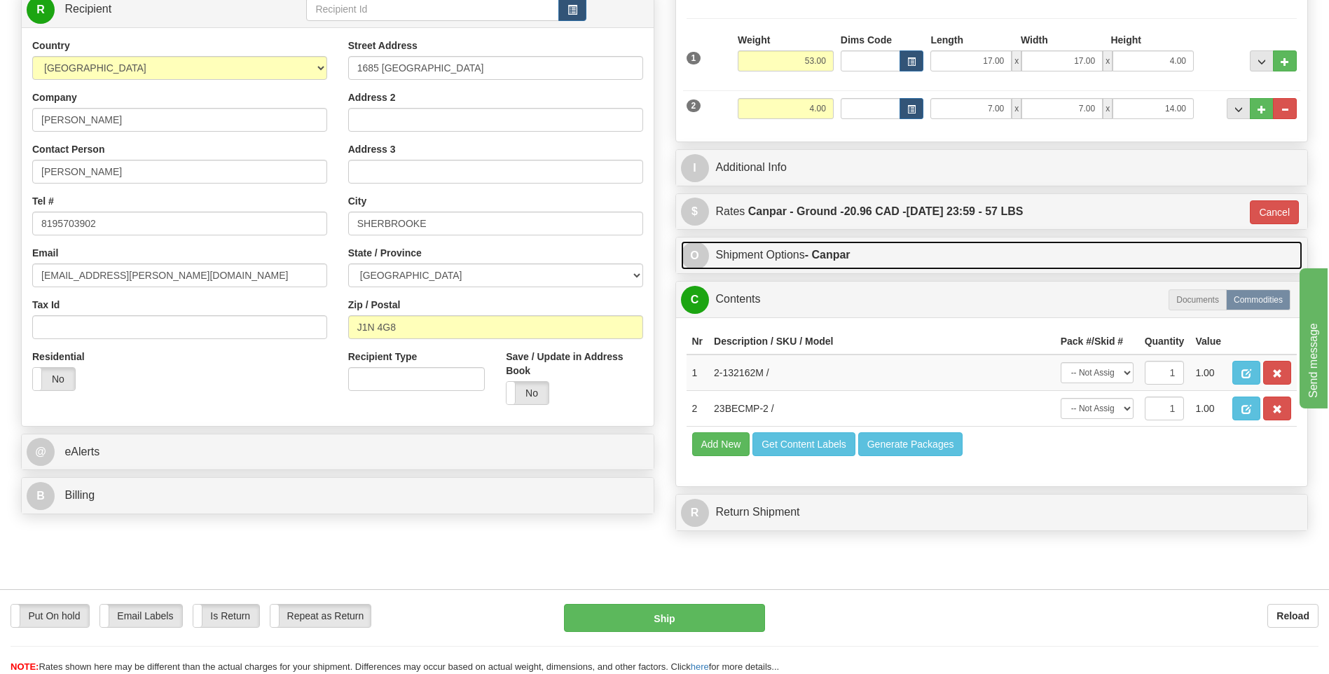
click at [792, 252] on link "O Shipment Options - Canpar" at bounding box center [992, 255] width 622 height 29
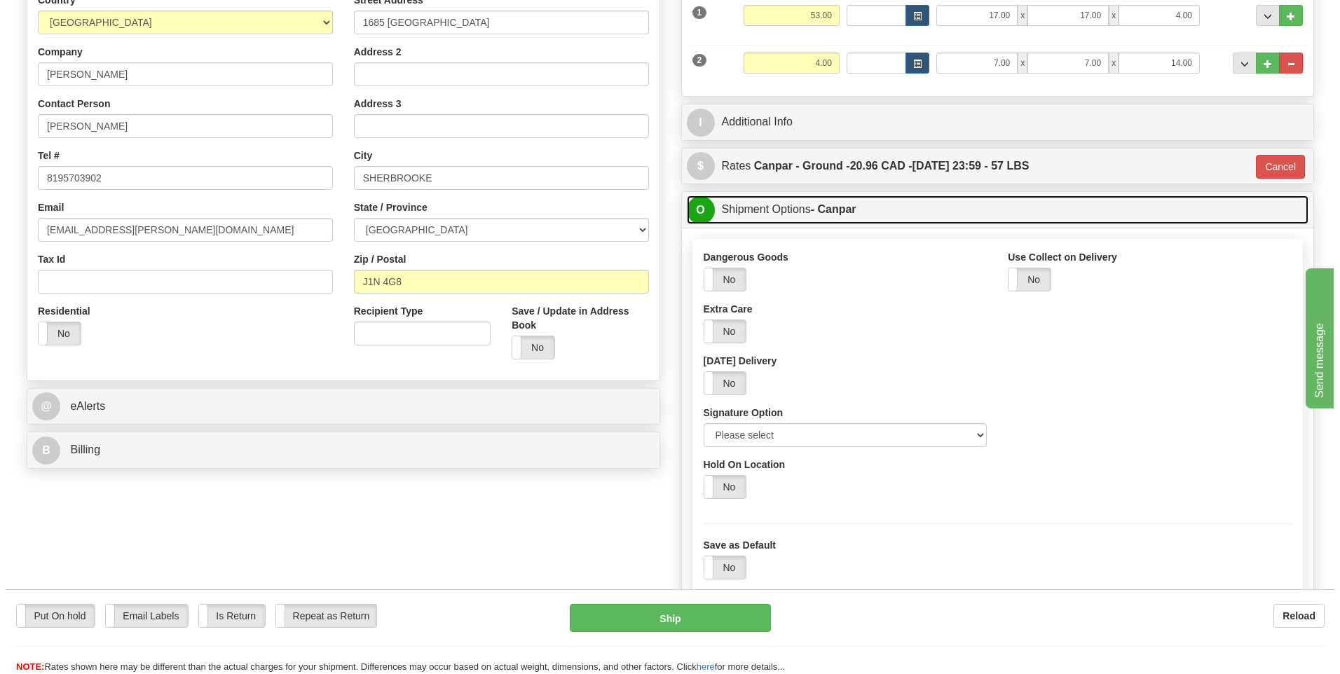
scroll to position [280, 0]
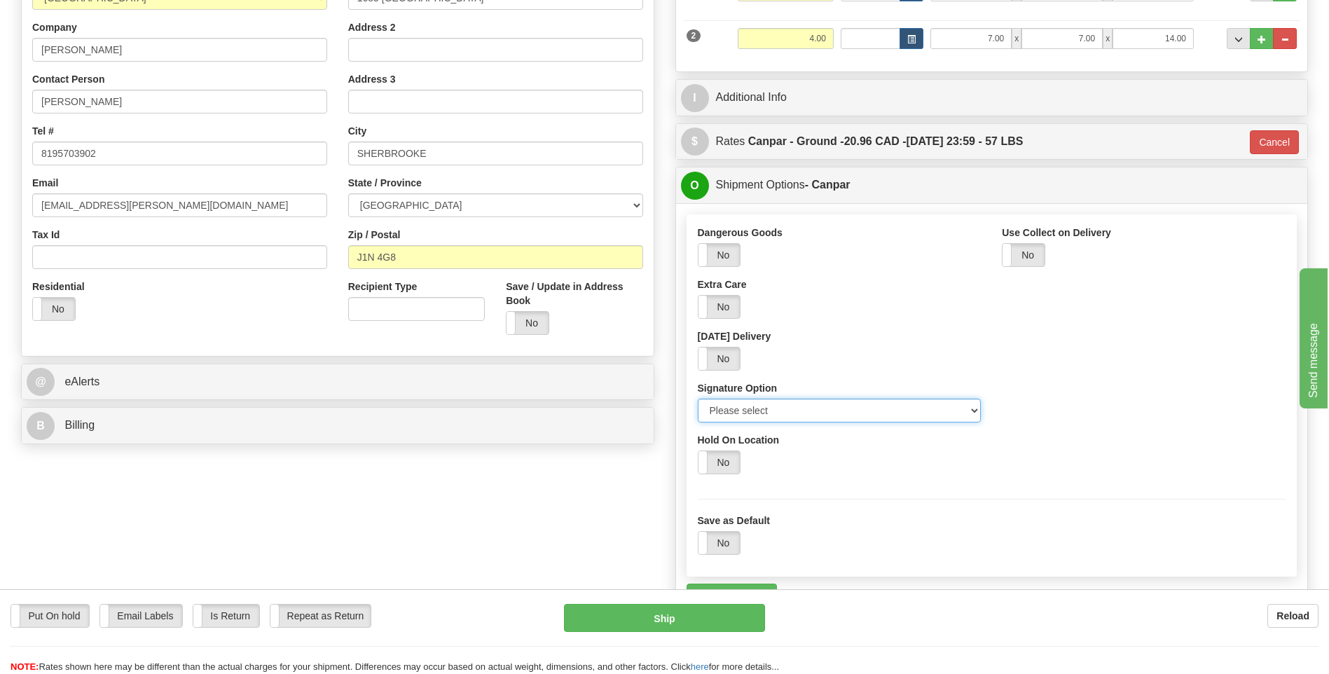
click at [855, 406] on select "Please select No Signature Required Signature Required Adult Signature" at bounding box center [840, 411] width 284 height 24
select select "2"
click at [698, 399] on select "Please select No Signature Required Signature Required Adult Signature" at bounding box center [840, 411] width 284 height 24
click at [741, 611] on button "Ship" at bounding box center [664, 618] width 200 height 28
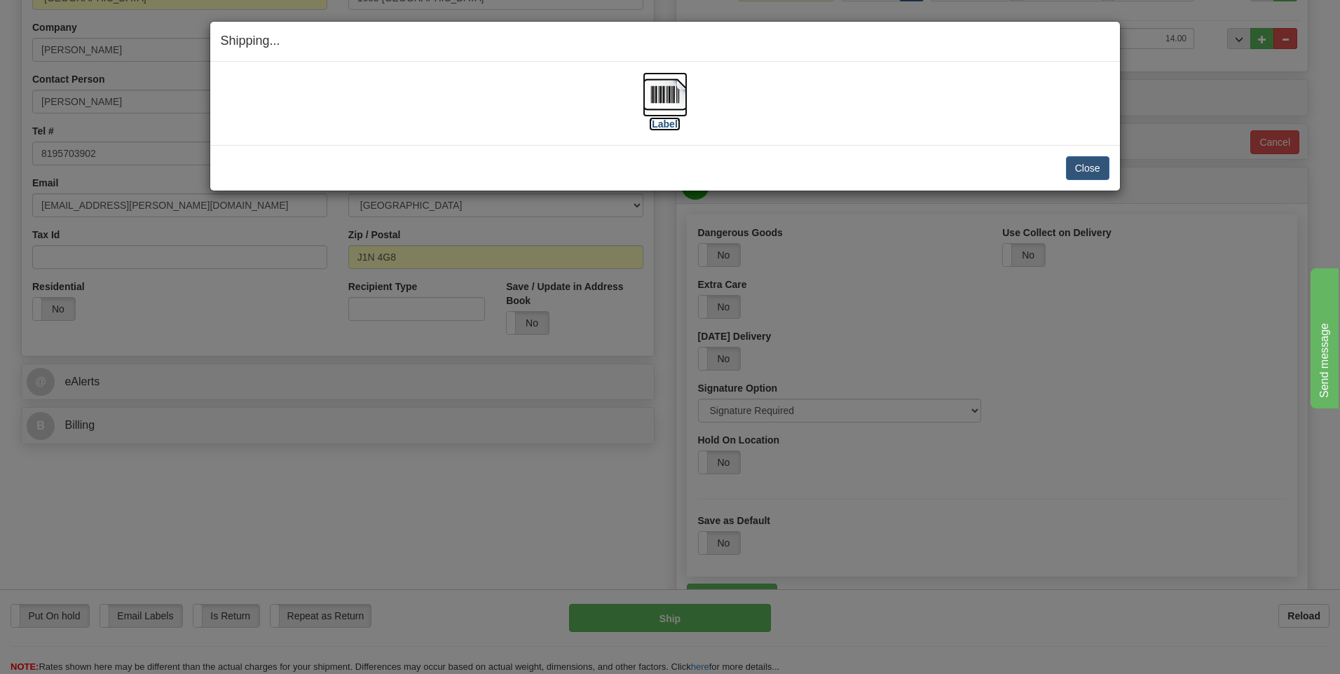
click at [681, 107] on img at bounding box center [665, 94] width 45 height 45
click at [1092, 177] on button "Close" at bounding box center [1087, 168] width 43 height 24
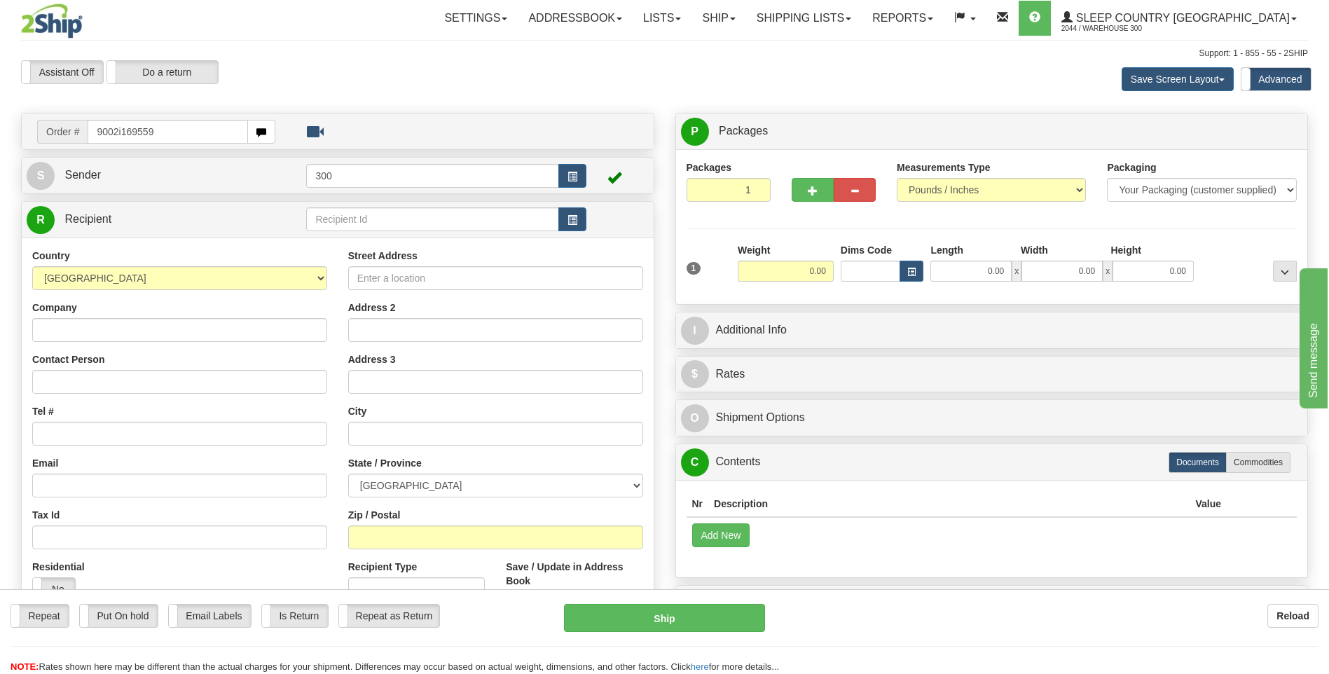
type input "9002i169559"
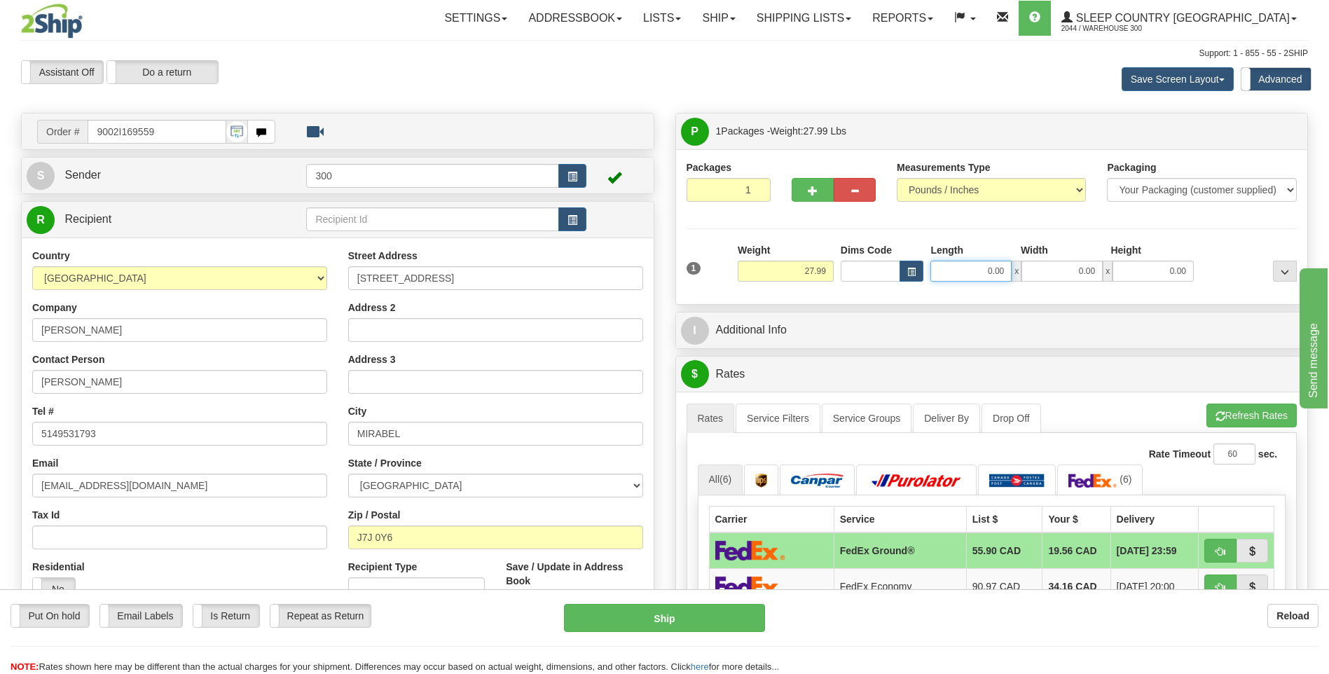
click at [974, 268] on input "0.00" at bounding box center [971, 271] width 81 height 21
type input "14.00"
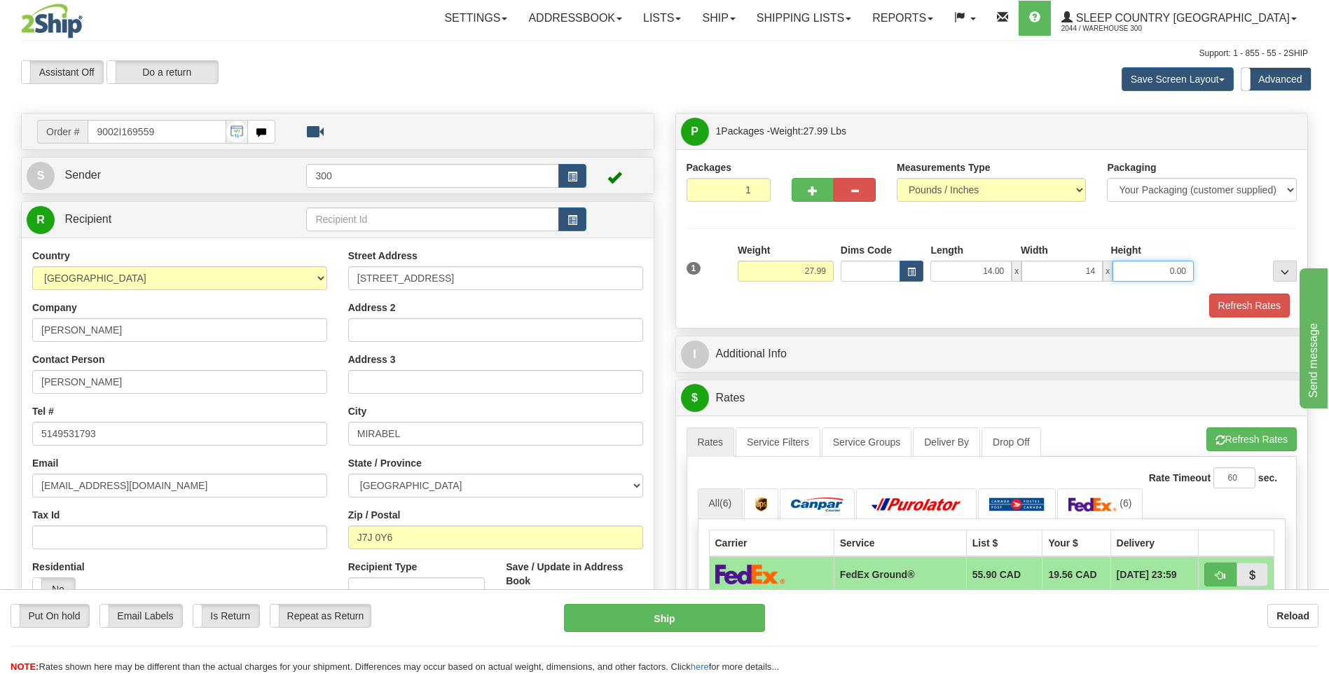
type input "14.00"
type input "40.00"
click at [1255, 298] on button "Refresh Rates" at bounding box center [1250, 306] width 81 height 24
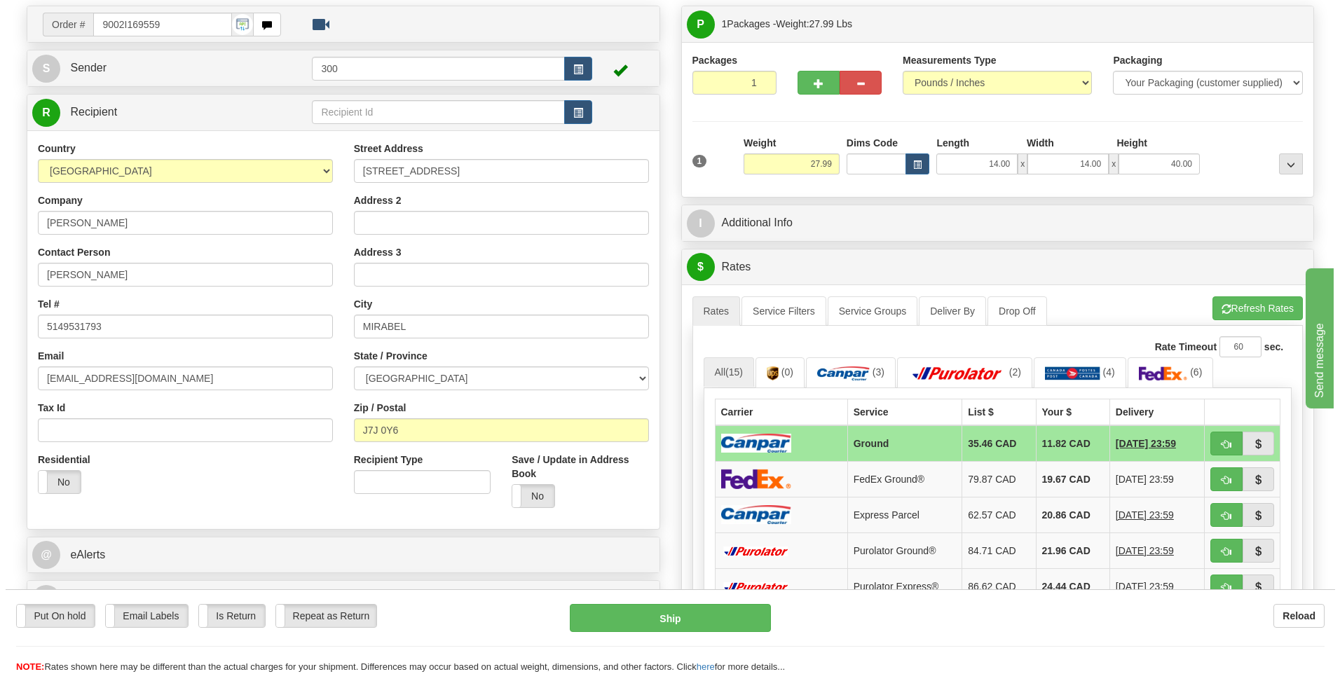
scroll to position [140, 0]
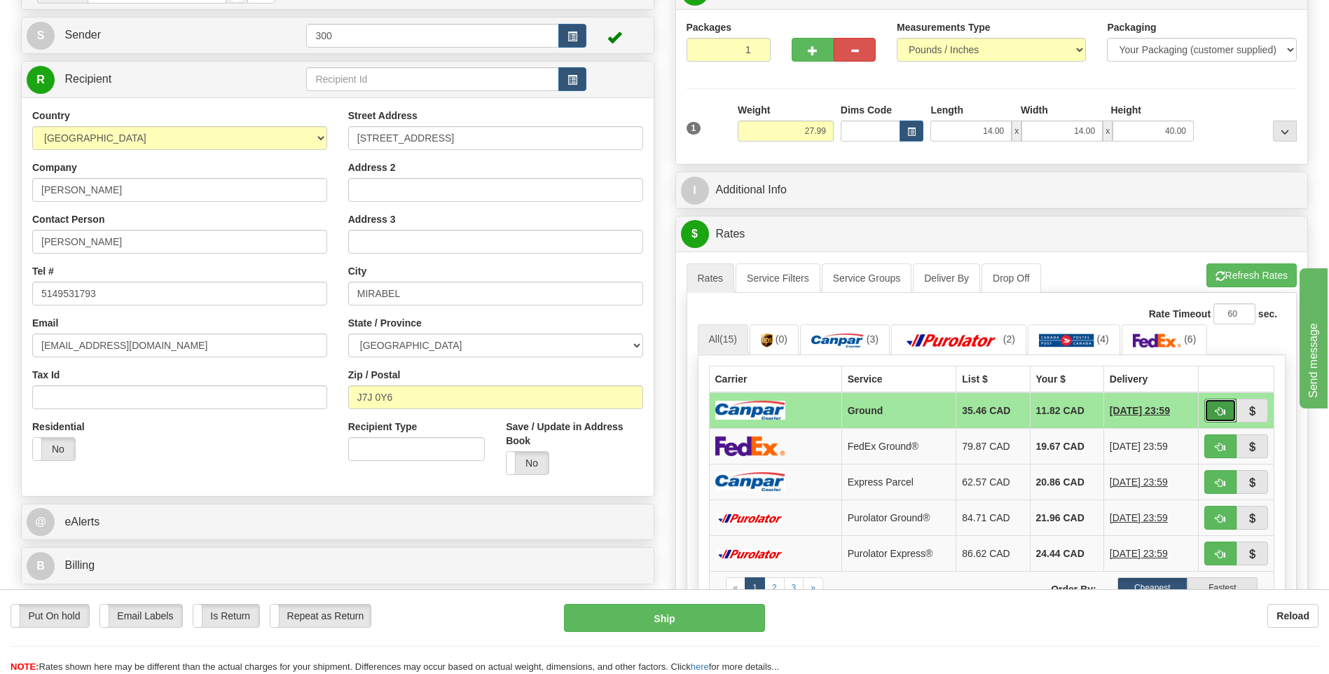
click at [1218, 404] on button "button" at bounding box center [1221, 411] width 32 height 24
type input "1"
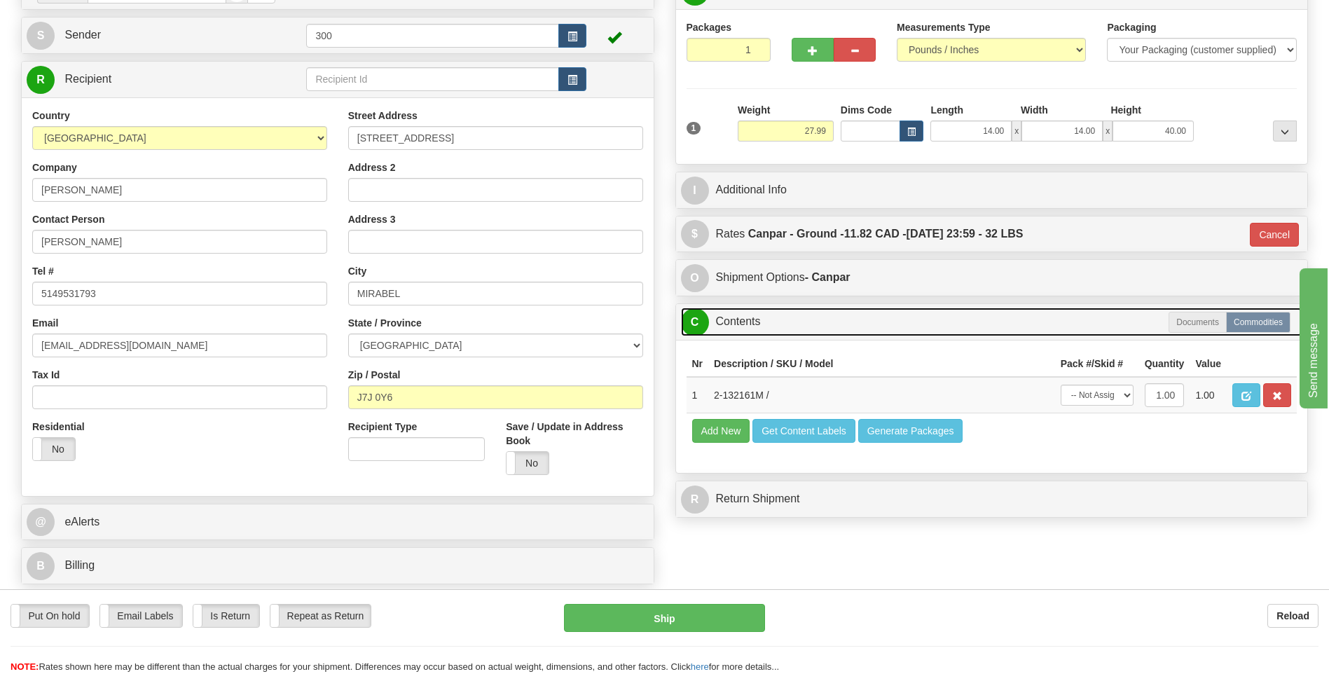
click at [788, 308] on link "C Contents" at bounding box center [992, 322] width 622 height 29
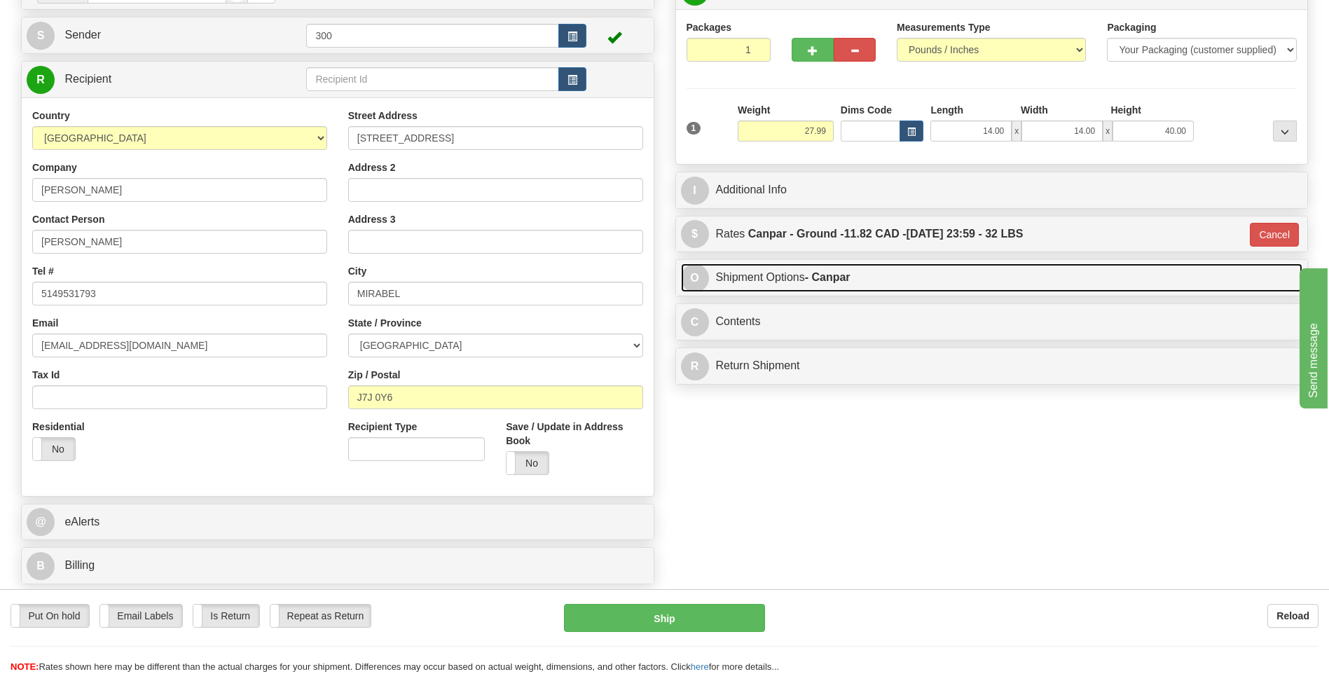
click at [791, 288] on link "O Shipment Options - Canpar" at bounding box center [992, 278] width 622 height 29
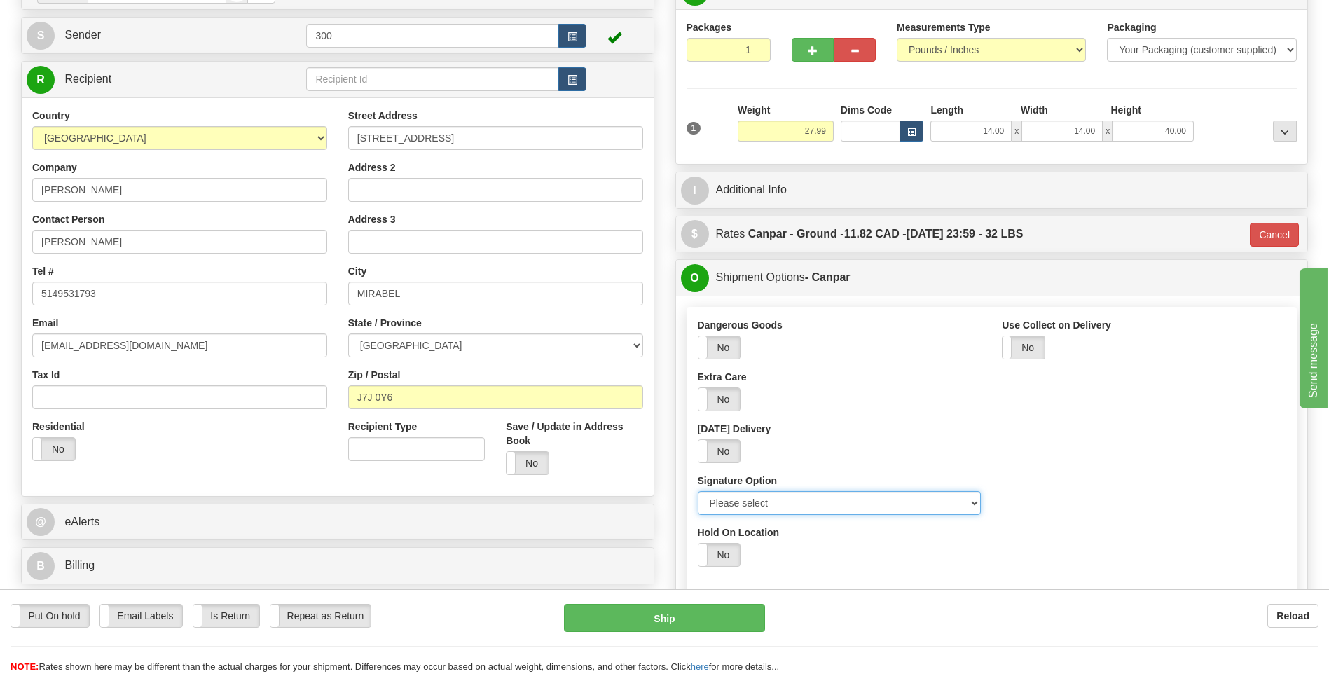
click at [778, 500] on select "Please select No Signature Required Signature Required Adult Signature" at bounding box center [840, 503] width 284 height 24
select select "2"
click at [698, 491] on select "Please select No Signature Required Signature Required Adult Signature" at bounding box center [840, 503] width 284 height 24
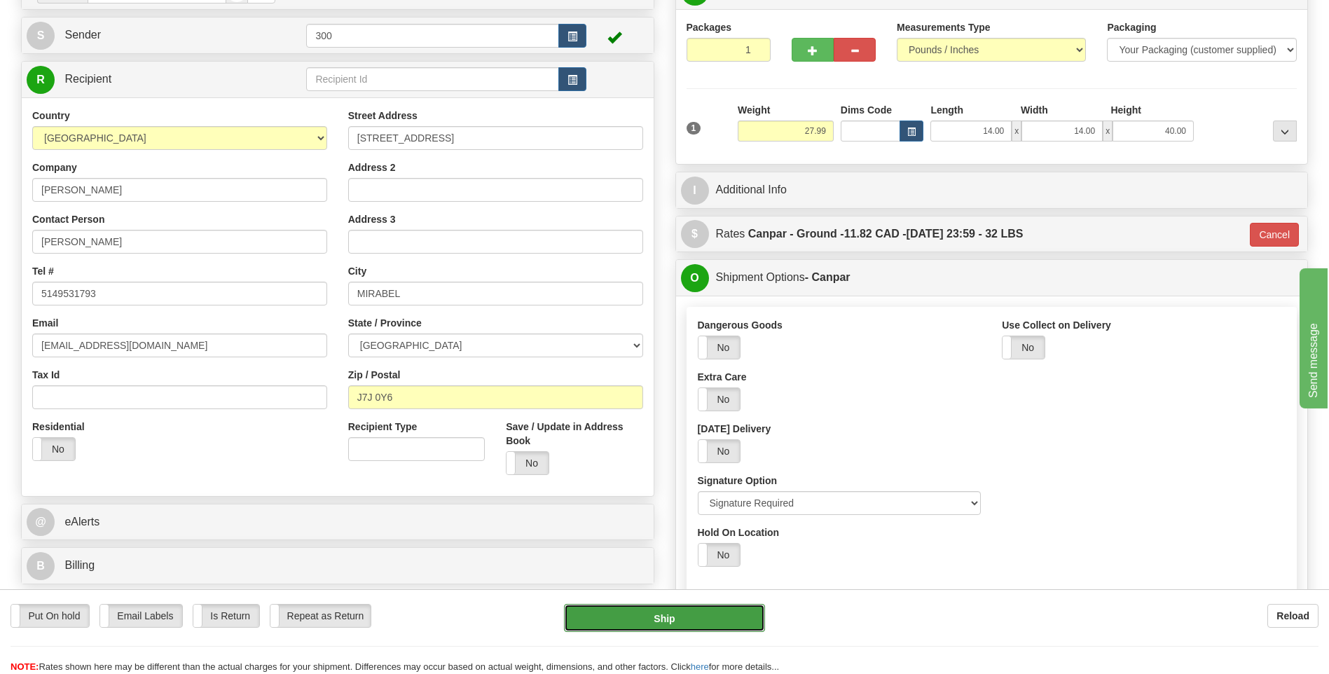
click at [737, 612] on button "Ship" at bounding box center [664, 618] width 200 height 28
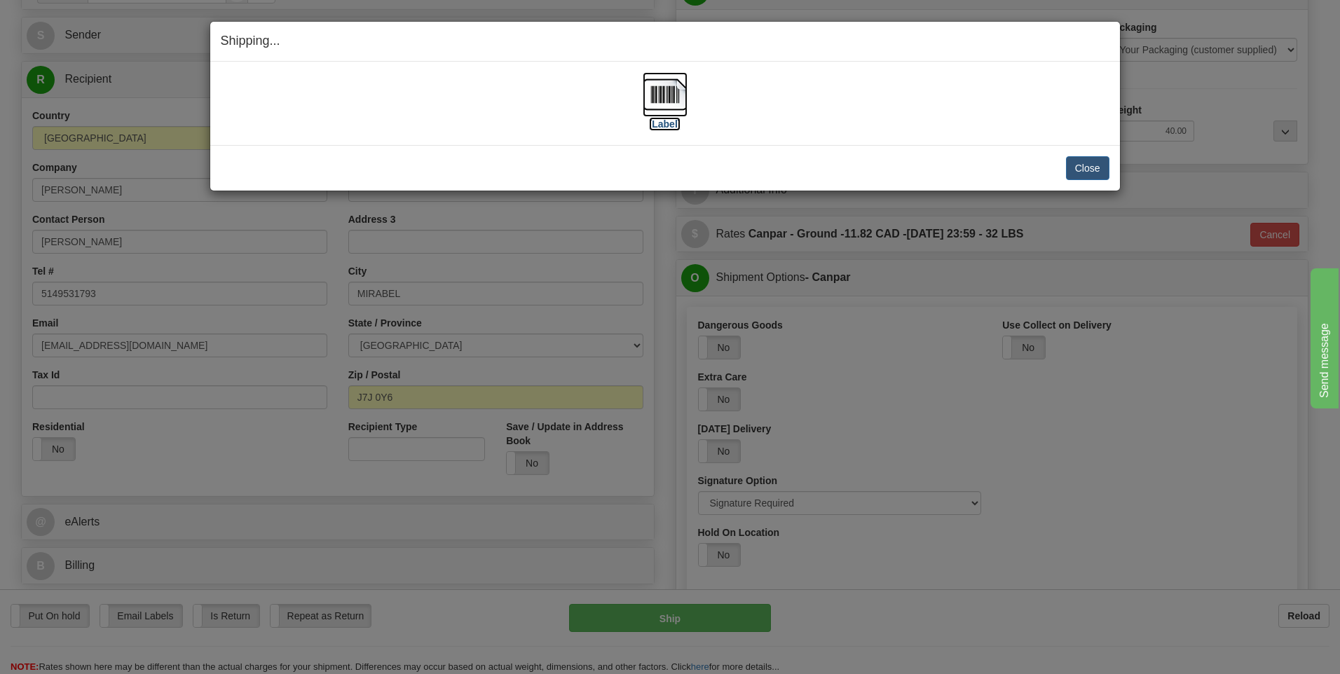
click at [669, 97] on img at bounding box center [665, 94] width 45 height 45
click at [1083, 165] on button "Close" at bounding box center [1087, 168] width 43 height 24
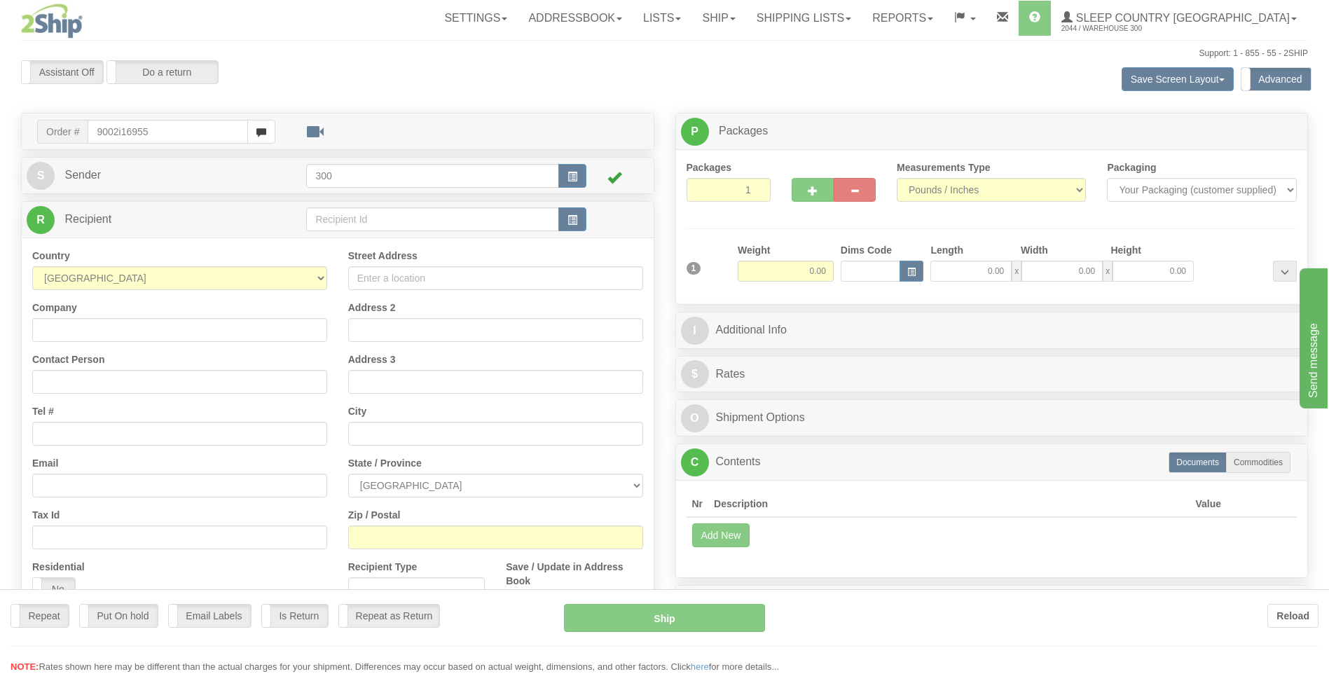
type input "9002i169559"
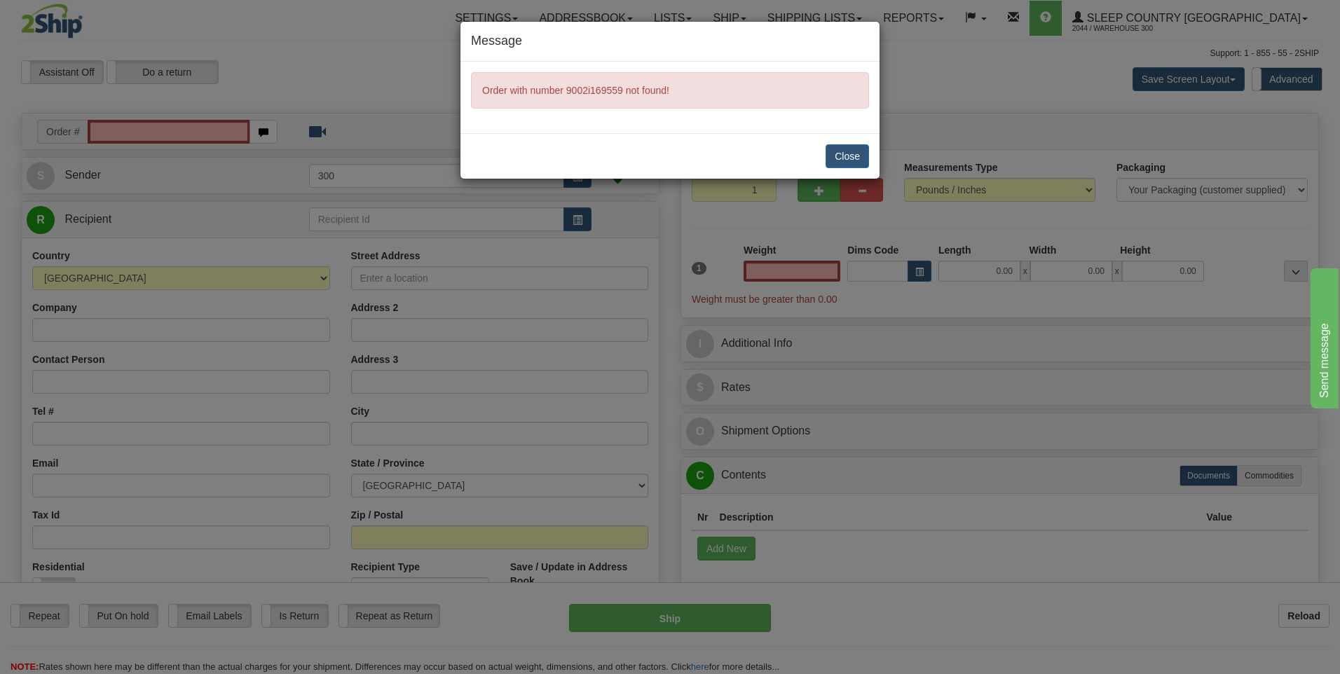
type input "0.00"
click at [853, 150] on button "Close" at bounding box center [847, 156] width 43 height 24
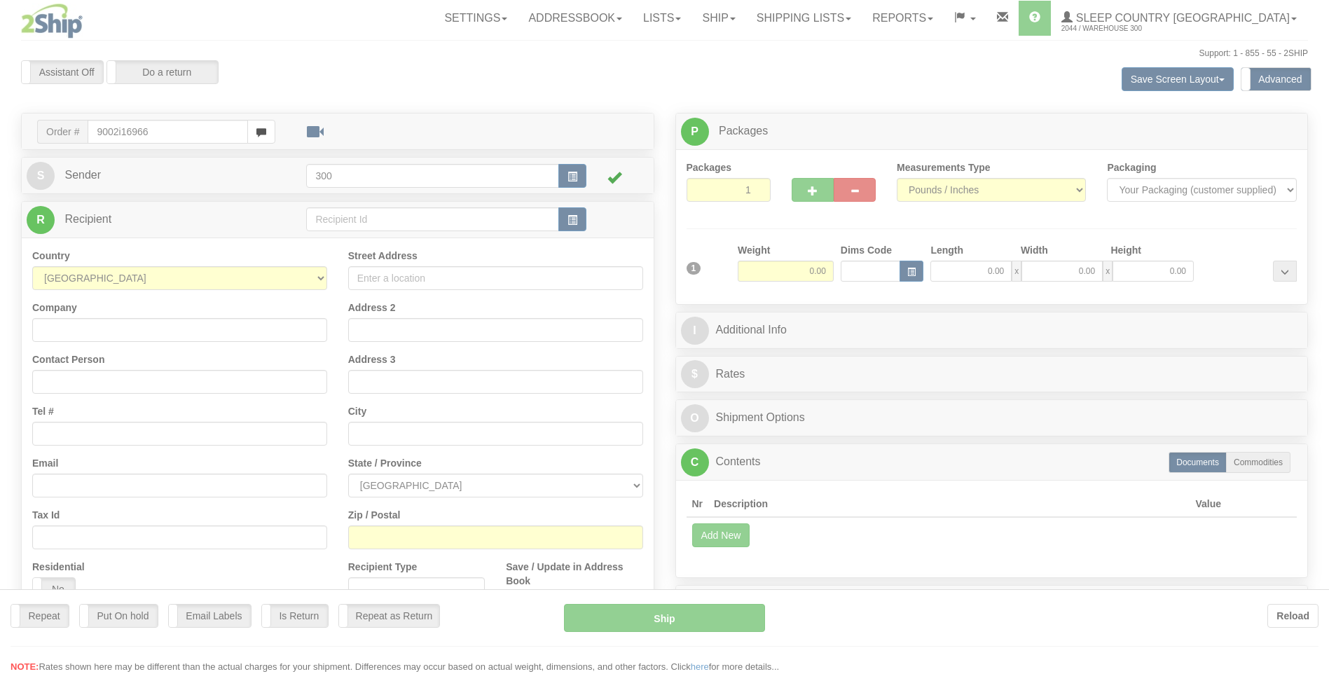
type input "9002i169663"
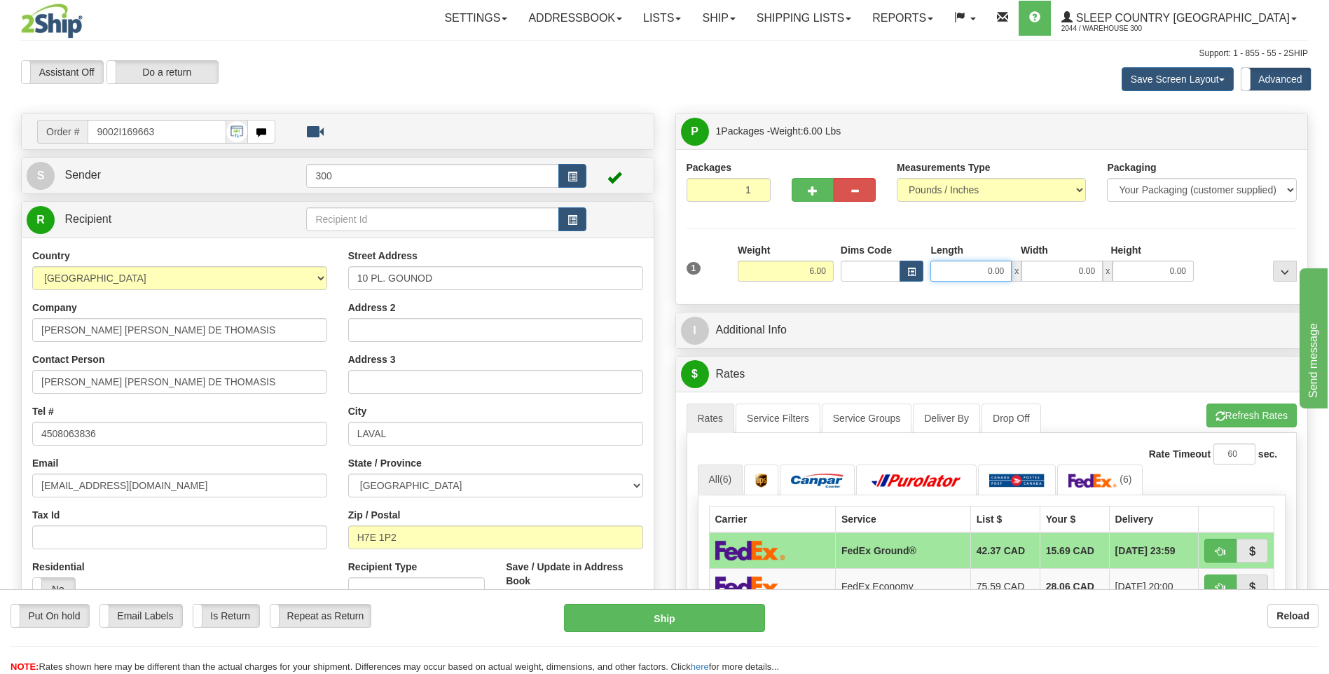
click at [996, 266] on input "0.00" at bounding box center [971, 271] width 81 height 21
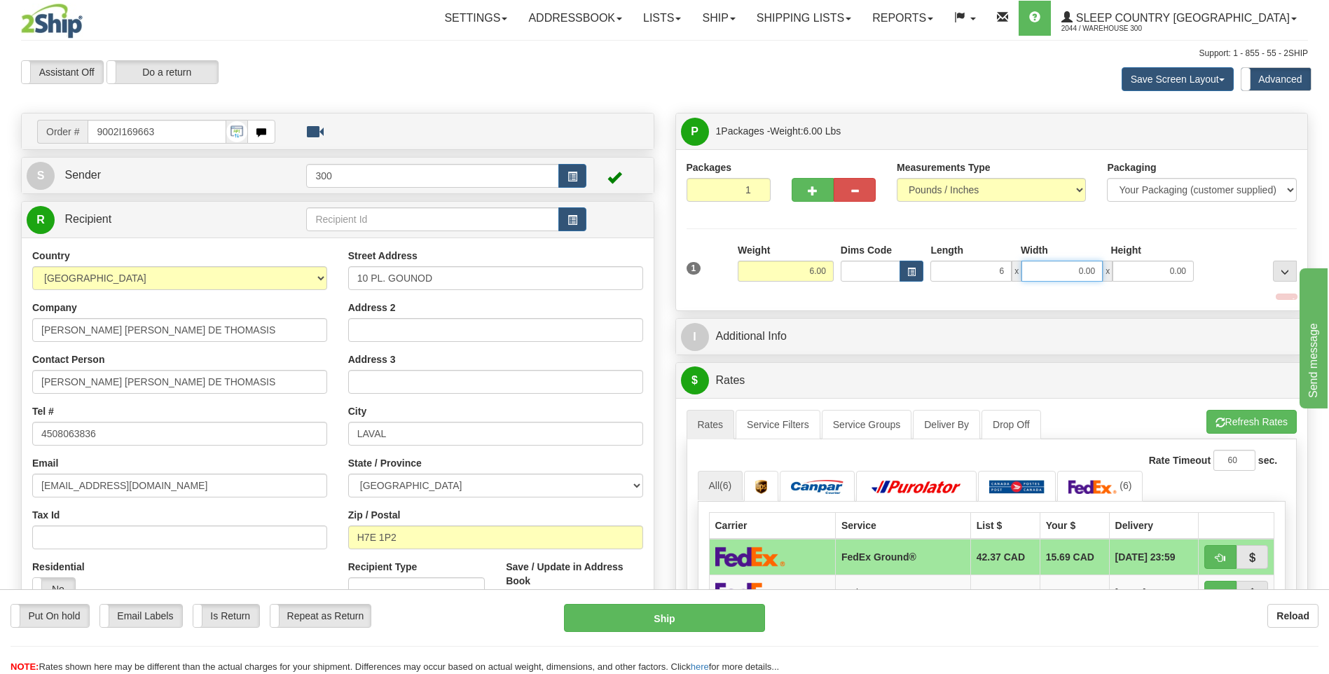
type input "6.00"
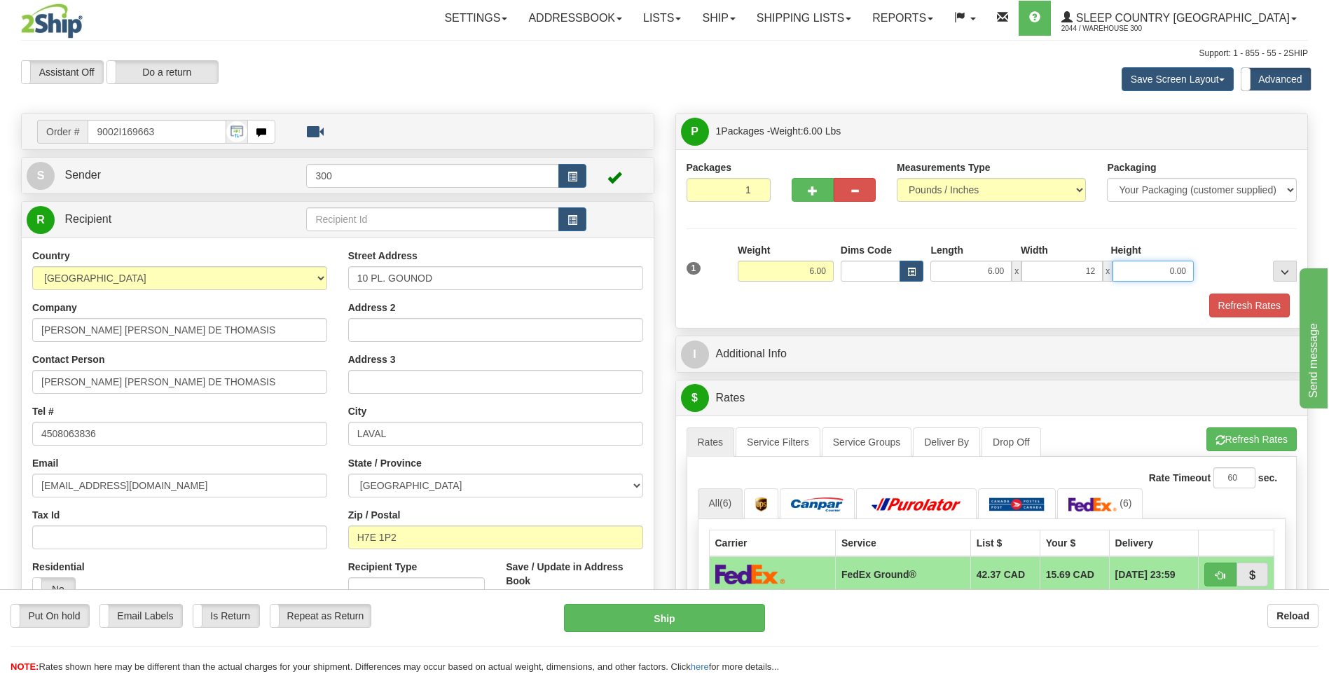
type input "12.00"
type input "16.00"
click at [1250, 303] on button "Refresh Rates" at bounding box center [1250, 306] width 81 height 24
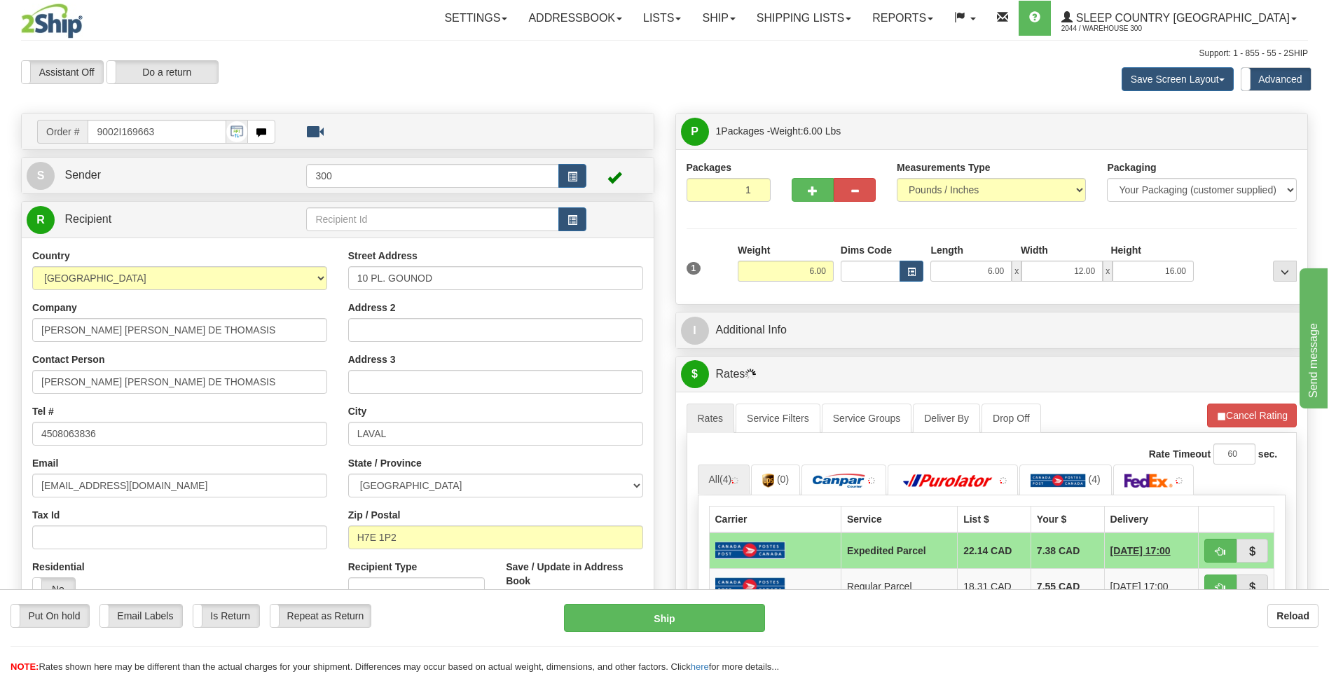
drag, startPoint x: 1246, startPoint y: 303, endPoint x: 987, endPoint y: 81, distance: 341.0
click at [987, 81] on div "Save Screen Layout Save Layout Reset to Default Standard Advanced" at bounding box center [1046, 79] width 545 height 38
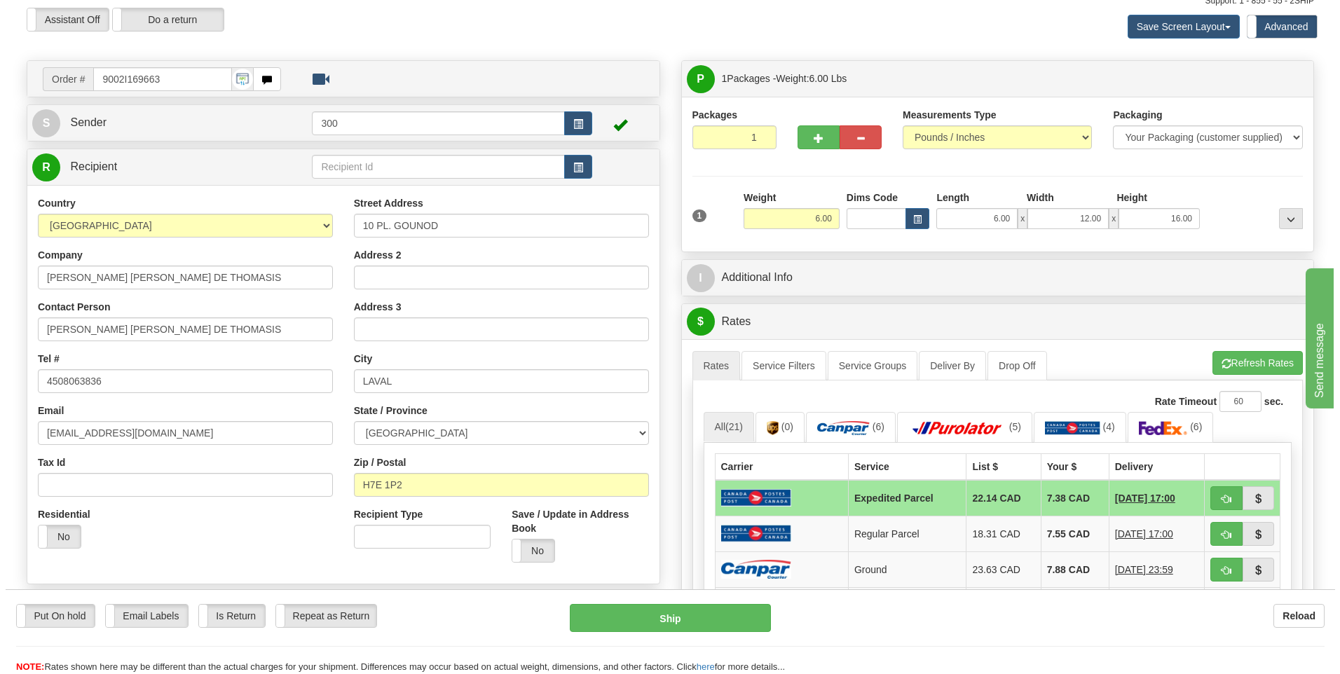
scroll to position [140, 0]
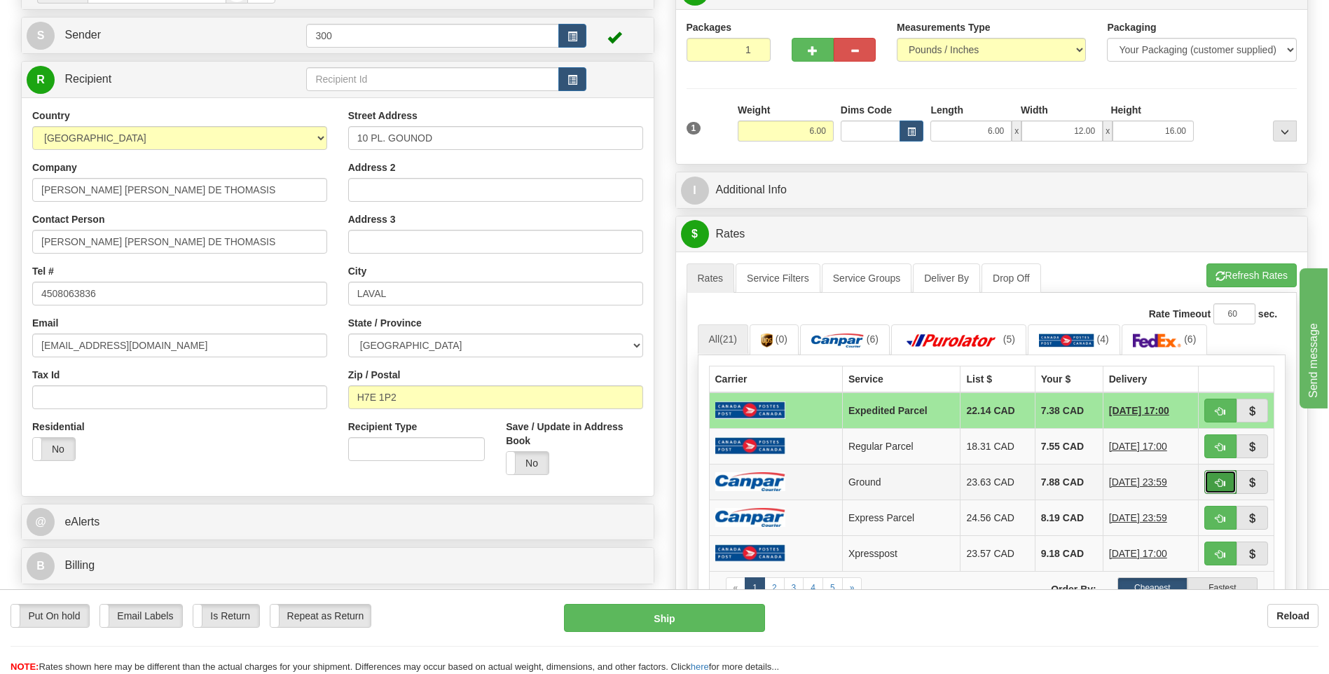
click at [1218, 493] on button "button" at bounding box center [1221, 482] width 32 height 24
type input "1"
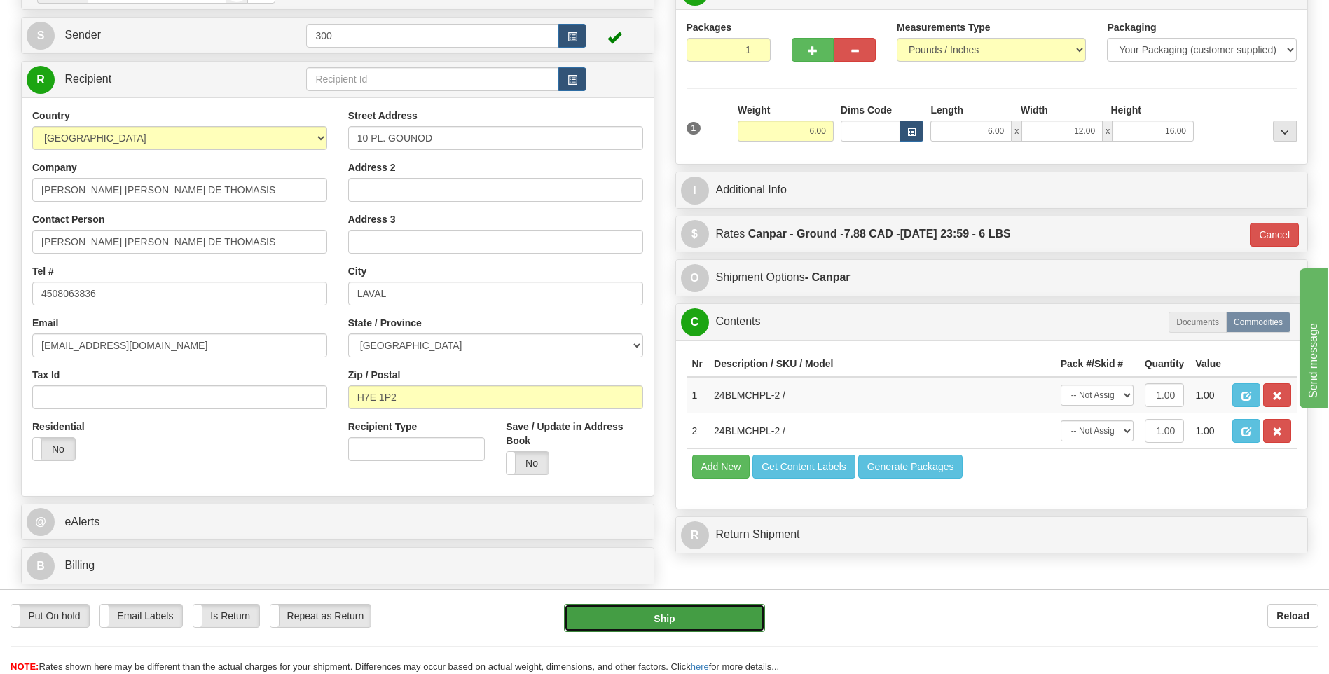
click at [710, 617] on button "Ship" at bounding box center [664, 618] width 200 height 28
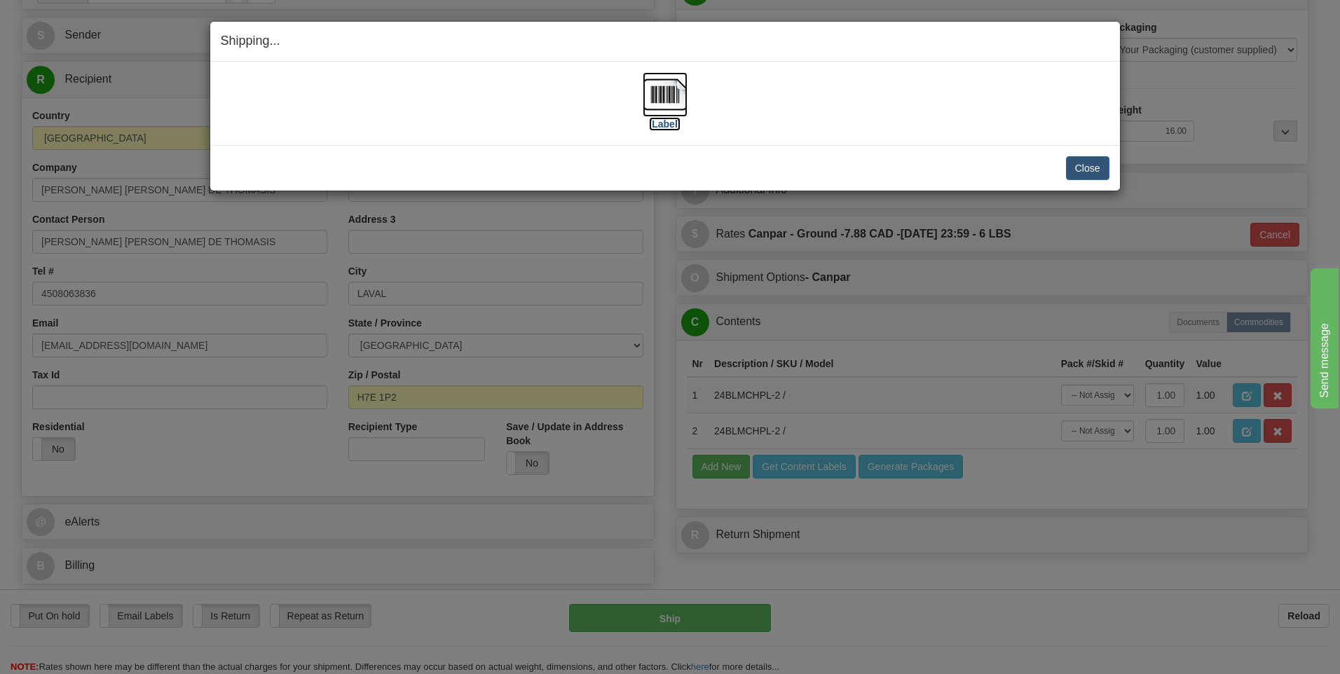
click at [666, 124] on label "[Label]" at bounding box center [665, 124] width 32 height 14
click at [1083, 158] on button "Close" at bounding box center [1087, 168] width 43 height 24
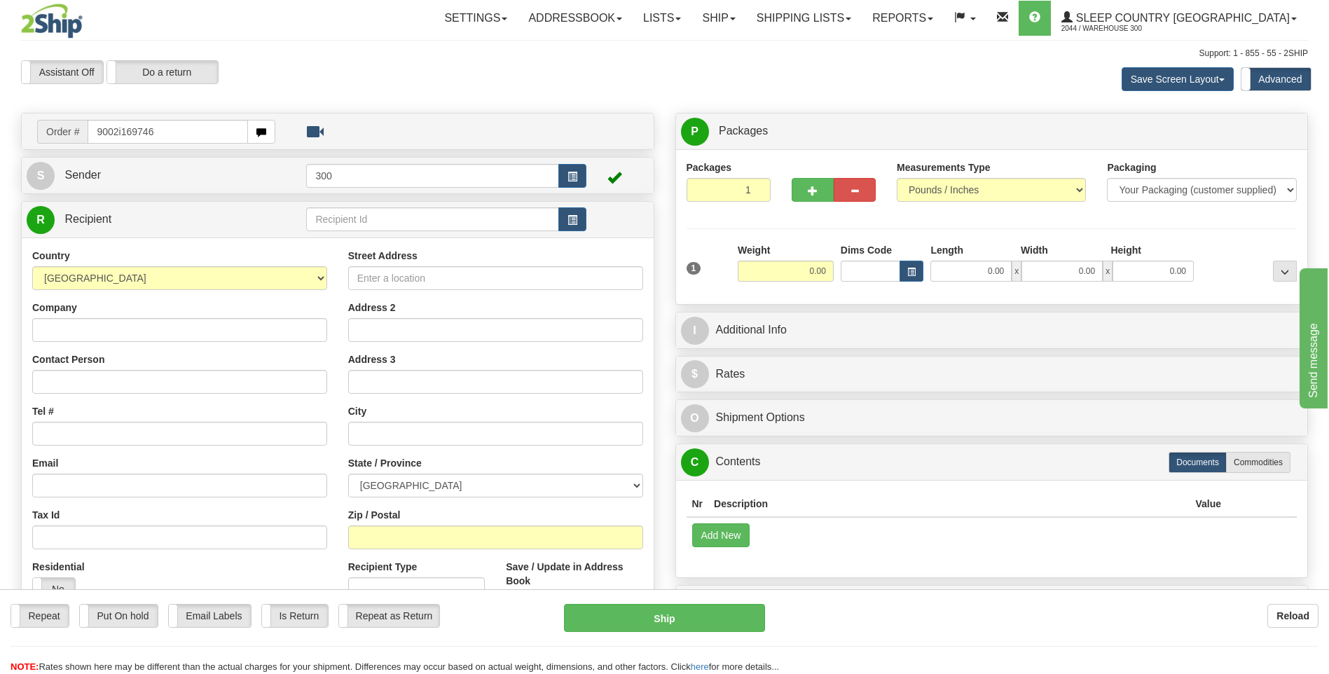
type input "9002i169746"
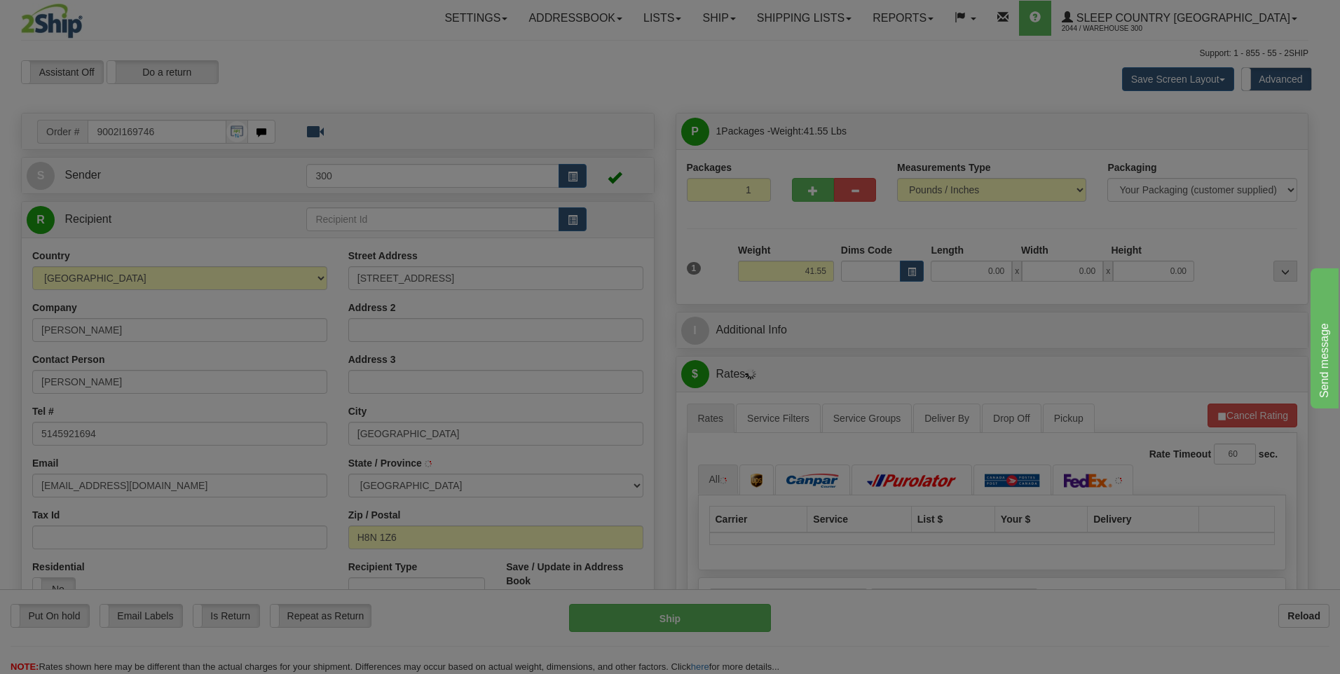
type input "LASALLE"
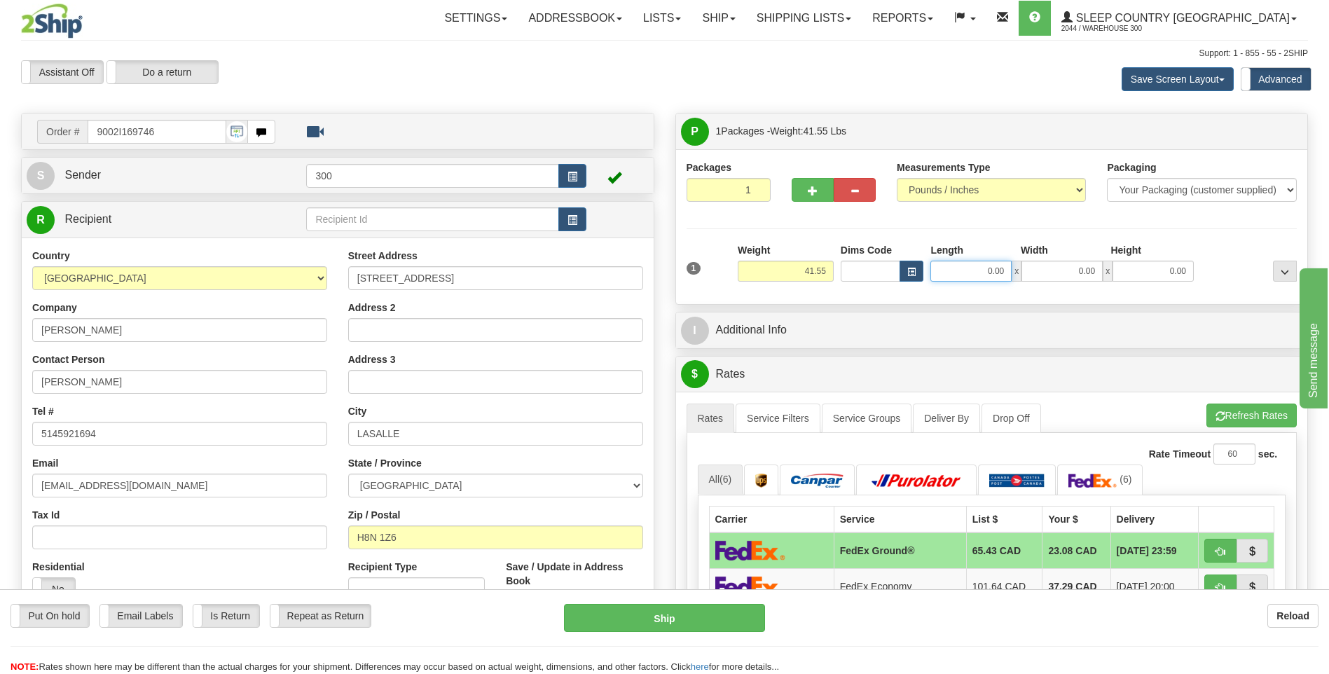
click at [964, 263] on input "0.00" at bounding box center [971, 271] width 81 height 21
type input "17.00"
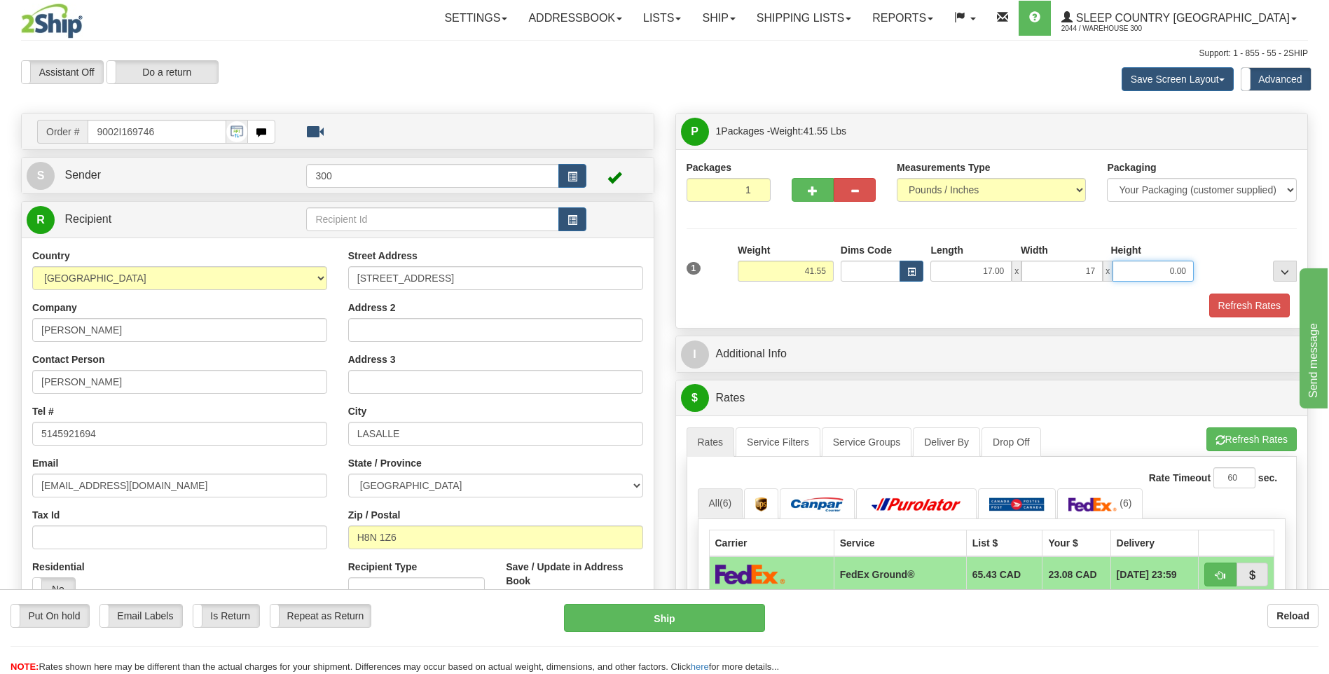
type input "17.00"
type input "42.00"
click at [1220, 309] on button "Refresh Rates" at bounding box center [1250, 306] width 81 height 24
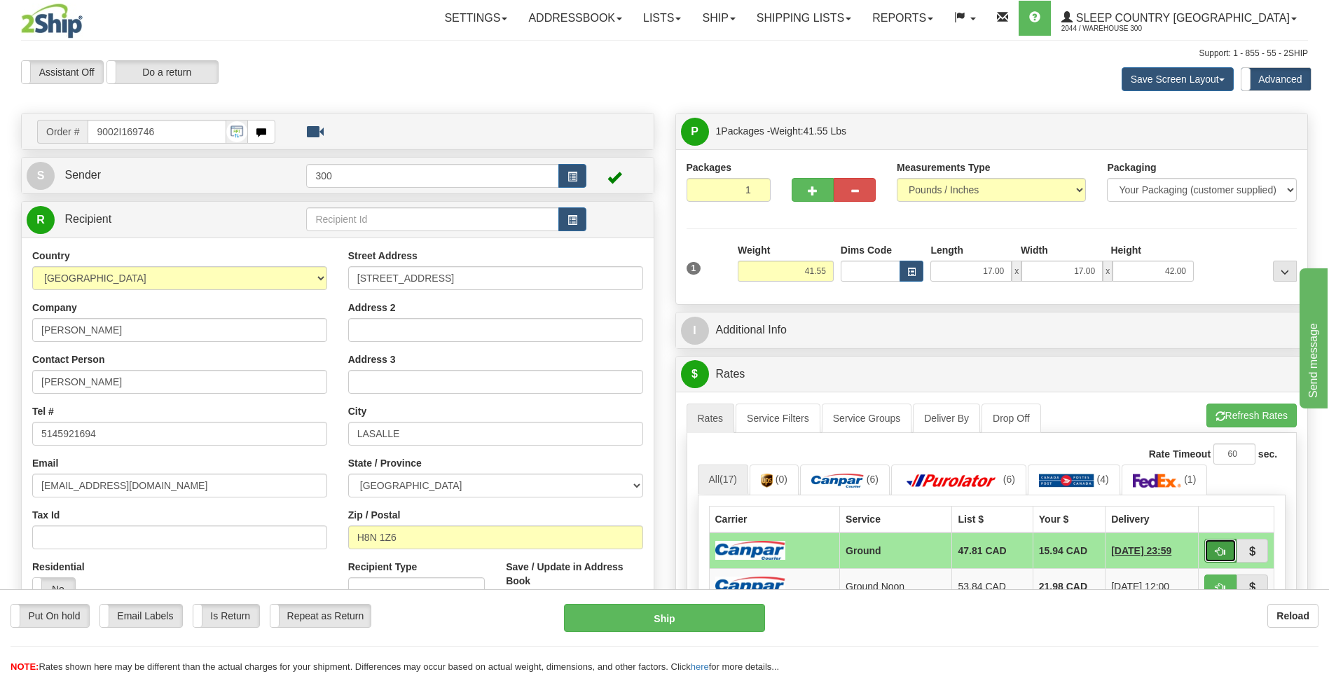
click at [1224, 547] on span "button" at bounding box center [1221, 551] width 10 height 9
type input "1"
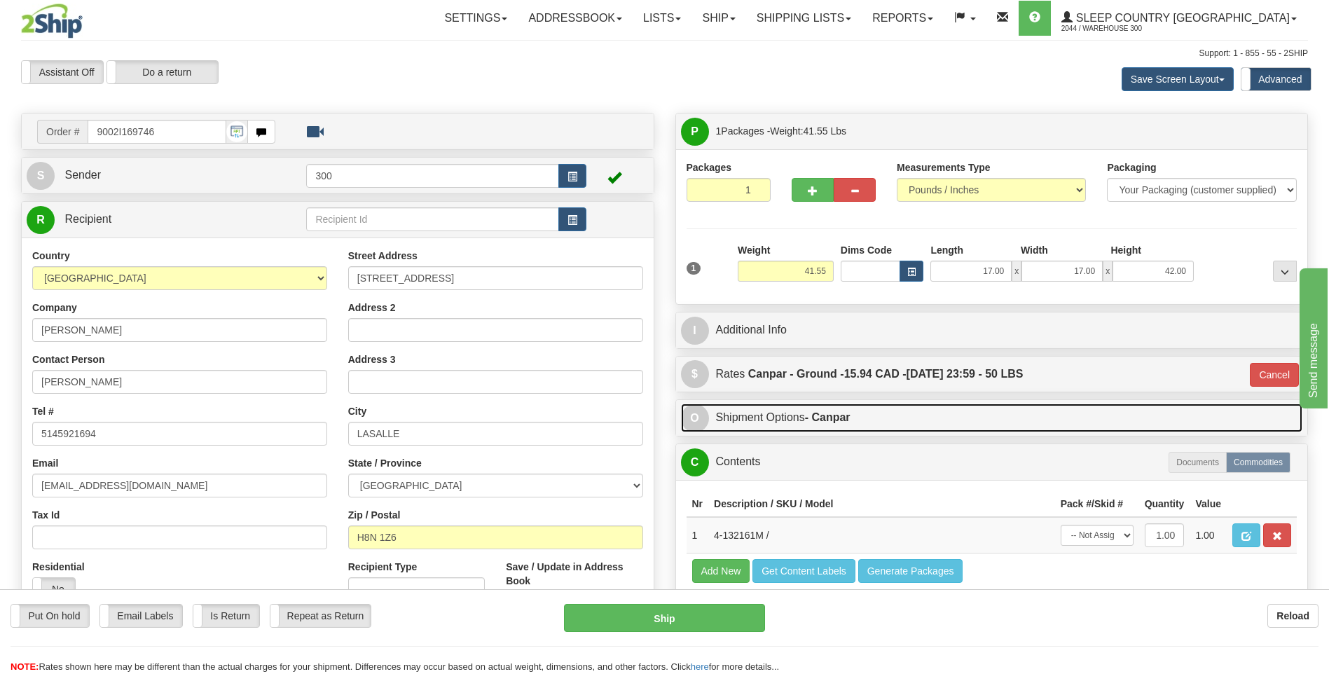
click at [830, 416] on strong "- Canpar" at bounding box center [828, 417] width 46 height 12
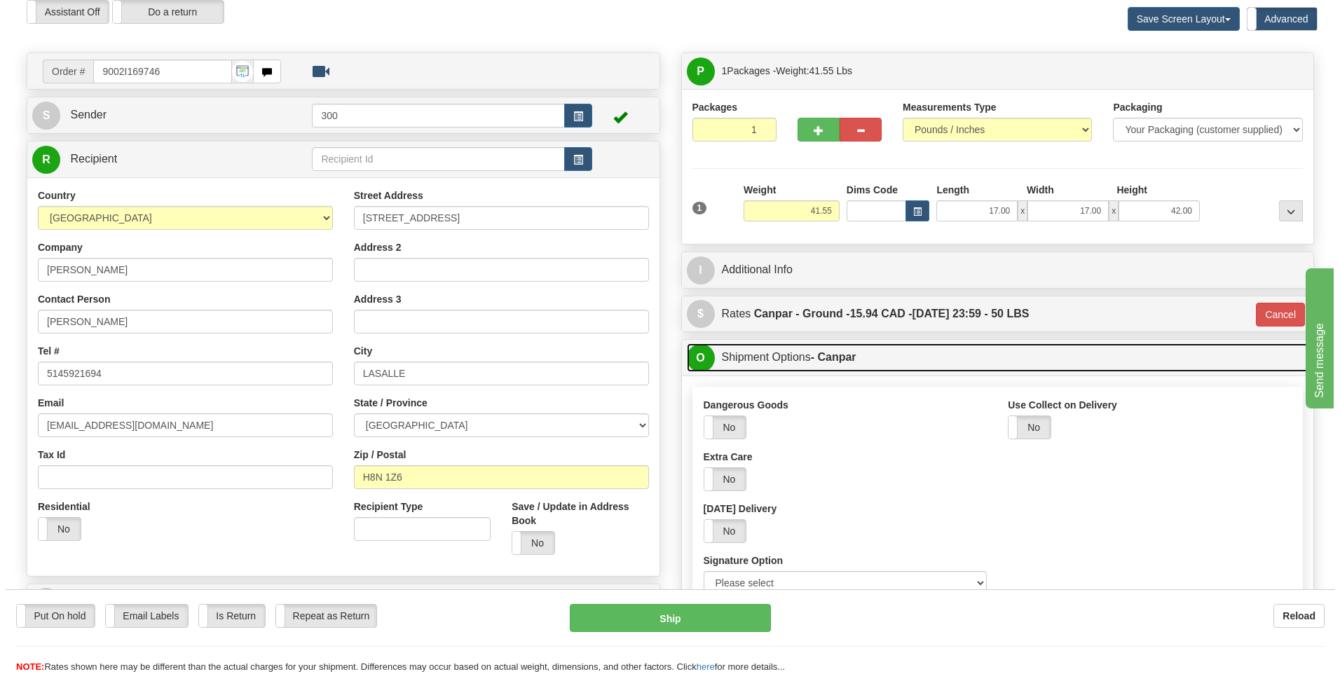
scroll to position [140, 0]
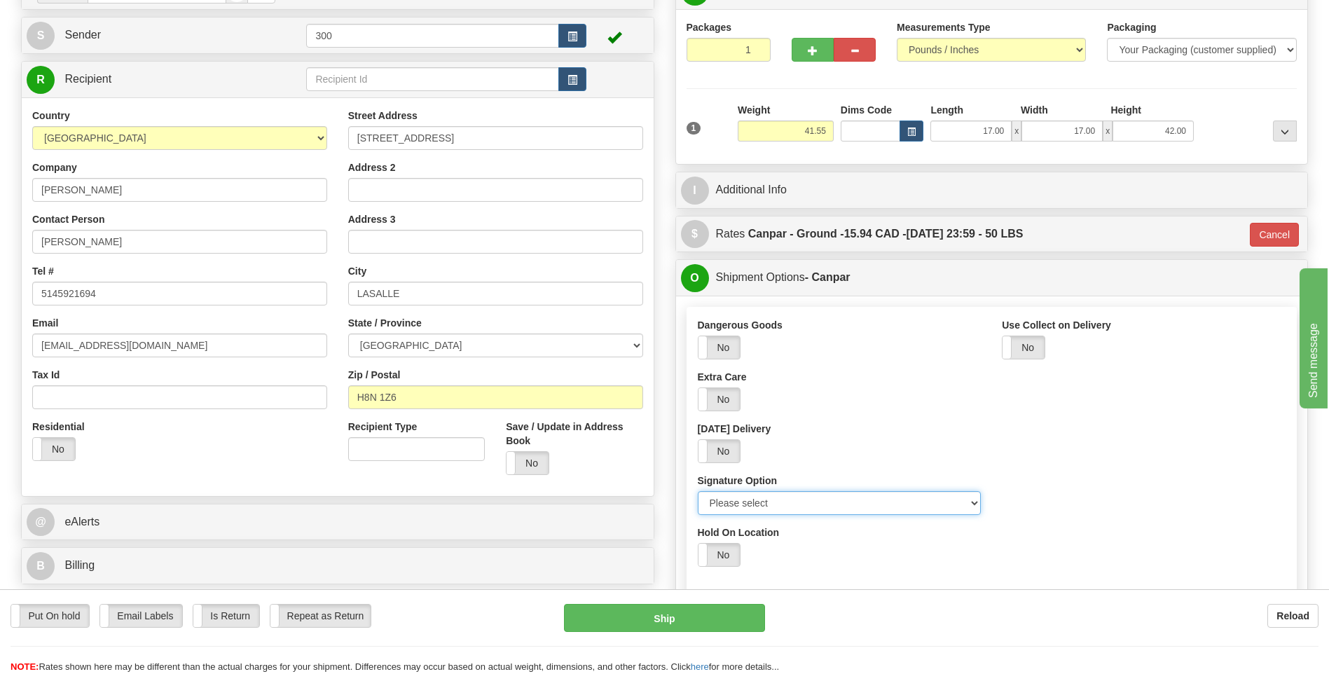
drag, startPoint x: 799, startPoint y: 500, endPoint x: 791, endPoint y: 518, distance: 19.8
click at [799, 500] on select "Please select No Signature Required Signature Required Adult Signature" at bounding box center [840, 503] width 284 height 24
select select "2"
click at [698, 491] on select "Please select No Signature Required Signature Required Adult Signature" at bounding box center [840, 503] width 284 height 24
click at [758, 603] on div "Put On hold Put On hold Email Labels Email Labels Edit Is Return Is Return Repe…" at bounding box center [664, 631] width 1329 height 85
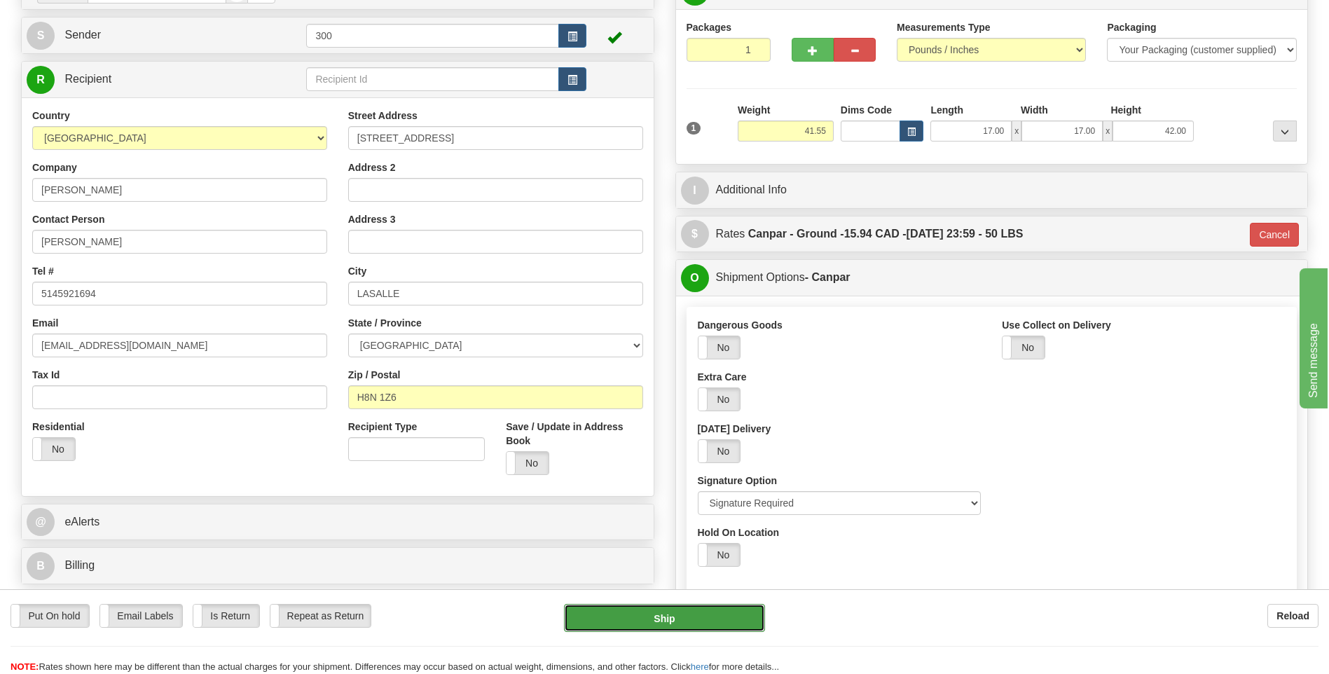
click at [755, 613] on button "Ship" at bounding box center [664, 618] width 200 height 28
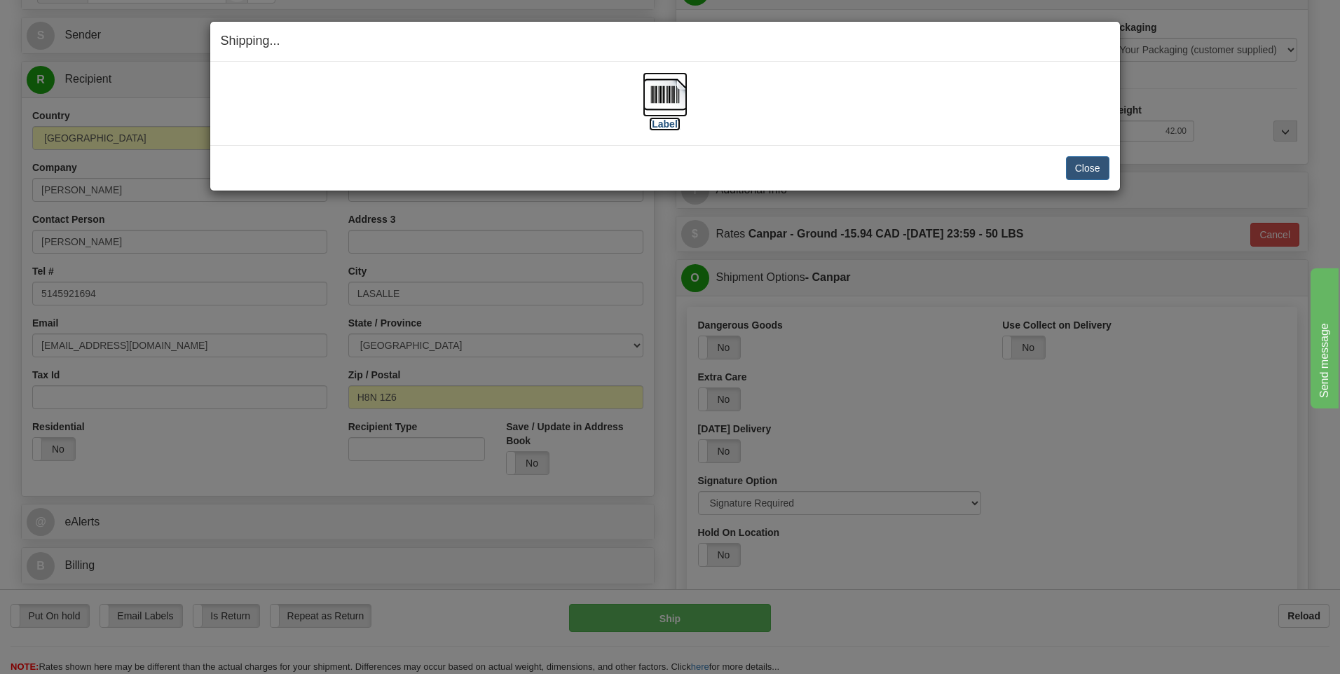
click at [686, 105] on img at bounding box center [665, 94] width 45 height 45
click at [1082, 161] on button "Close" at bounding box center [1087, 168] width 43 height 24
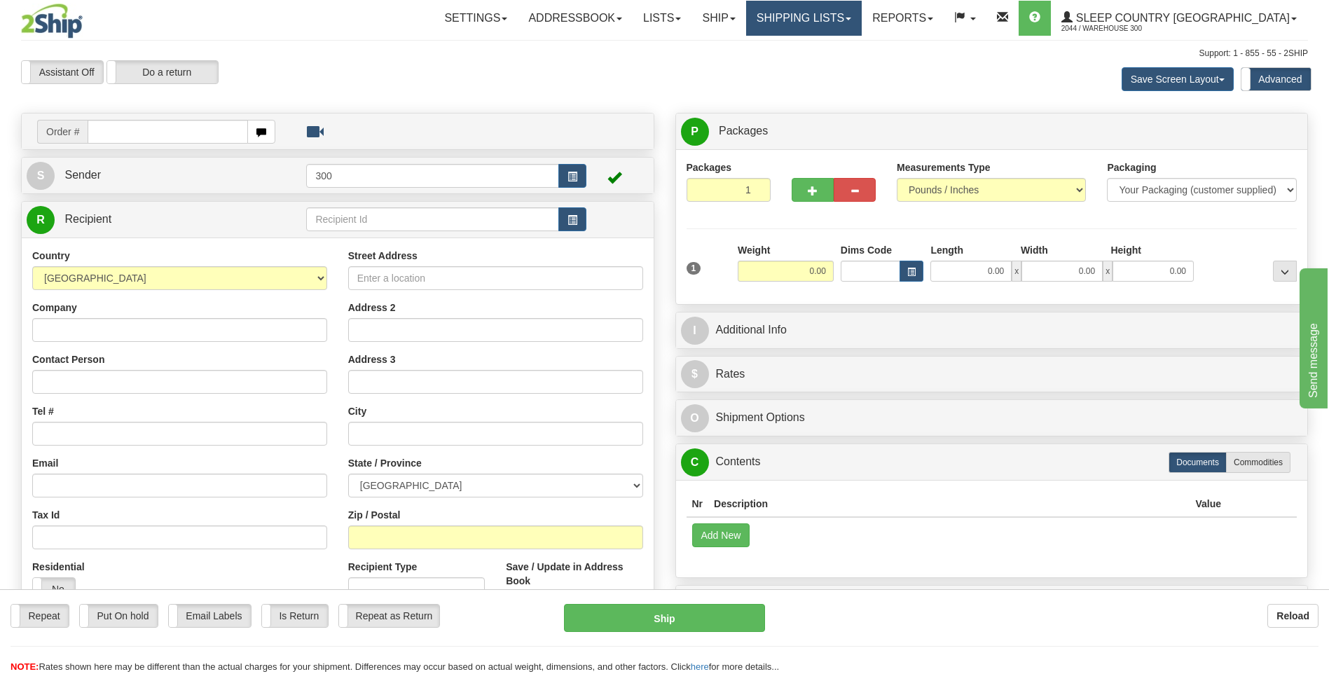
click at [845, 35] on link "Shipping lists" at bounding box center [804, 18] width 116 height 35
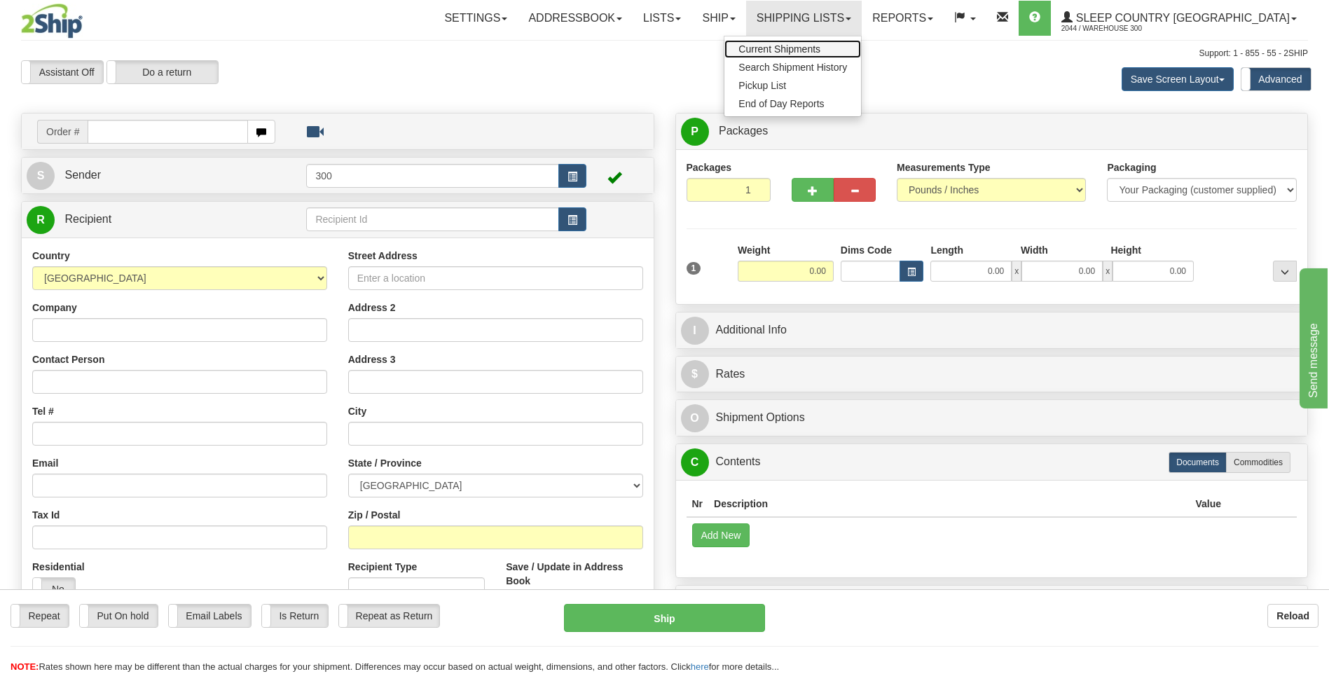
click at [821, 44] on span "Current Shipments" at bounding box center [780, 48] width 82 height 11
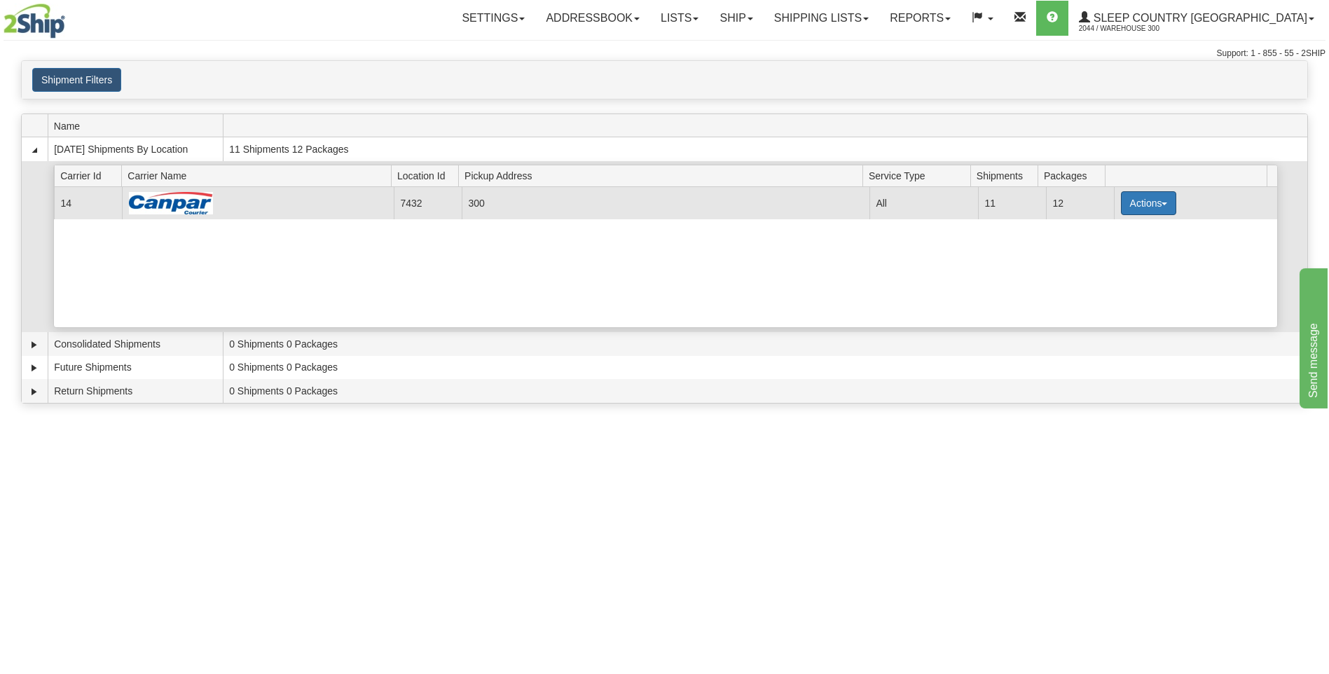
click at [1126, 213] on button "Actions" at bounding box center [1149, 203] width 56 height 24
click at [1123, 247] on link "Close" at bounding box center [1120, 248] width 112 height 18
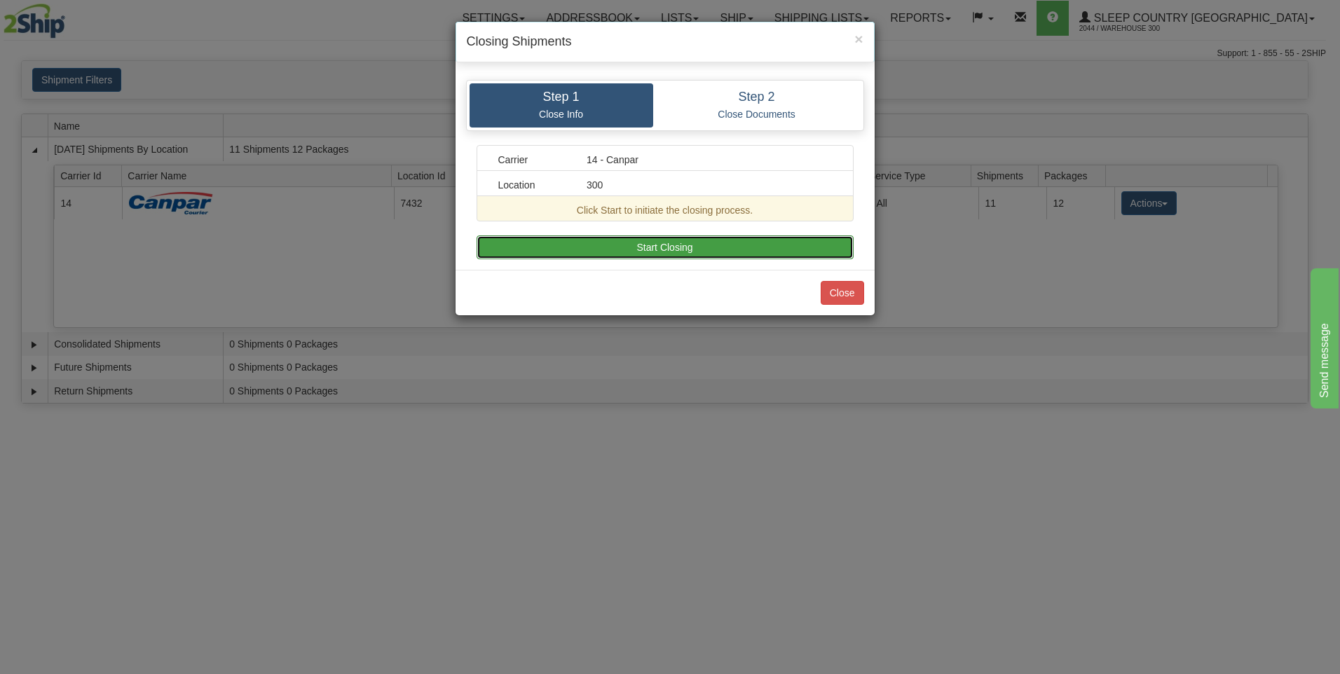
click at [712, 240] on button "Start Closing" at bounding box center [665, 247] width 377 height 24
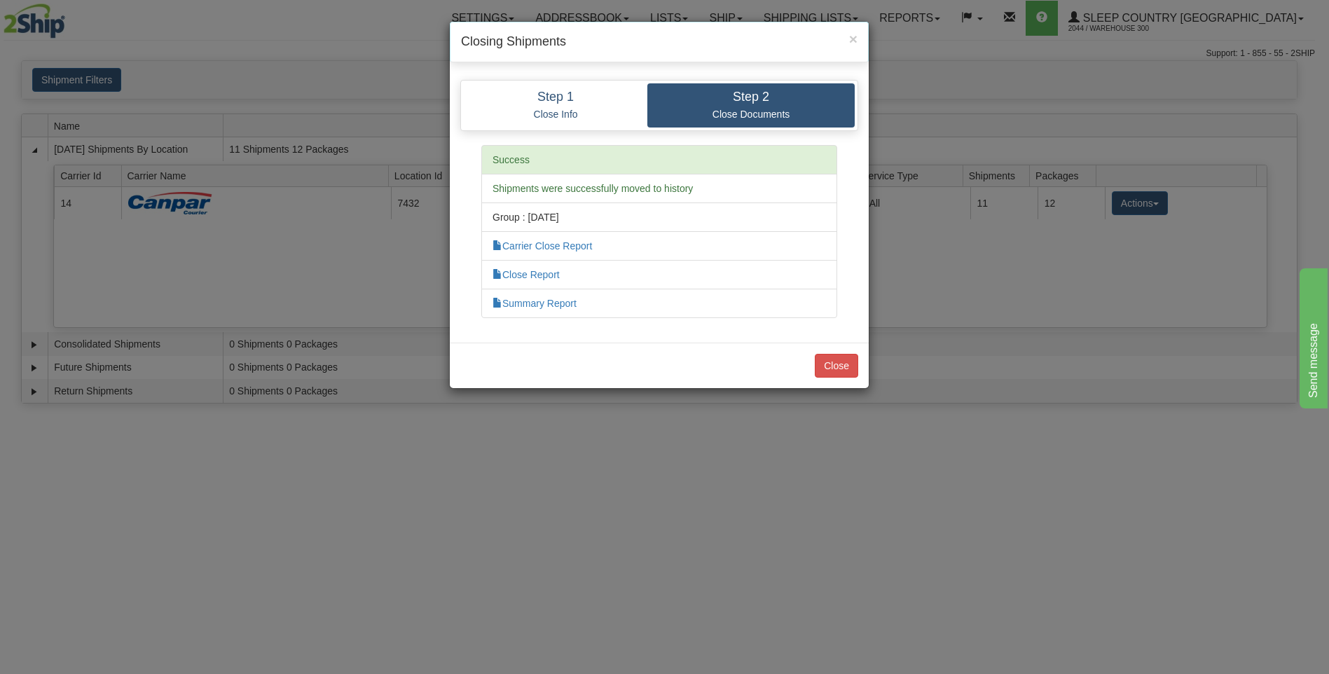
drag, startPoint x: 708, startPoint y: 238, endPoint x: 667, endPoint y: 152, distance: 94.7
click at [667, 152] on li "Success" at bounding box center [659, 159] width 356 height 29
click at [577, 246] on link "Carrier Close Report" at bounding box center [543, 245] width 100 height 11
click at [537, 271] on link "Close Report" at bounding box center [526, 274] width 67 height 11
click at [545, 299] on link "Summary Report" at bounding box center [535, 303] width 84 height 11
